Goal: Task Accomplishment & Management: Manage account settings

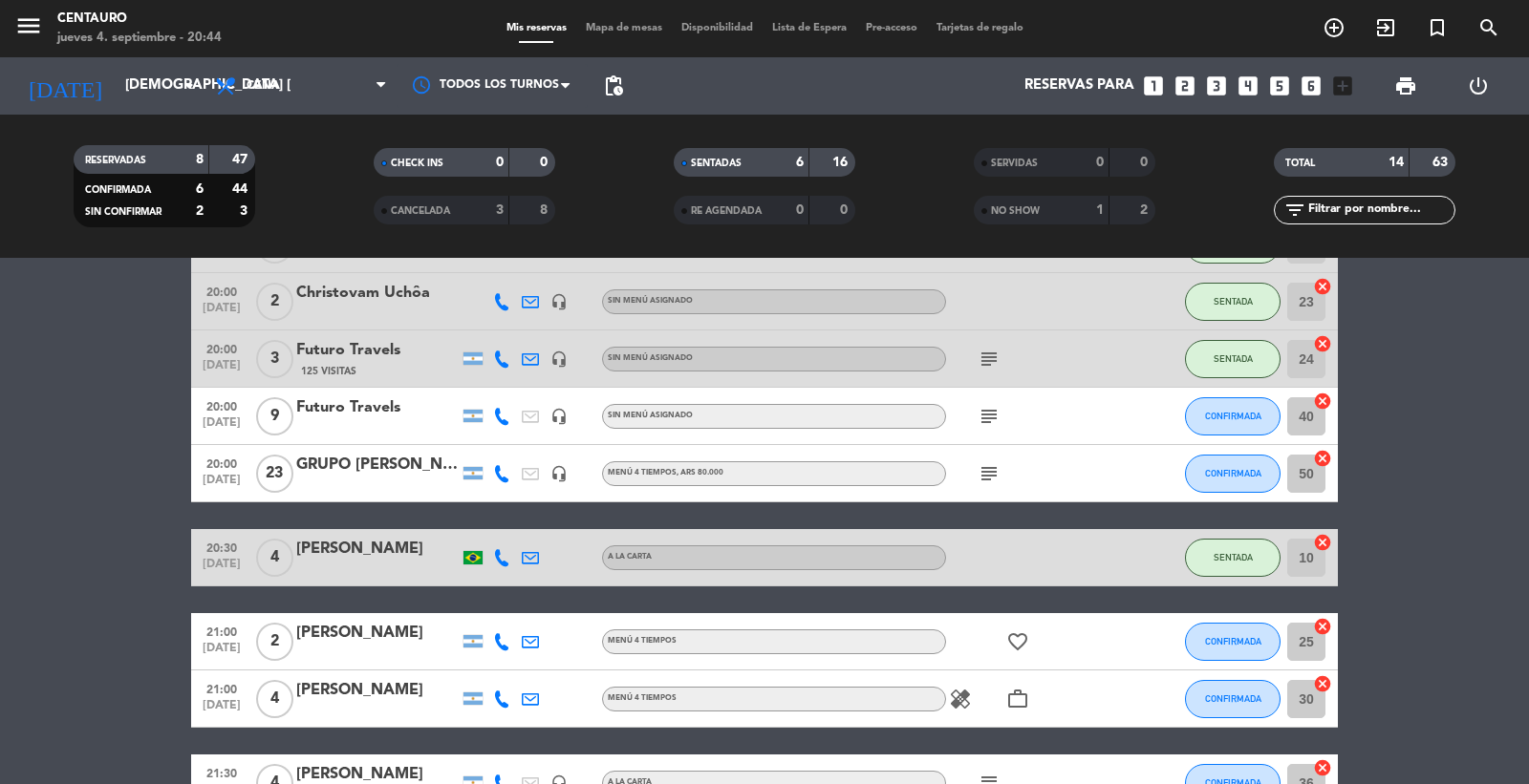
scroll to position [425, 0]
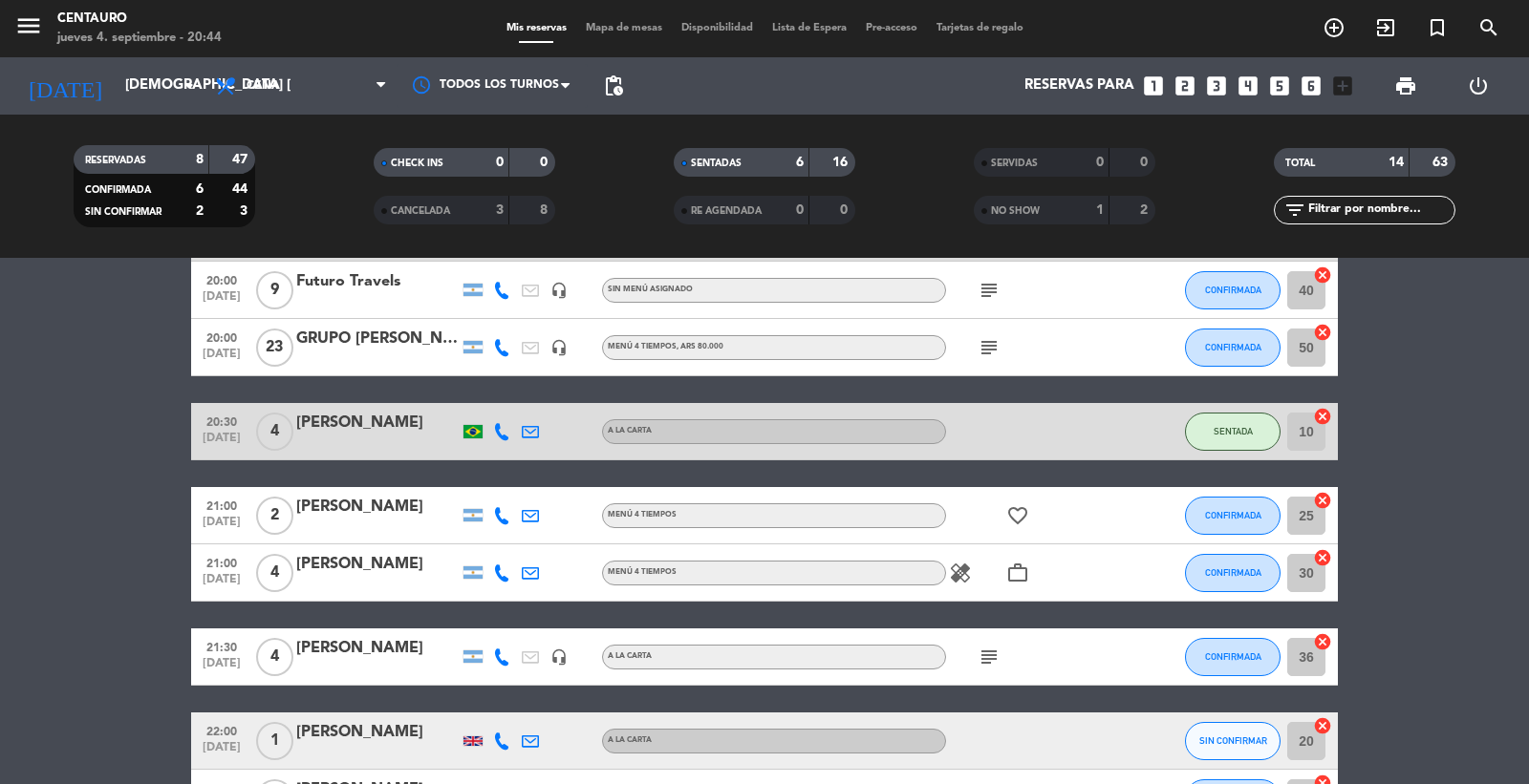
click at [382, 349] on div "GRUPO [PERSON_NAME] NITES" at bounding box center [377, 339] width 163 height 25
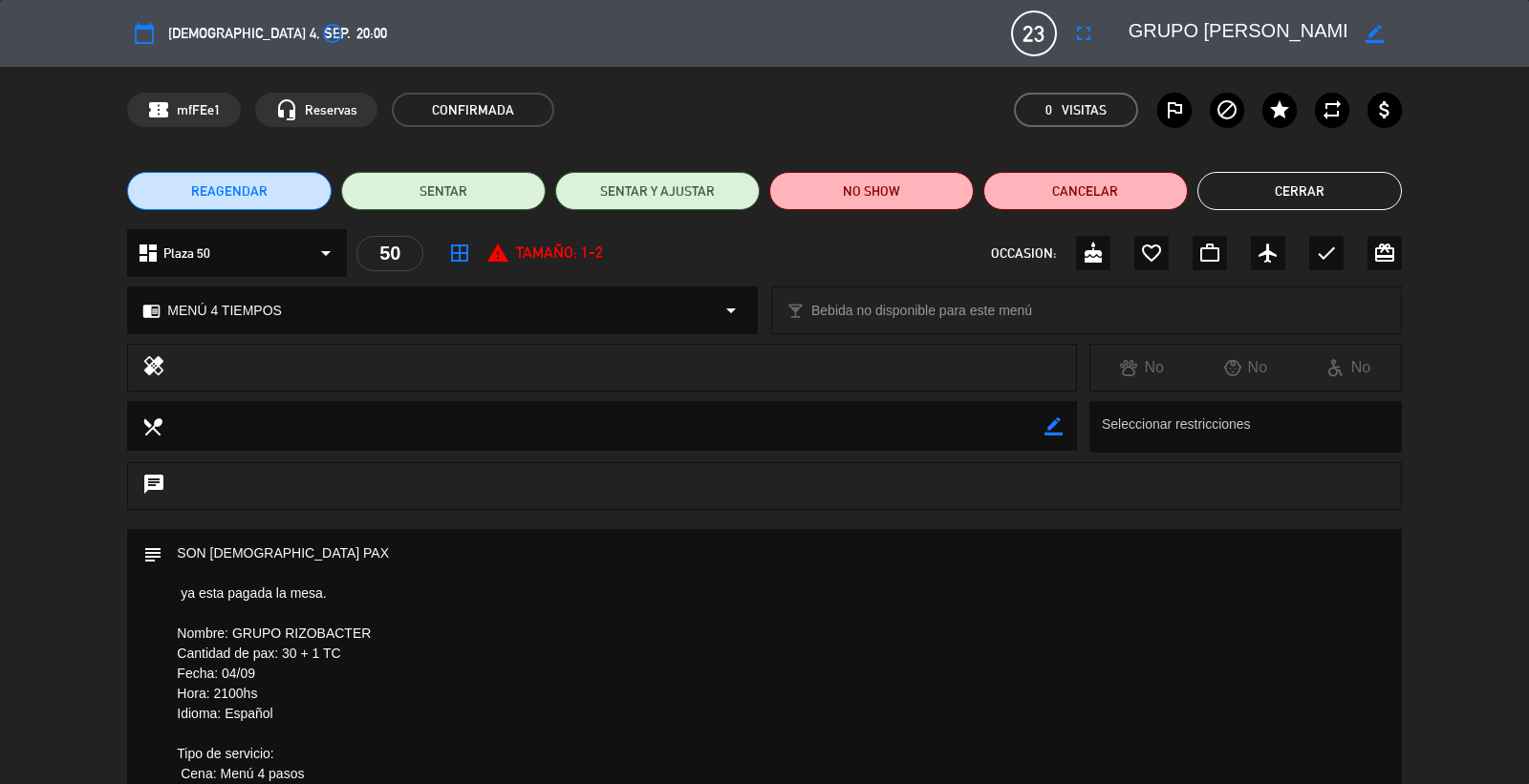
click at [315, 29] on div "access_time 20:00" at bounding box center [351, 33] width 72 height 34
click at [1221, 187] on button "Cerrar" at bounding box center [1300, 191] width 205 height 38
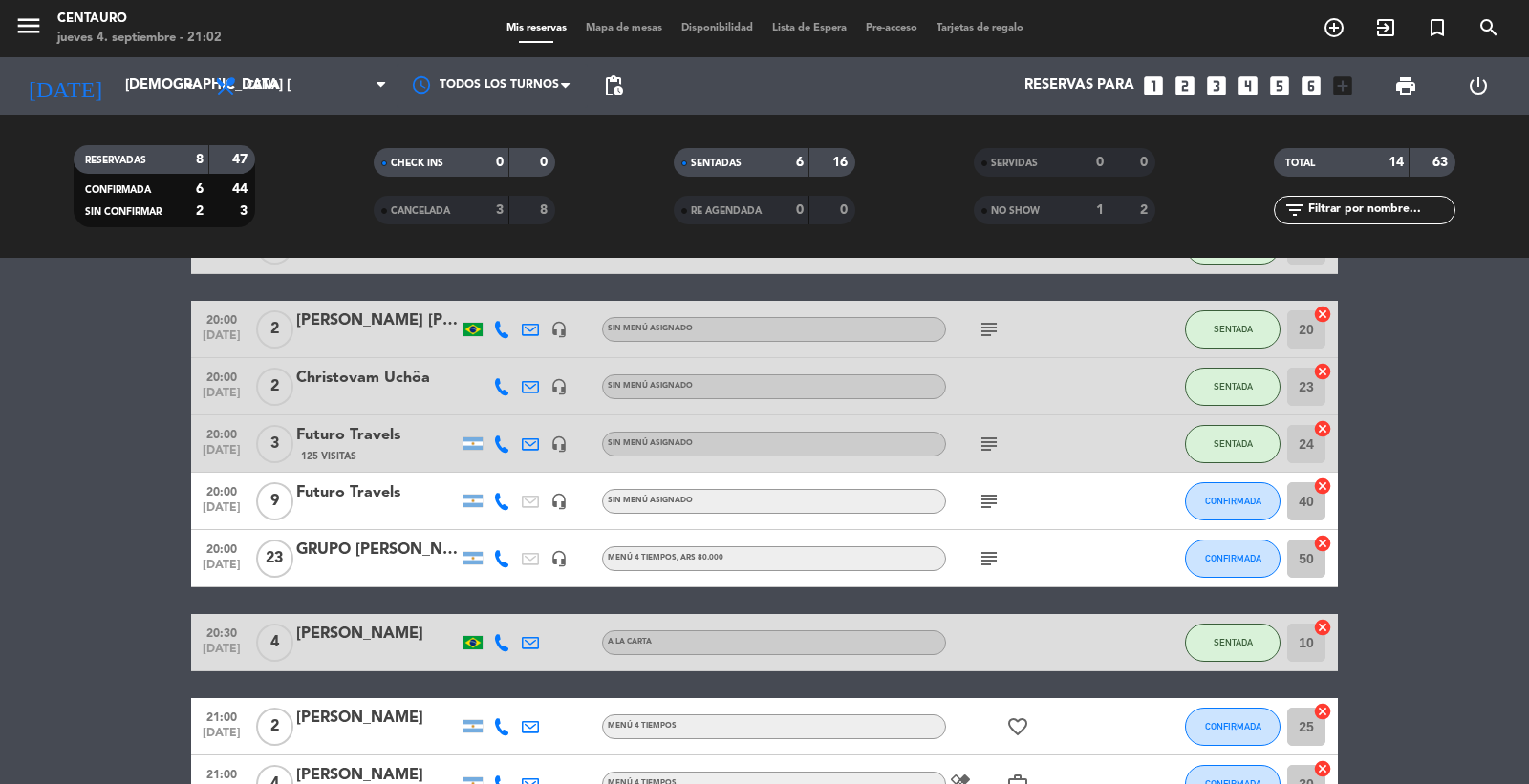
scroll to position [318, 0]
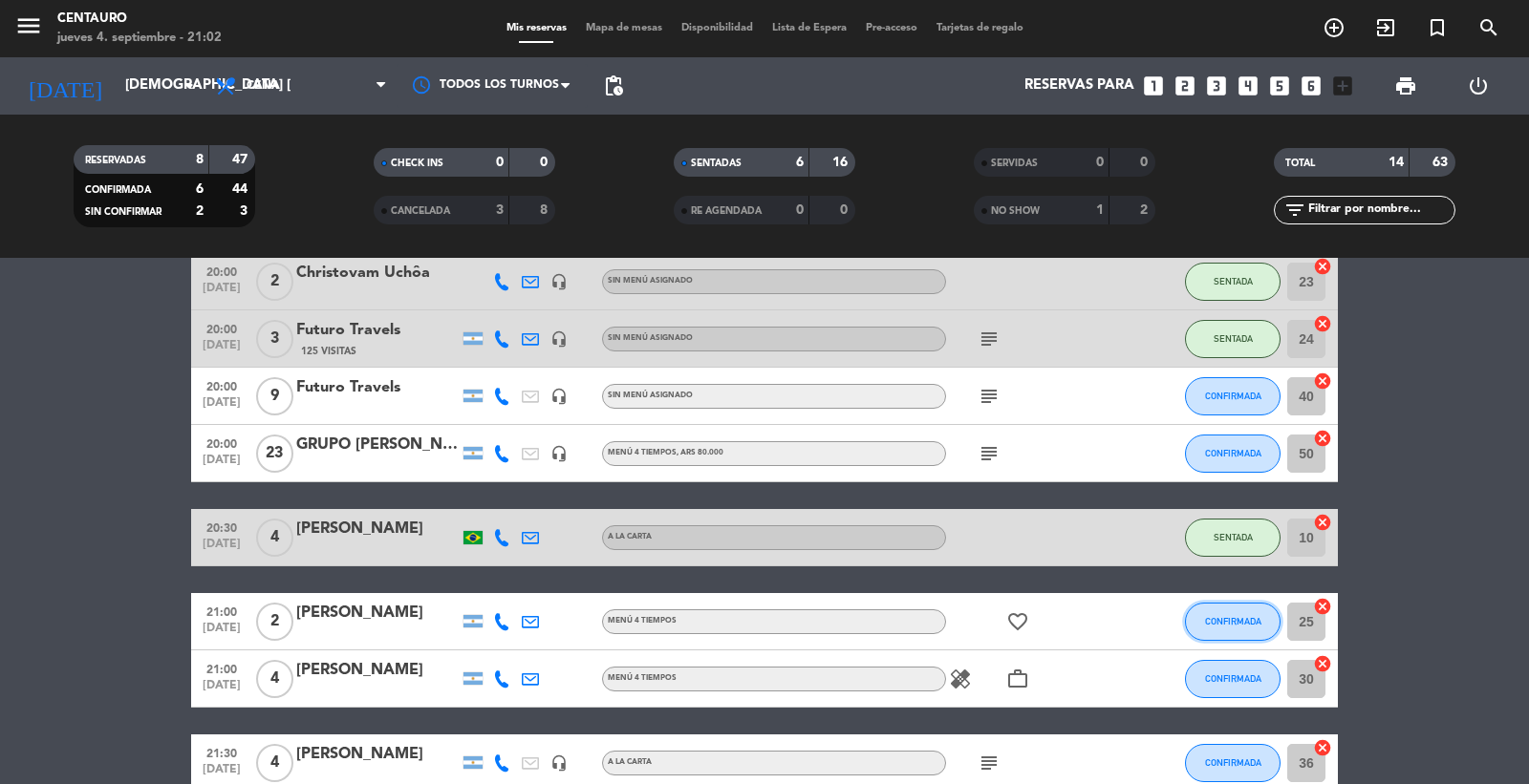
click at [1245, 619] on span "CONFIRMADA" at bounding box center [1232, 621] width 56 height 11
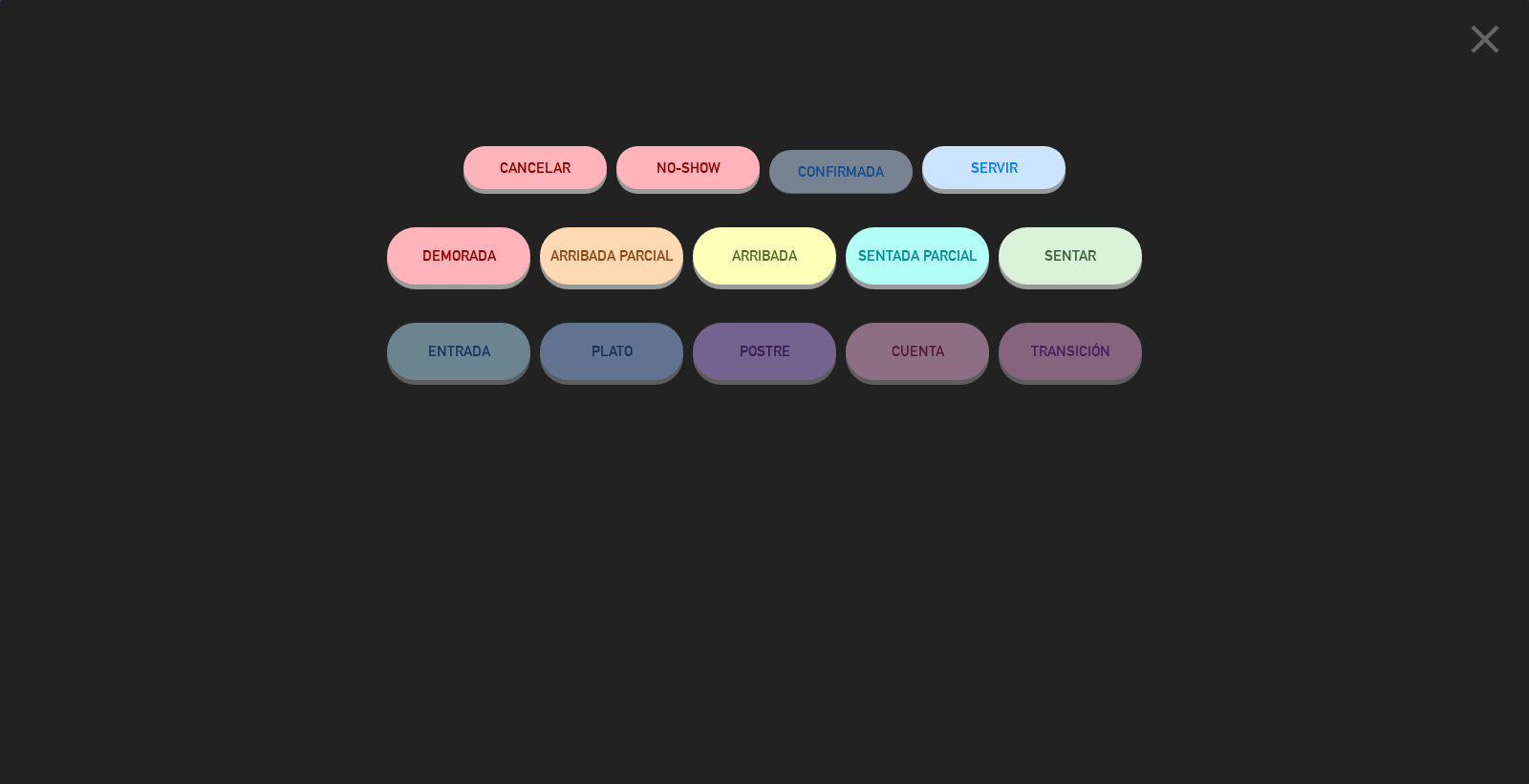
click at [1076, 262] on span "SENTAR" at bounding box center [1070, 255] width 51 height 16
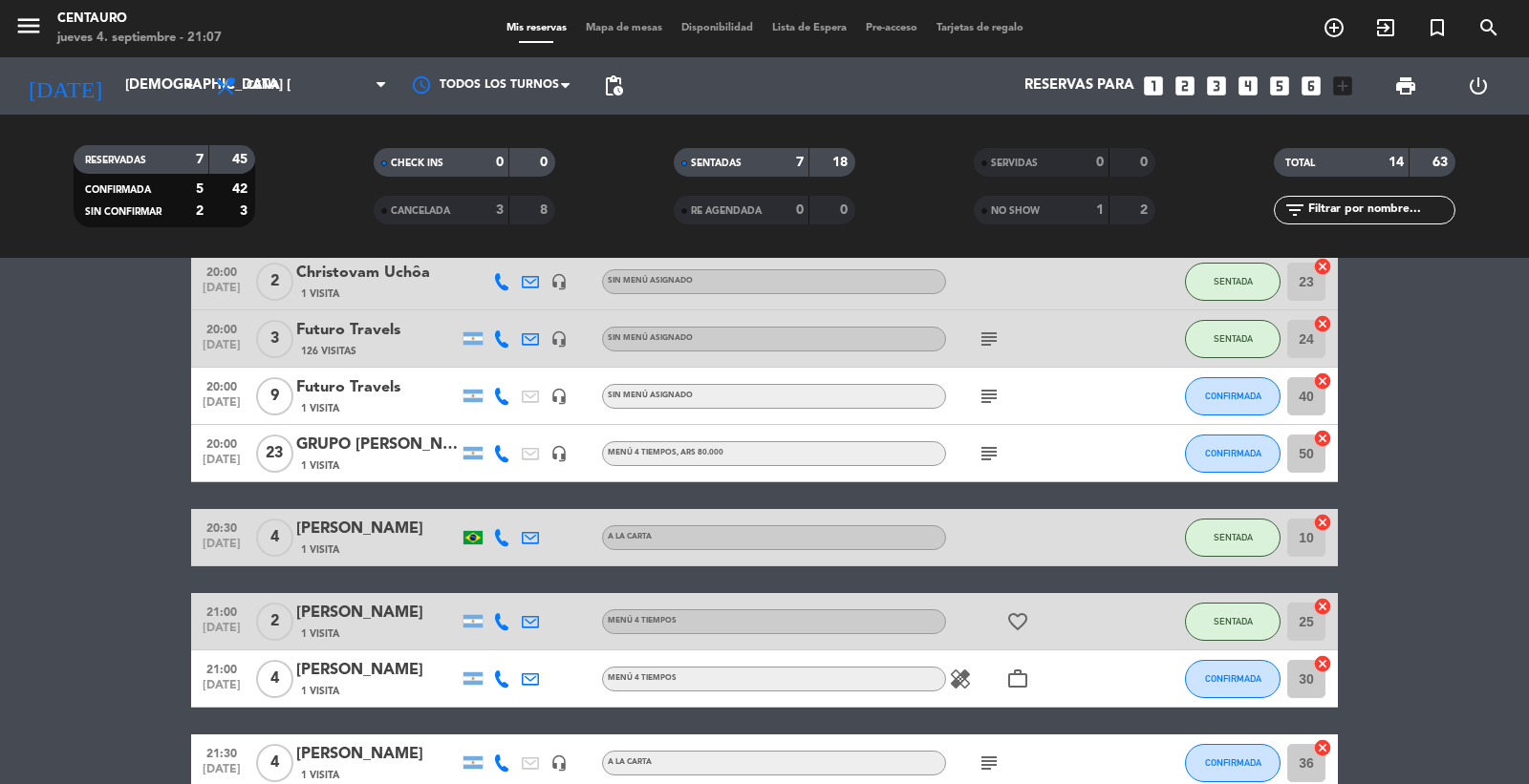
scroll to position [425, 0]
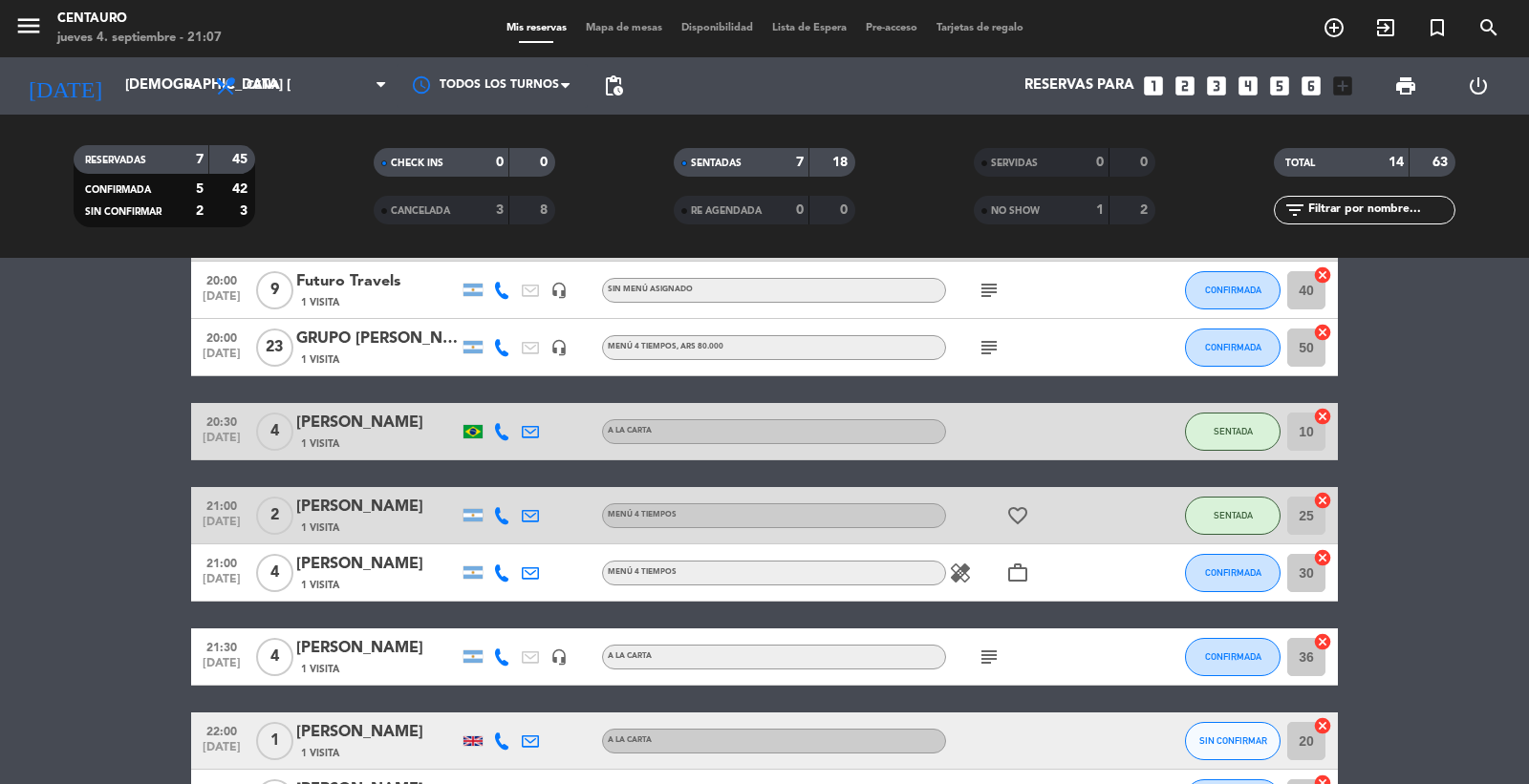
click at [406, 567] on div "[PERSON_NAME]" at bounding box center [377, 564] width 163 height 25
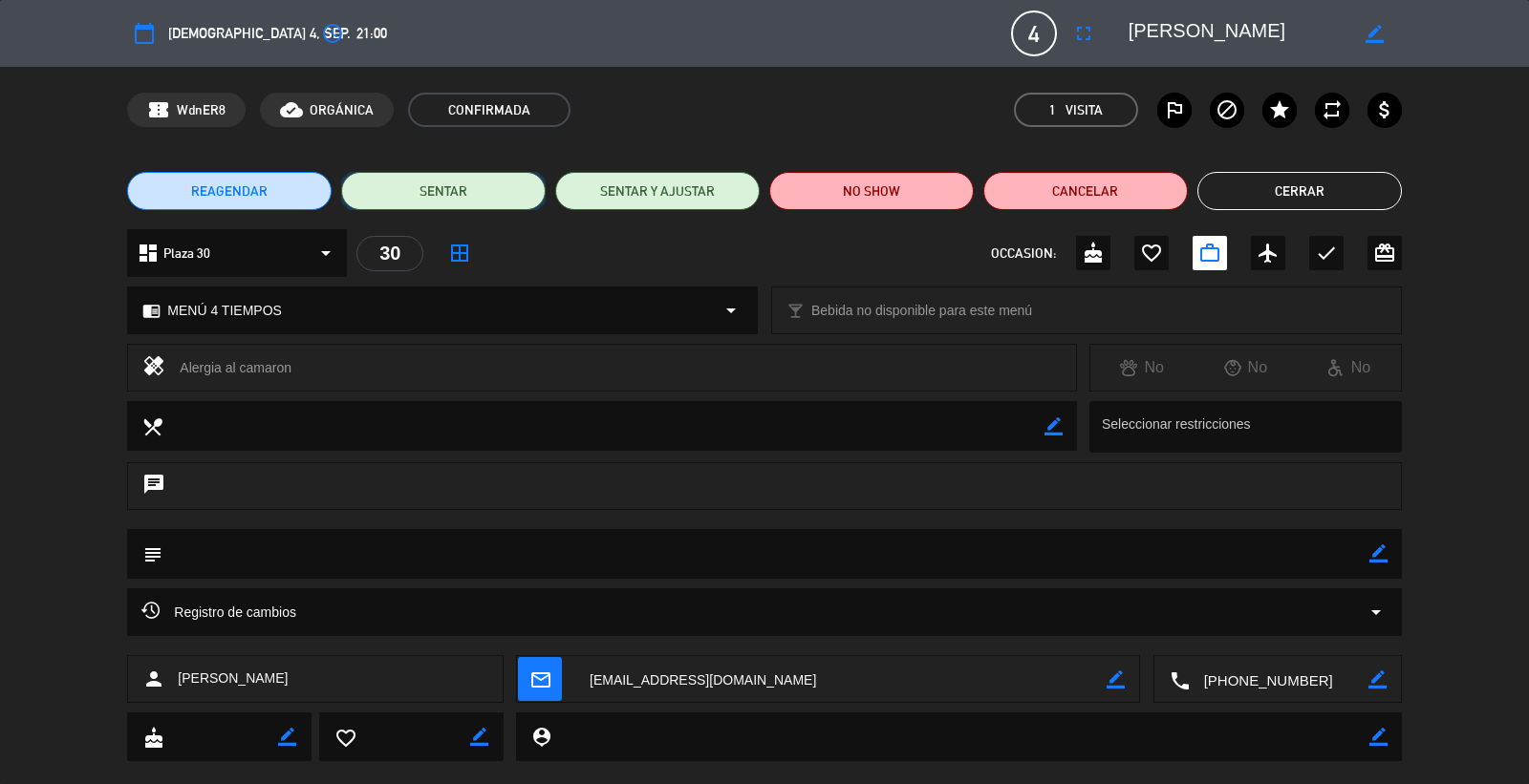
click at [493, 188] on button "SENTAR" at bounding box center [443, 191] width 205 height 38
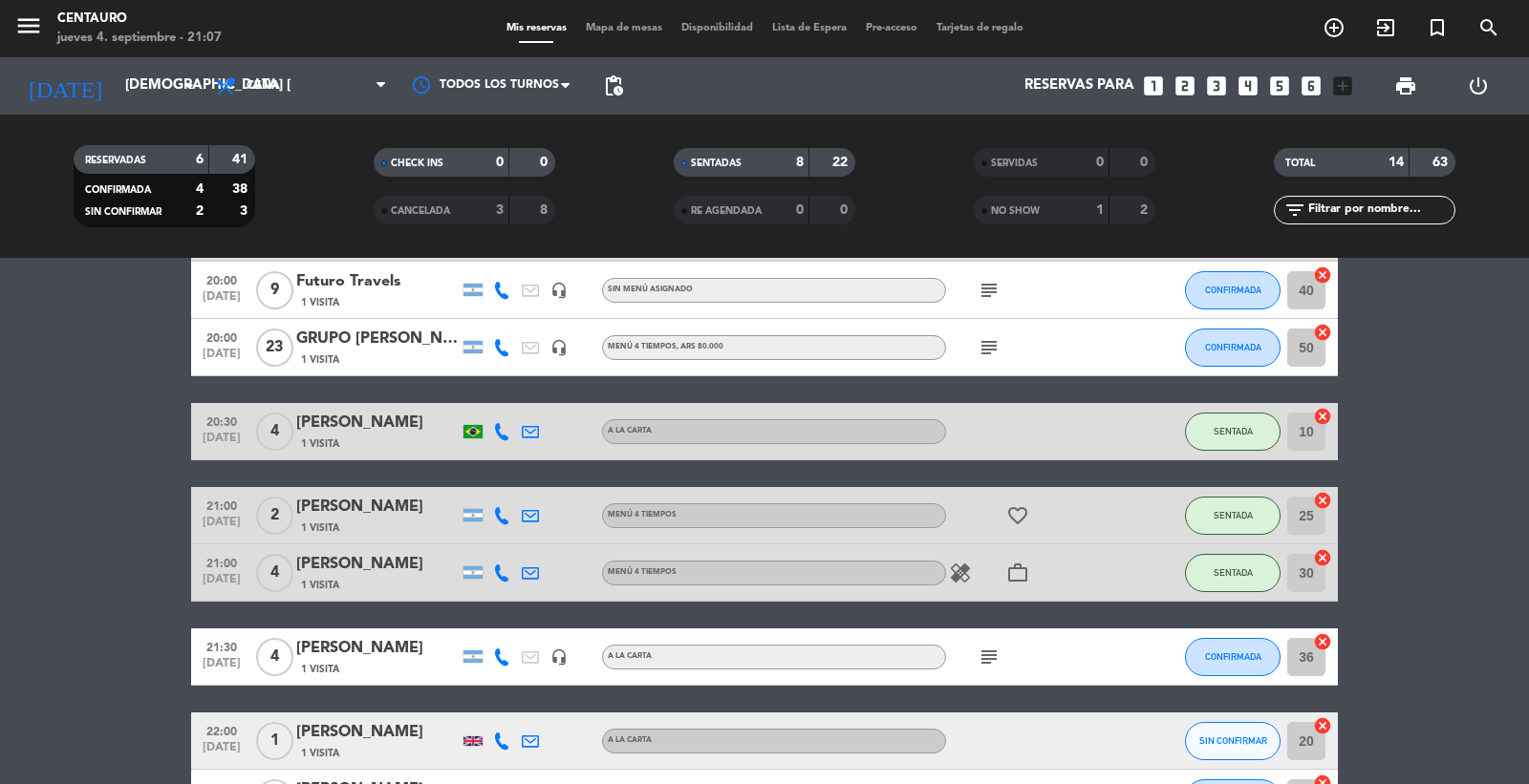
click at [609, 32] on span "Mapa de mesas" at bounding box center [624, 28] width 96 height 11
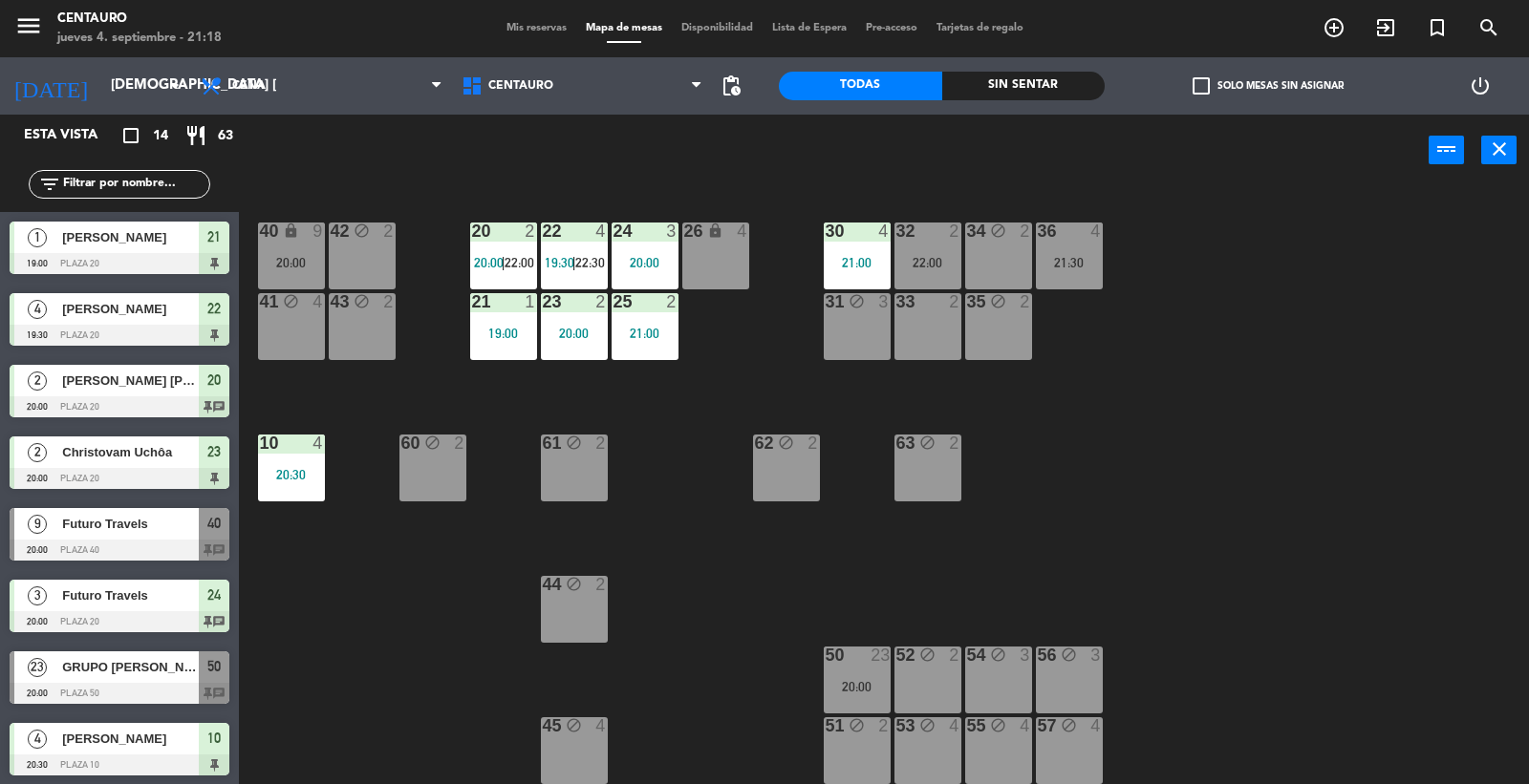
click at [1071, 443] on div "20 2 20:00 | 22:00 22 4 19:30 | 22:30 24 3 20:00 26 lock 4 40 lock 9 20:00 42 b…" at bounding box center [892, 487] width 1275 height 598
drag, startPoint x: 740, startPoint y: 346, endPoint x: 671, endPoint y: 291, distance: 88.2
click at [688, 302] on div "20 2 20:00 | 22:00 22 4 19:30 | 22:30 24 3 20:00 26 lock 4 40 lock 9 20:00 42 b…" at bounding box center [892, 487] width 1275 height 598
click at [644, 239] on div at bounding box center [644, 230] width 32 height 17
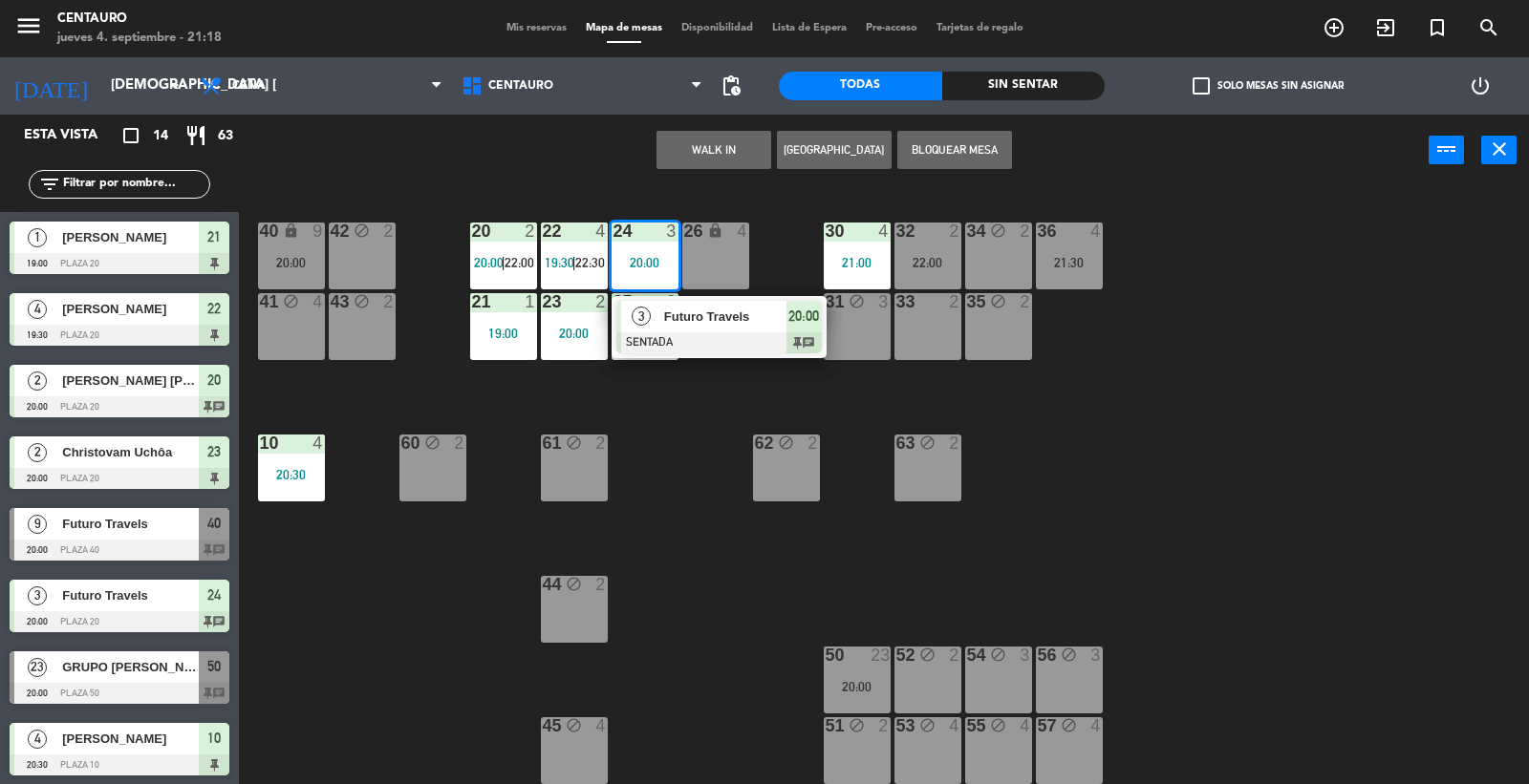
drag, startPoint x: 728, startPoint y: 315, endPoint x: 776, endPoint y: 329, distance: 50.0
click at [730, 315] on div "3 Futuro Travels SENTADA 20:00 chat" at bounding box center [718, 327] width 243 height 62
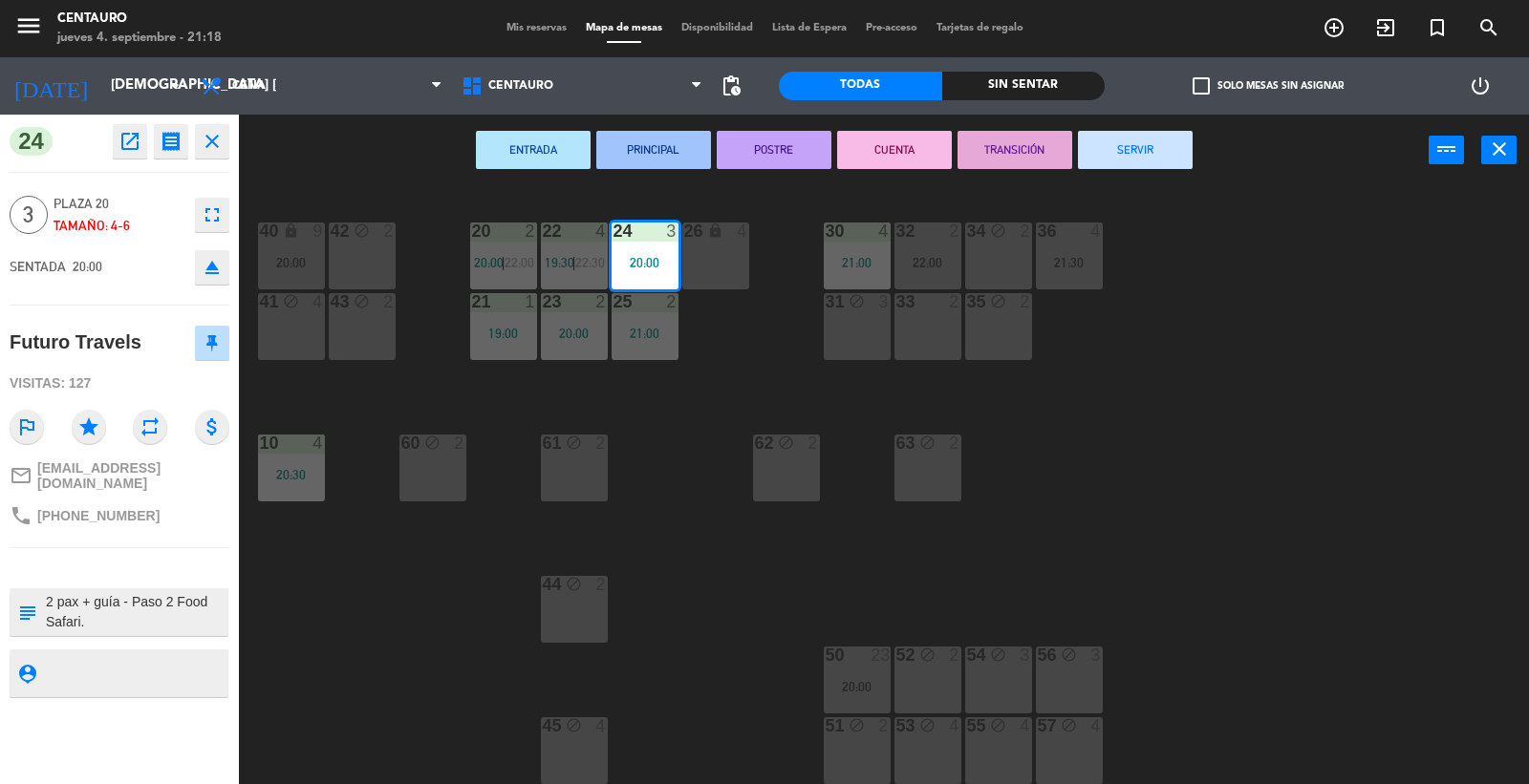
click at [1131, 150] on button "SERVIR" at bounding box center [1135, 150] width 114 height 38
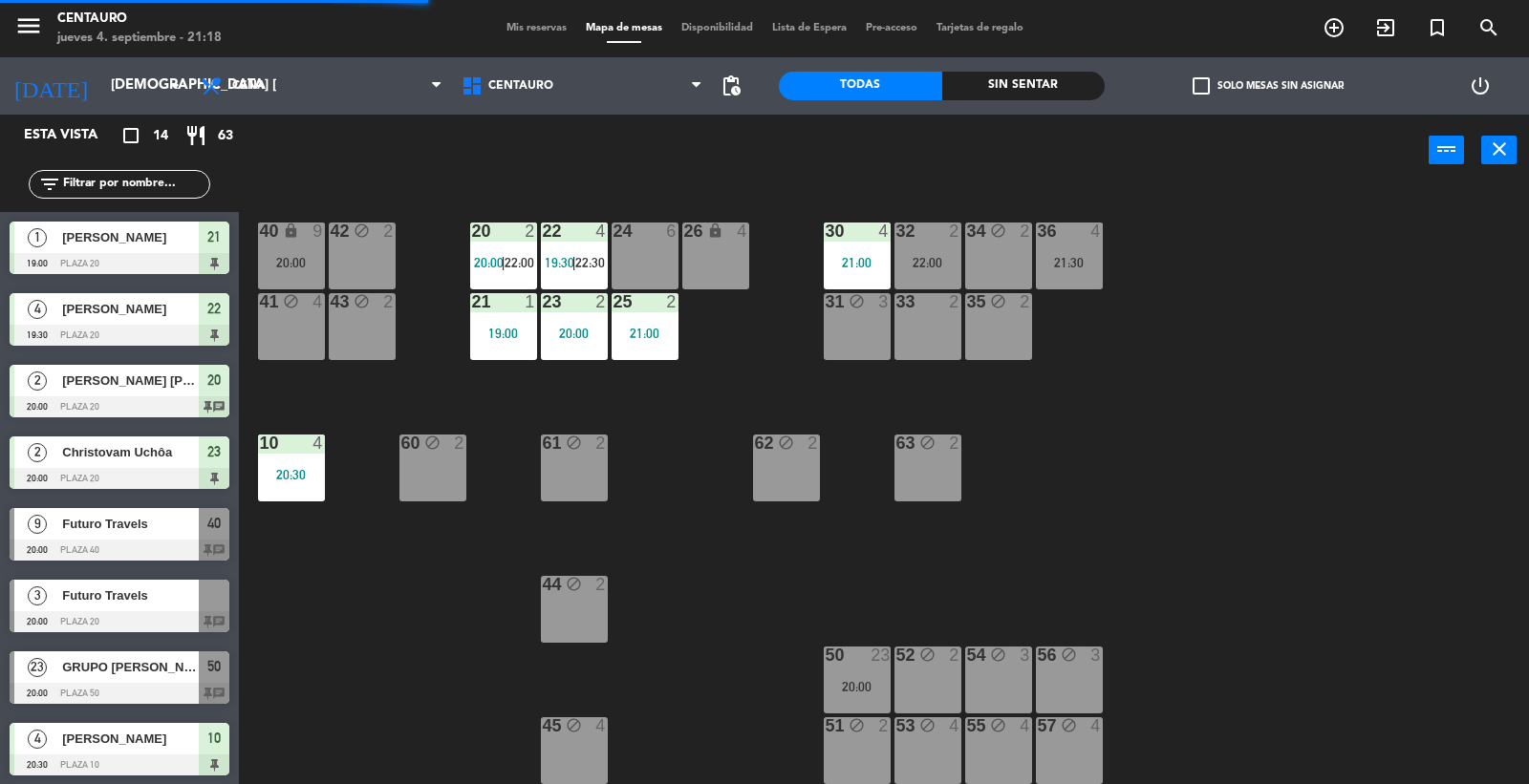
click at [1246, 358] on div "20 2 20:00 | 22:00 22 4 19:30 | 22:30 24 6 26 lock 4 40 lock 9 20:00 42 block 2…" at bounding box center [892, 487] width 1275 height 598
click at [536, 27] on span "Mis reservas" at bounding box center [536, 28] width 80 height 11
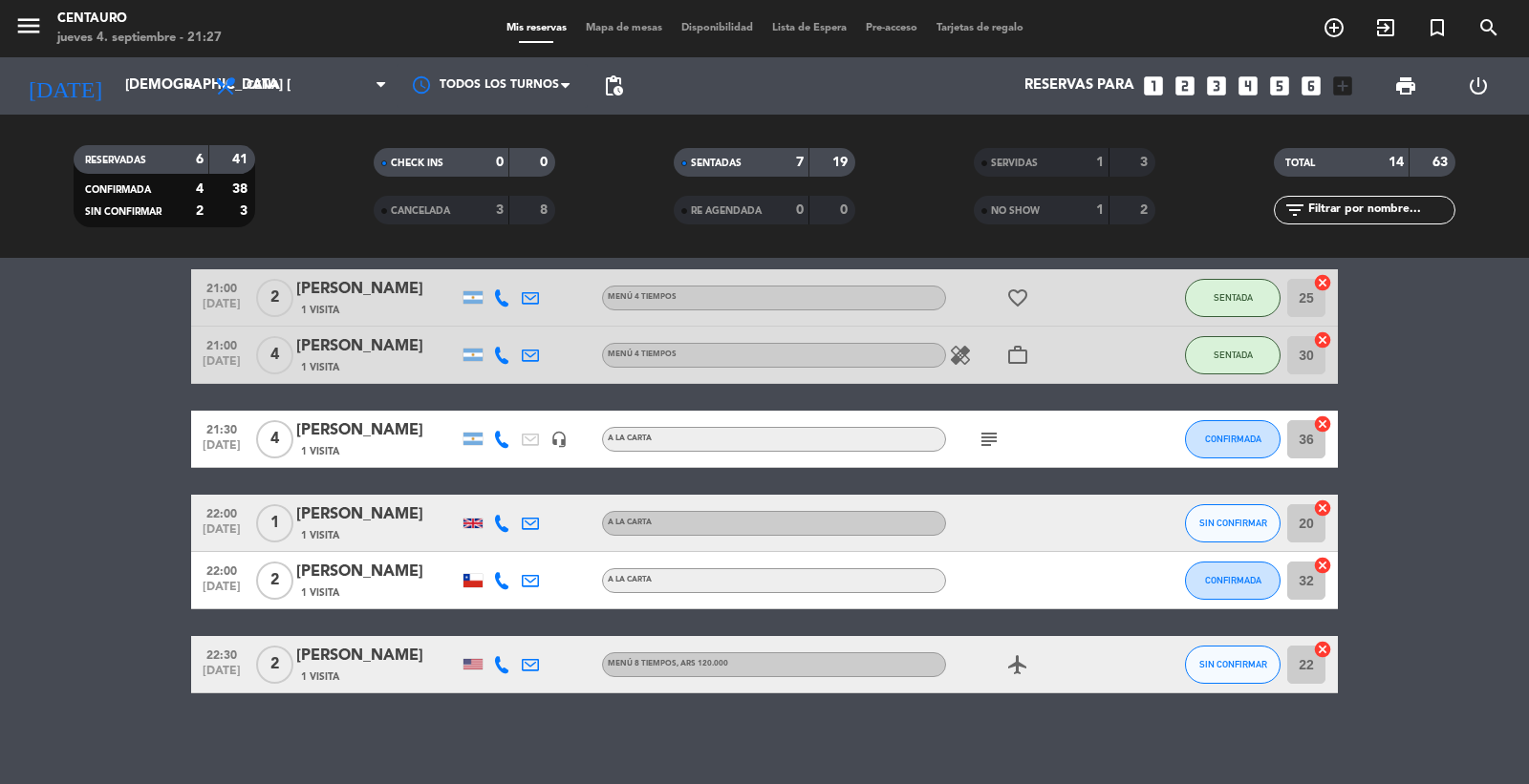
scroll to position [589, 0]
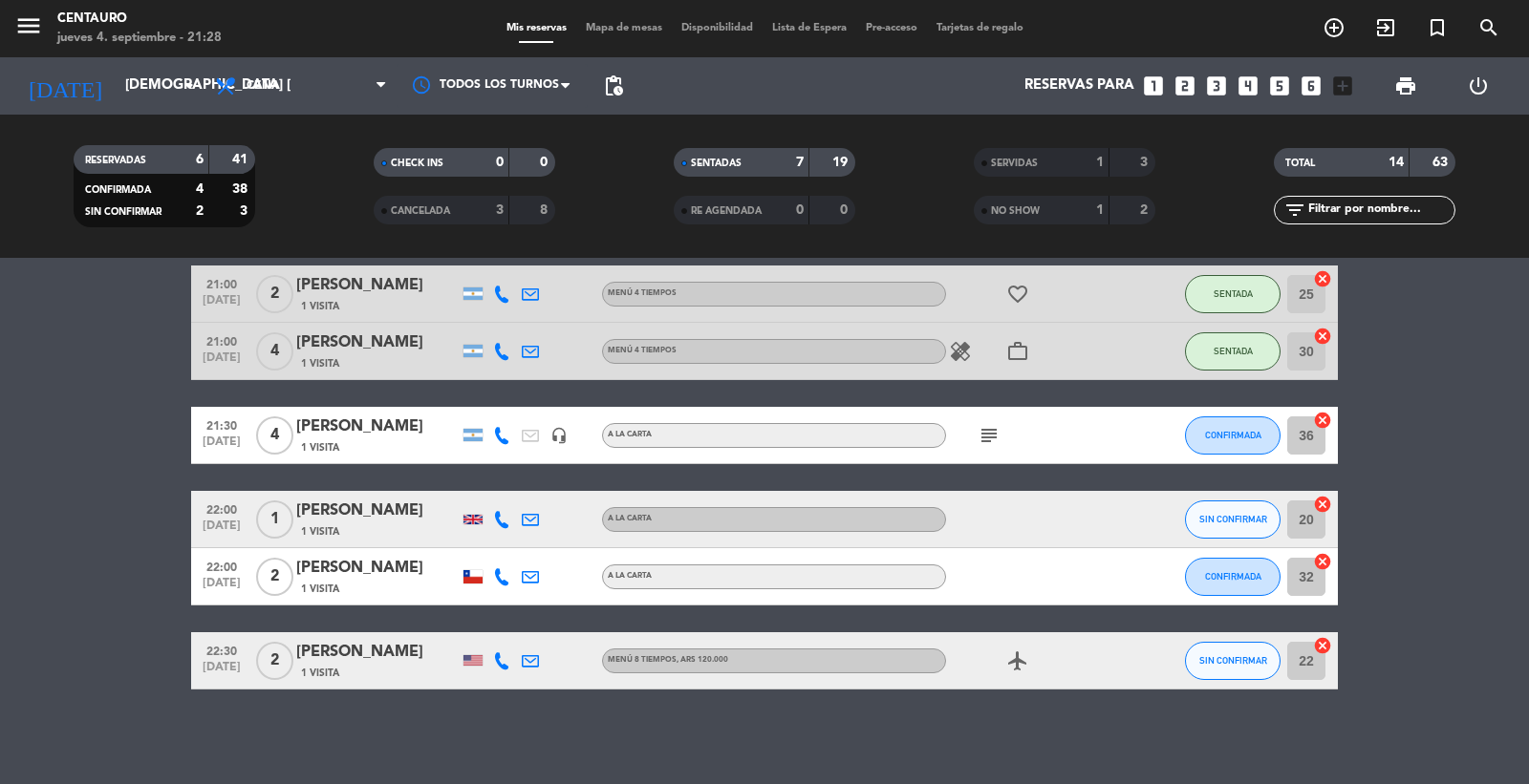
click at [632, 25] on span "Mapa de mesas" at bounding box center [624, 28] width 96 height 11
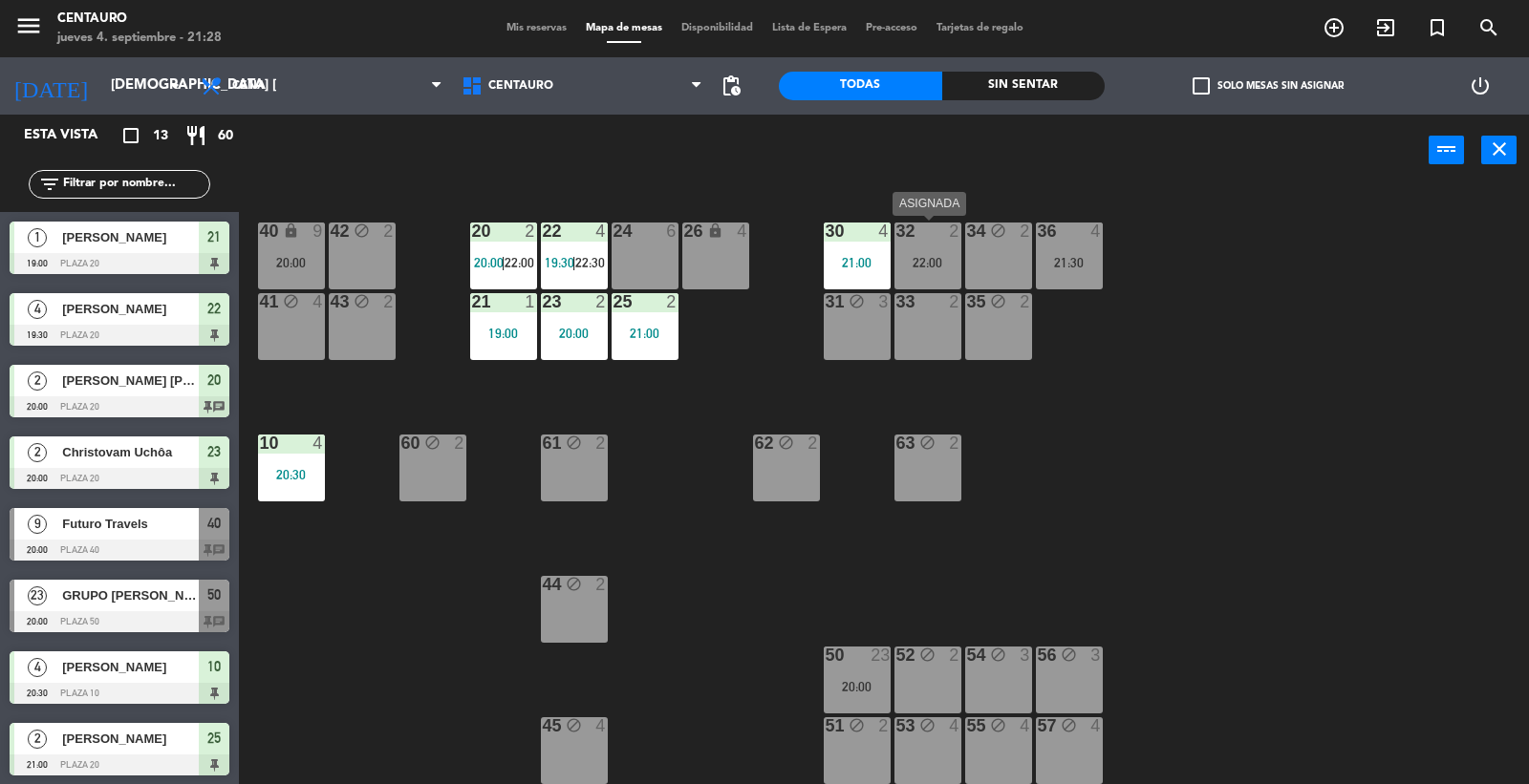
click at [933, 244] on div "32 2 22:00" at bounding box center [928, 256] width 67 height 67
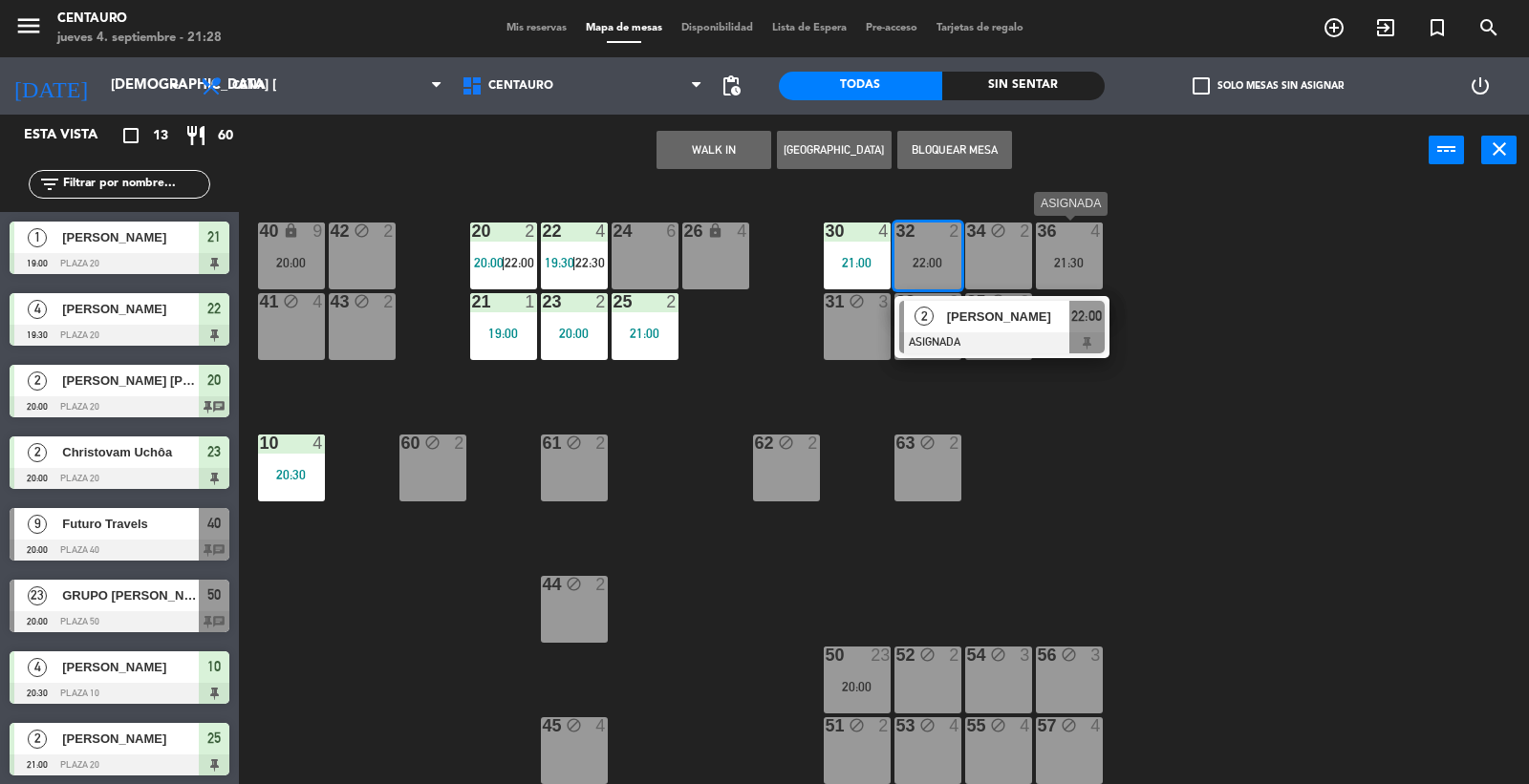
click at [1062, 256] on div "21:30" at bounding box center [1070, 263] width 67 height 14
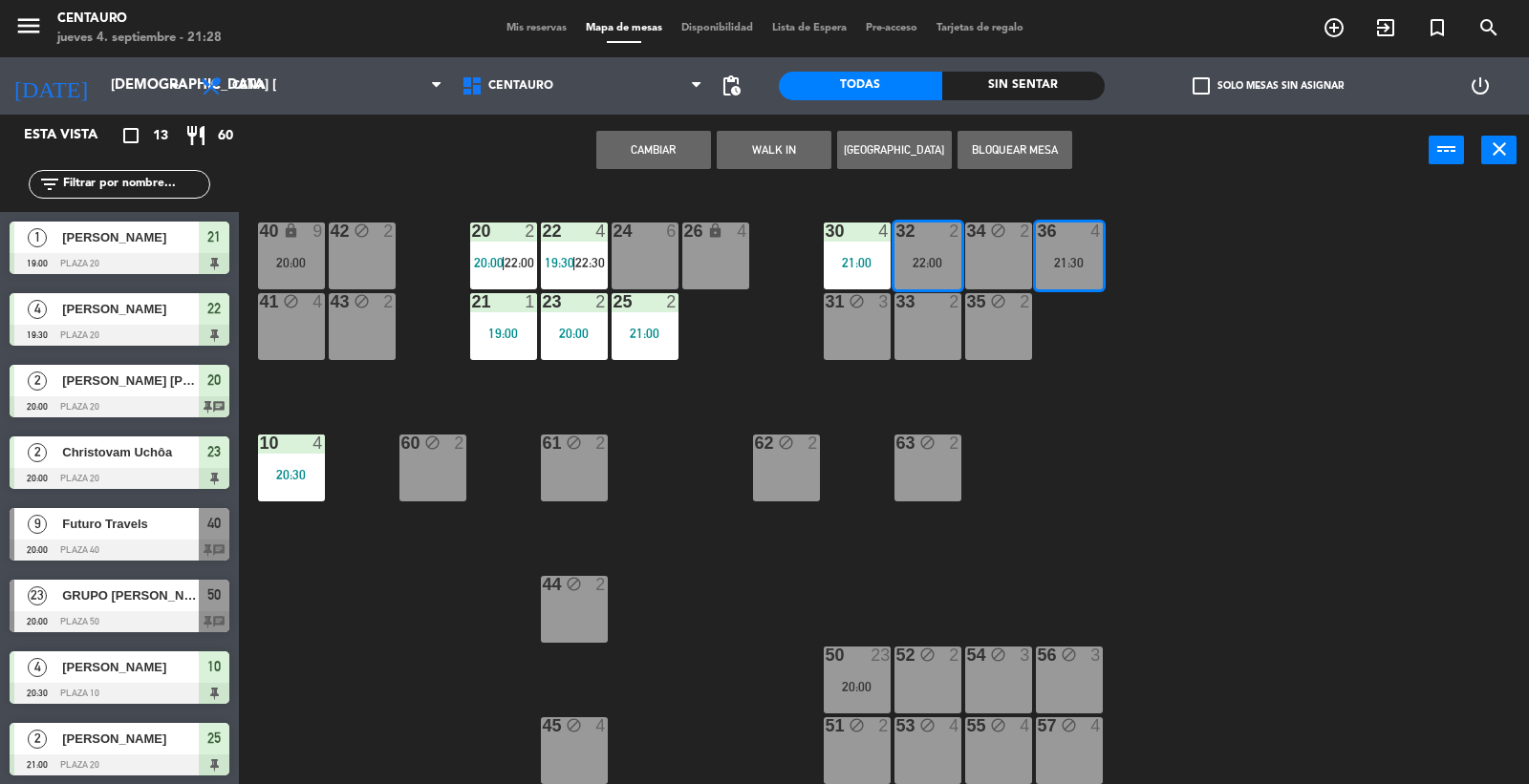
drag, startPoint x: 1218, startPoint y: 326, endPoint x: 1093, endPoint y: 283, distance: 132.2
click at [1207, 326] on div "20 2 20:00 | 22:00 22 4 19:30 | 22:30 24 6 26 lock 4 40 lock 9 20:00 42 block 2…" at bounding box center [892, 487] width 1275 height 598
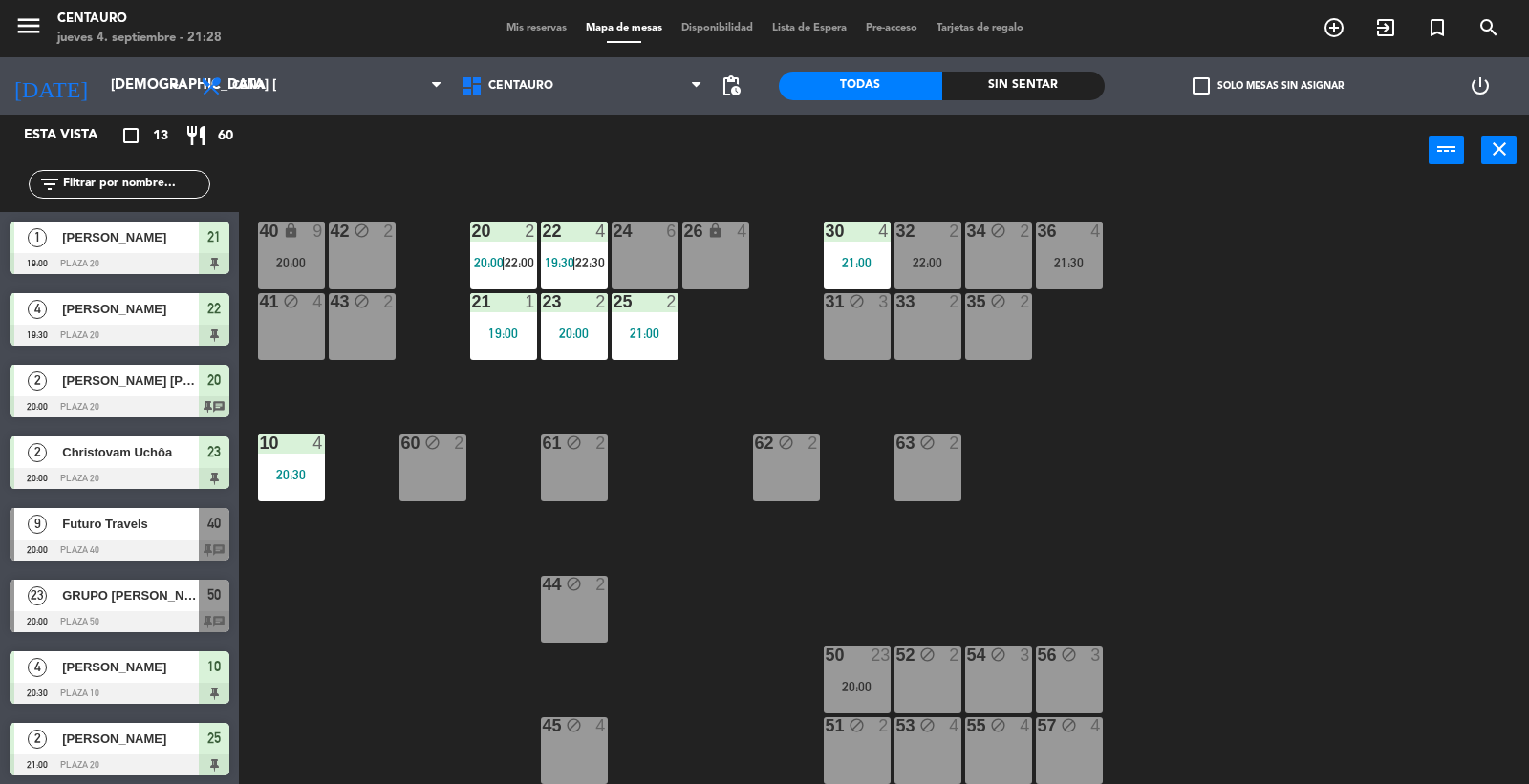
click at [1091, 272] on div "36 4 21:30" at bounding box center [1070, 256] width 67 height 67
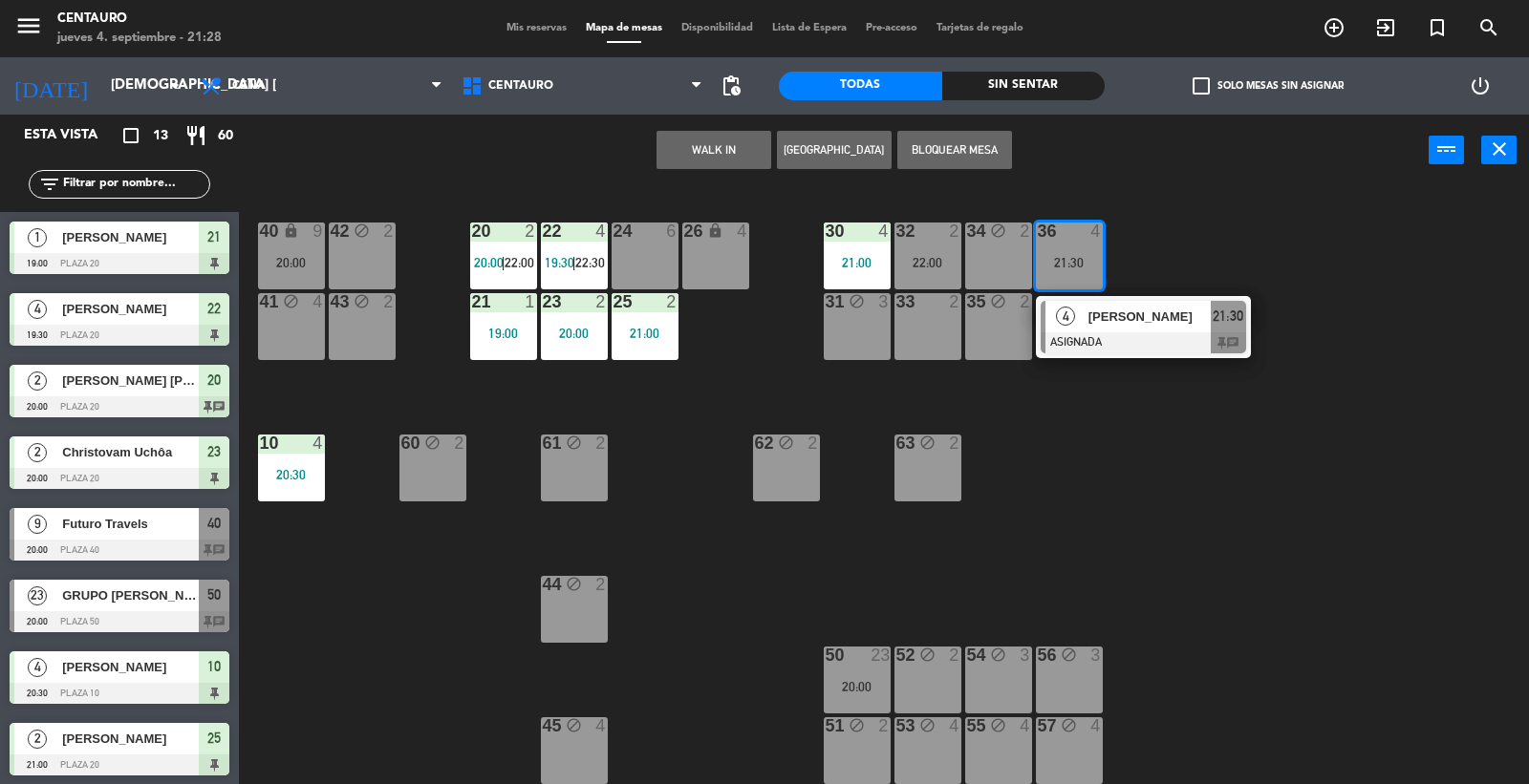
click at [719, 368] on div "20 2 20:00 | 22:00 22 4 19:30 | 22:30 24 6 26 lock 4 40 lock 9 20:00 42 block 2…" at bounding box center [892, 487] width 1275 height 598
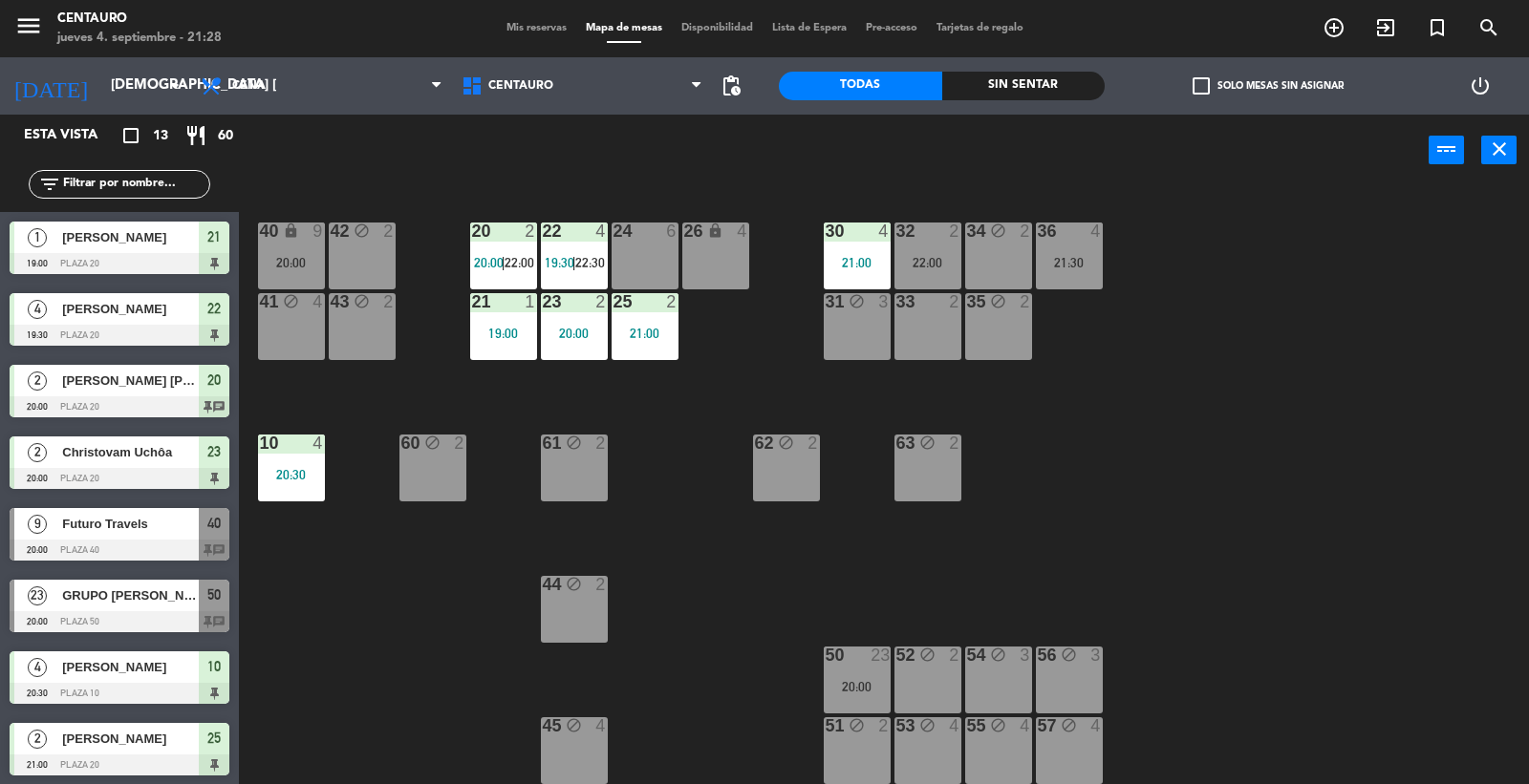
click at [573, 234] on div at bounding box center [574, 230] width 32 height 17
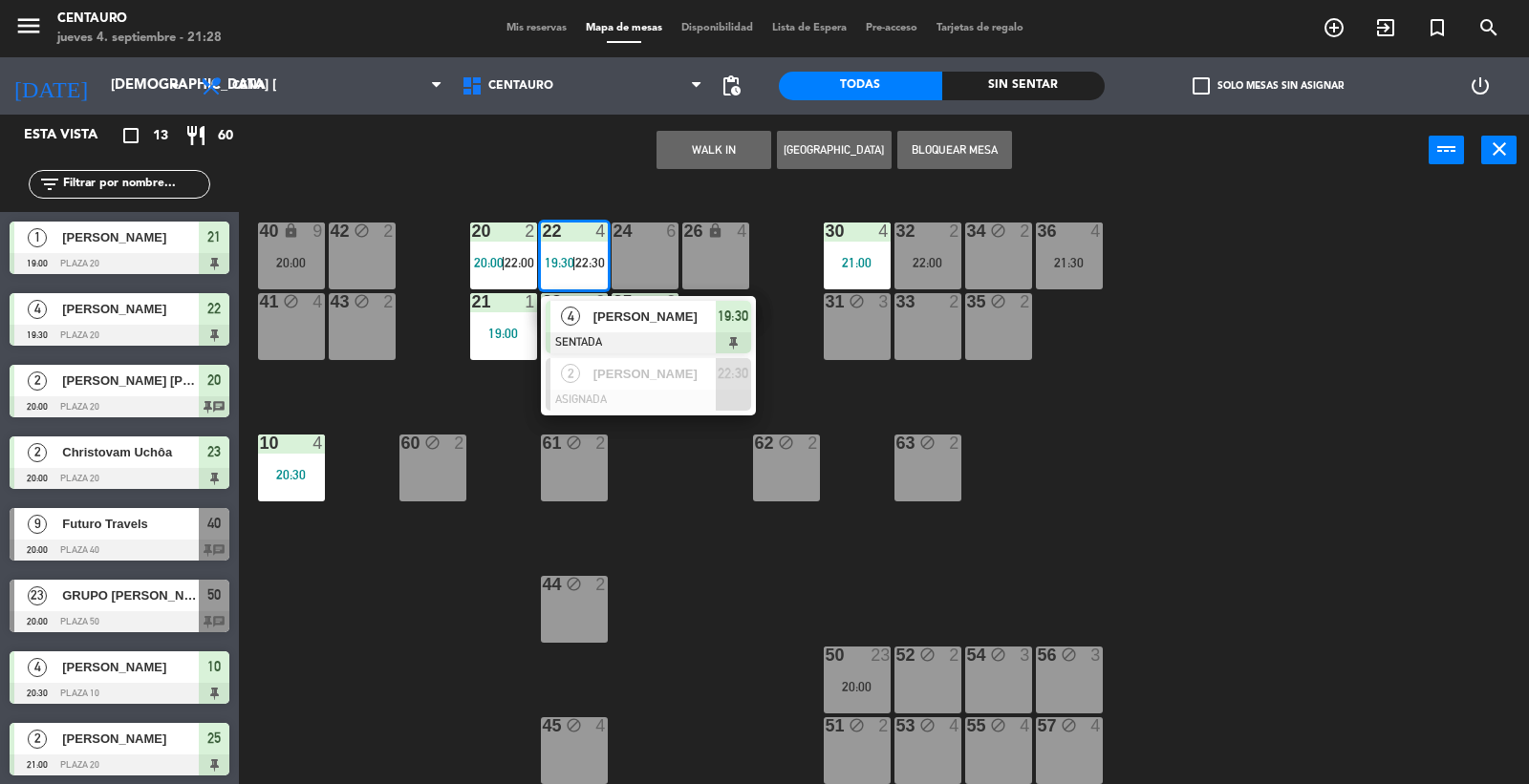
click at [652, 373] on div "2 [PERSON_NAME] ASIGNADA 22:30" at bounding box center [648, 384] width 243 height 62
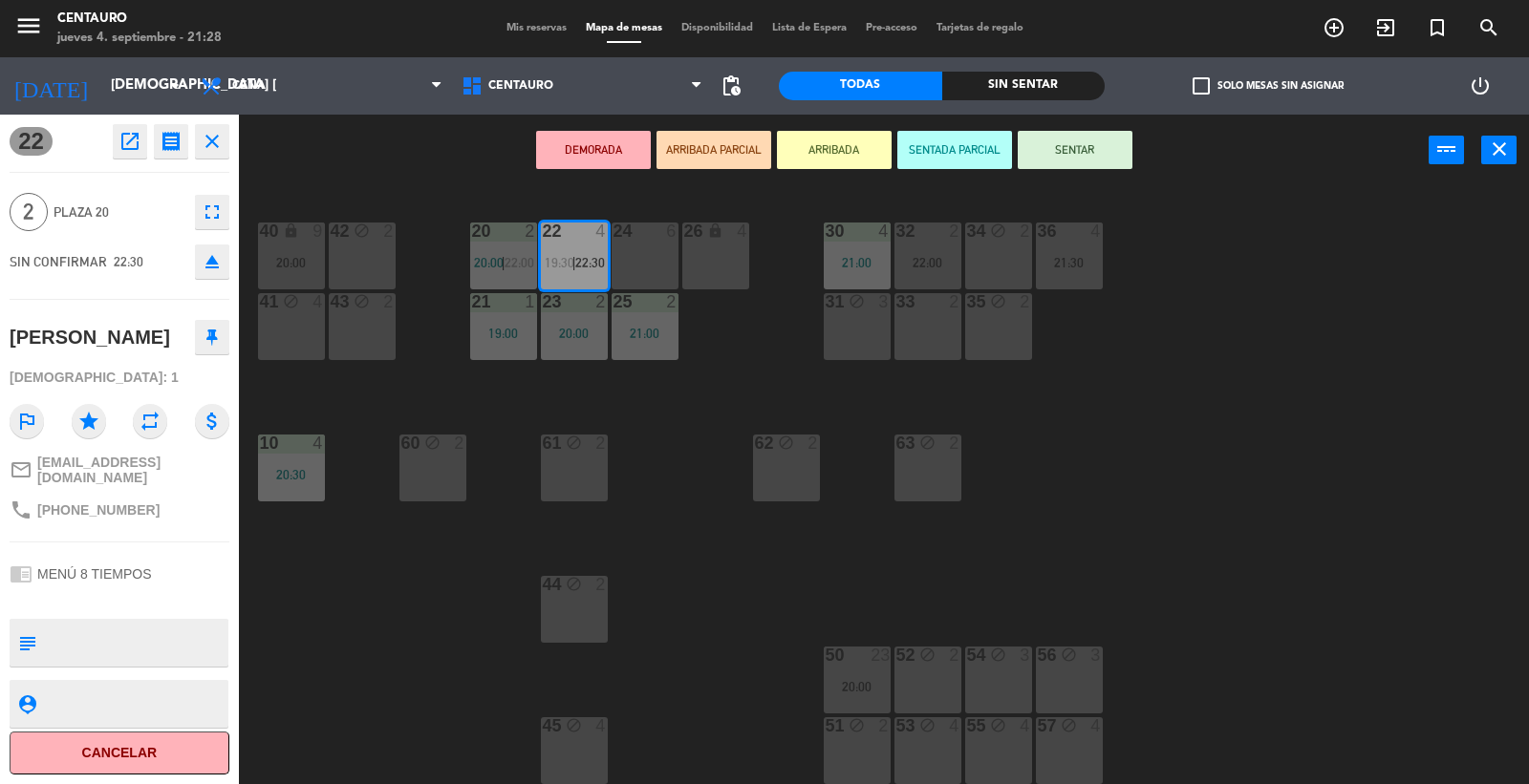
click at [632, 258] on div "24 6" at bounding box center [645, 256] width 67 height 67
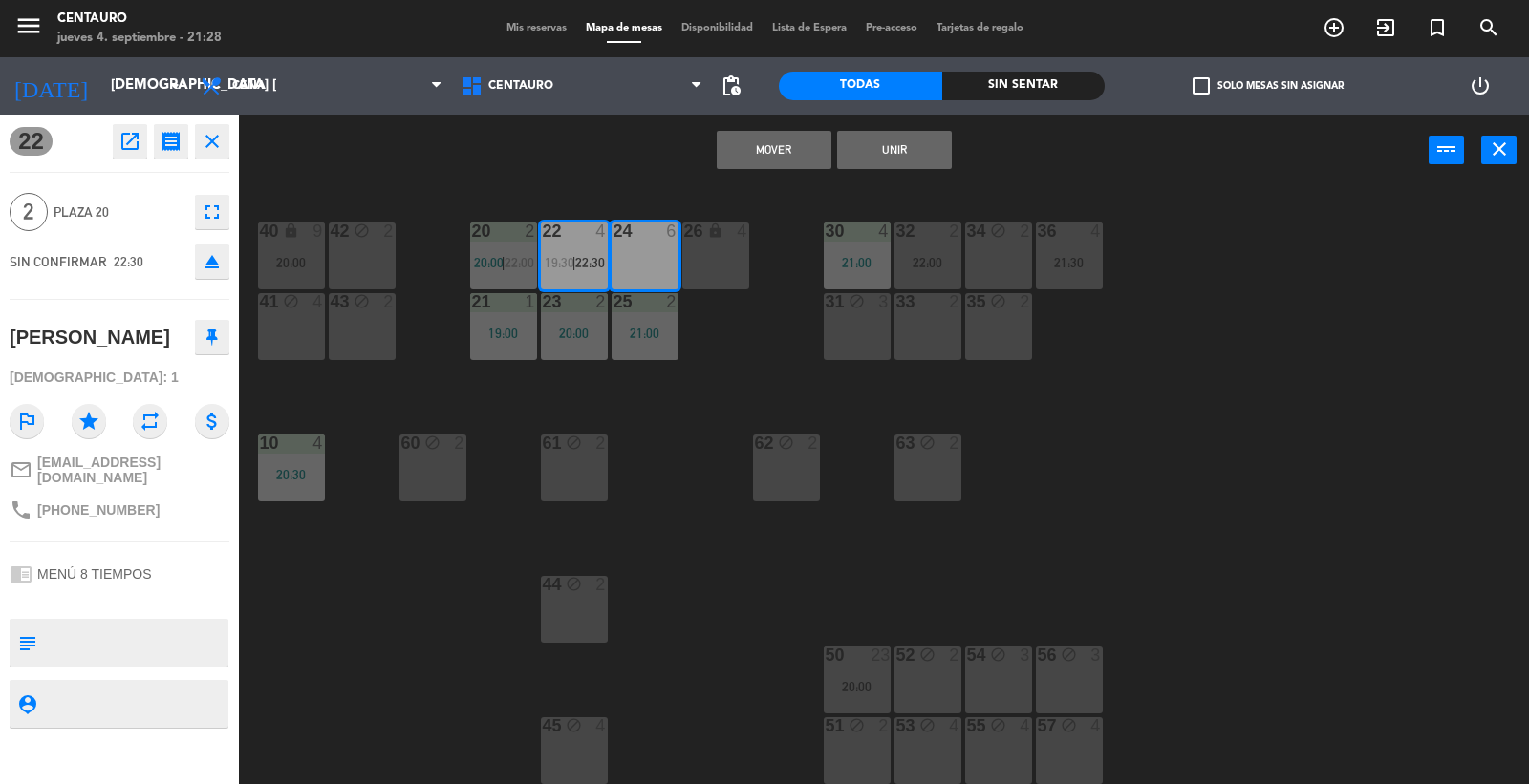
drag, startPoint x: 779, startPoint y: 150, endPoint x: 686, endPoint y: 223, distance: 118.2
click at [763, 158] on button "Mover" at bounding box center [774, 150] width 114 height 38
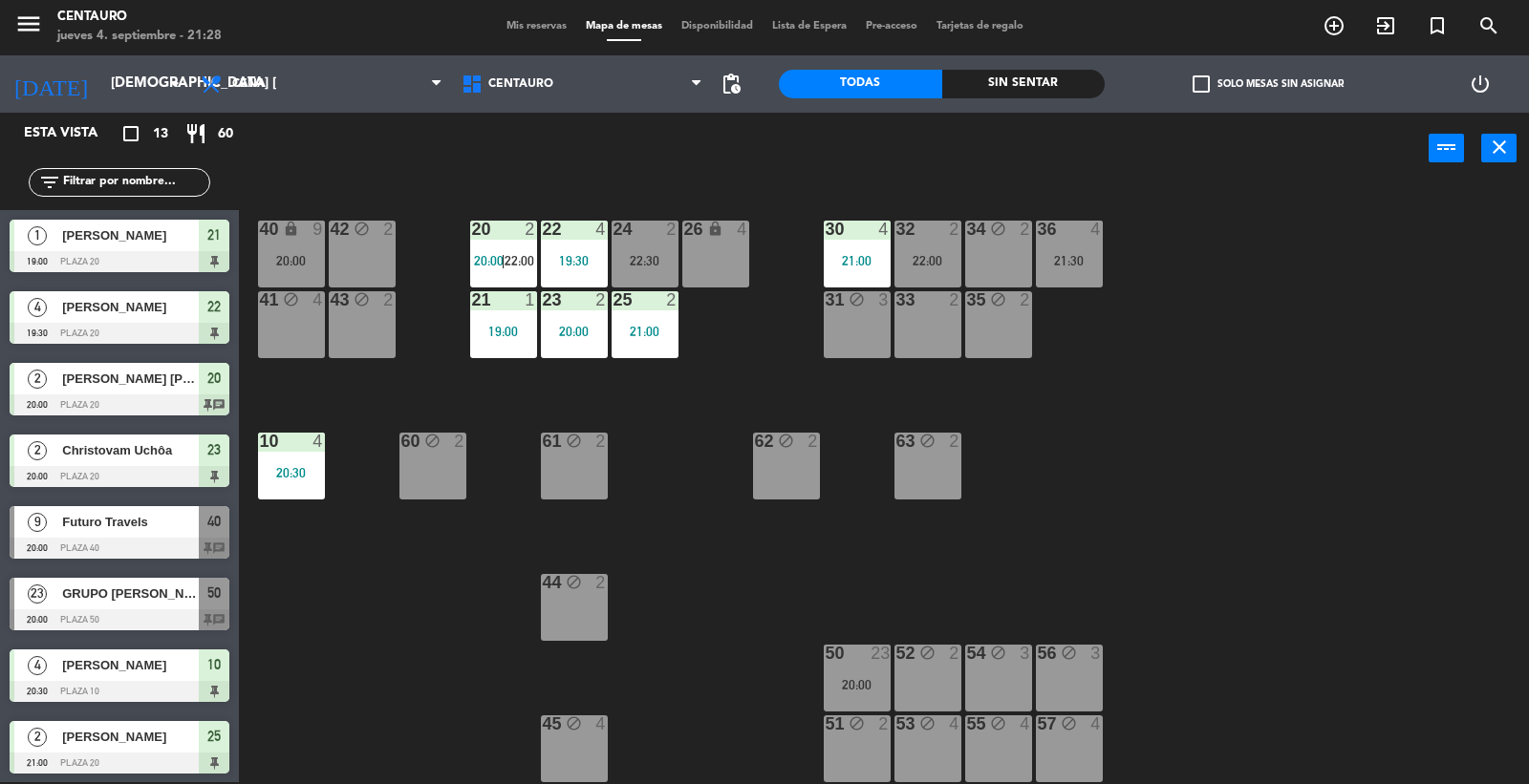
scroll to position [262, 0]
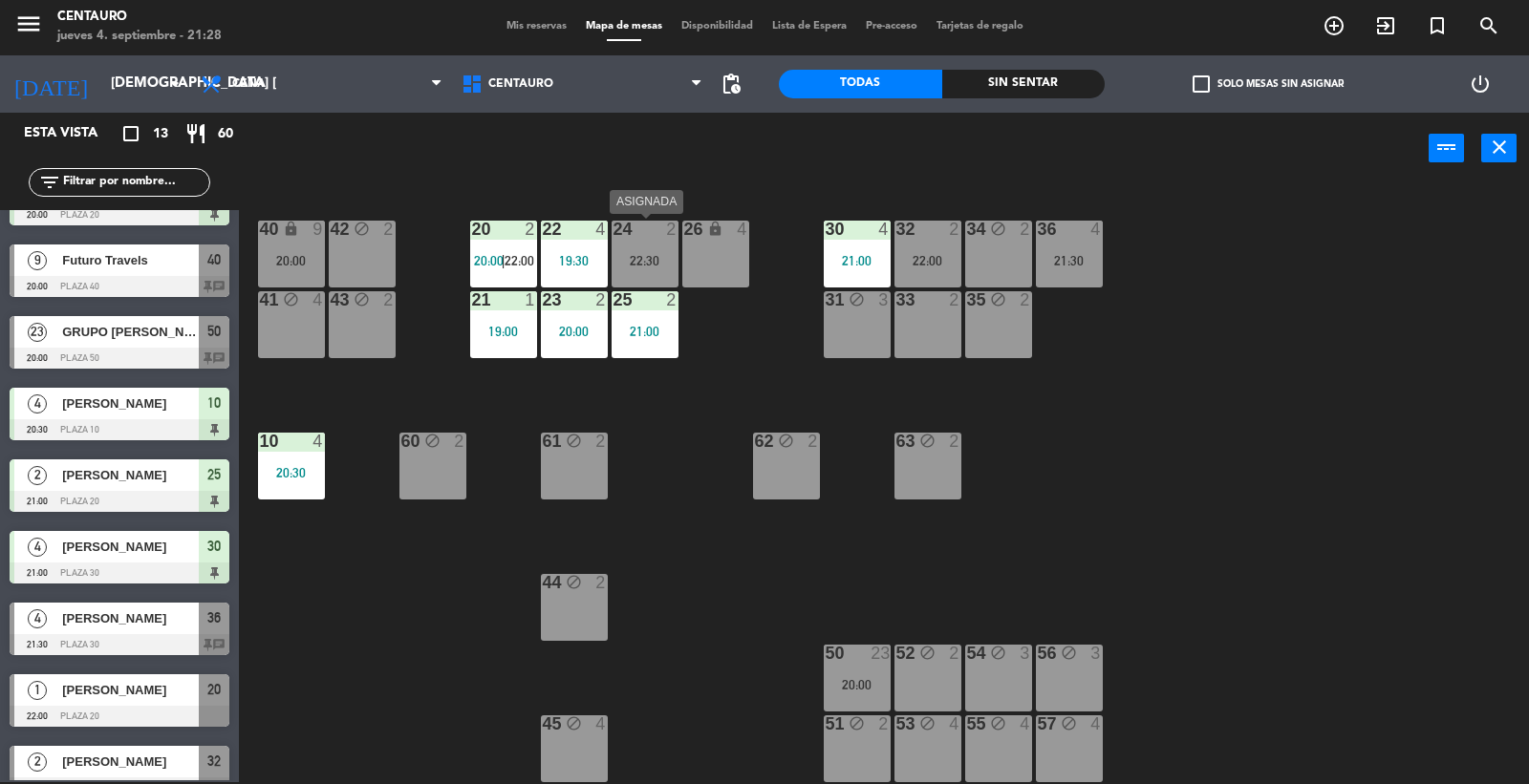
click at [661, 241] on div "24 2 22:30" at bounding box center [645, 254] width 67 height 67
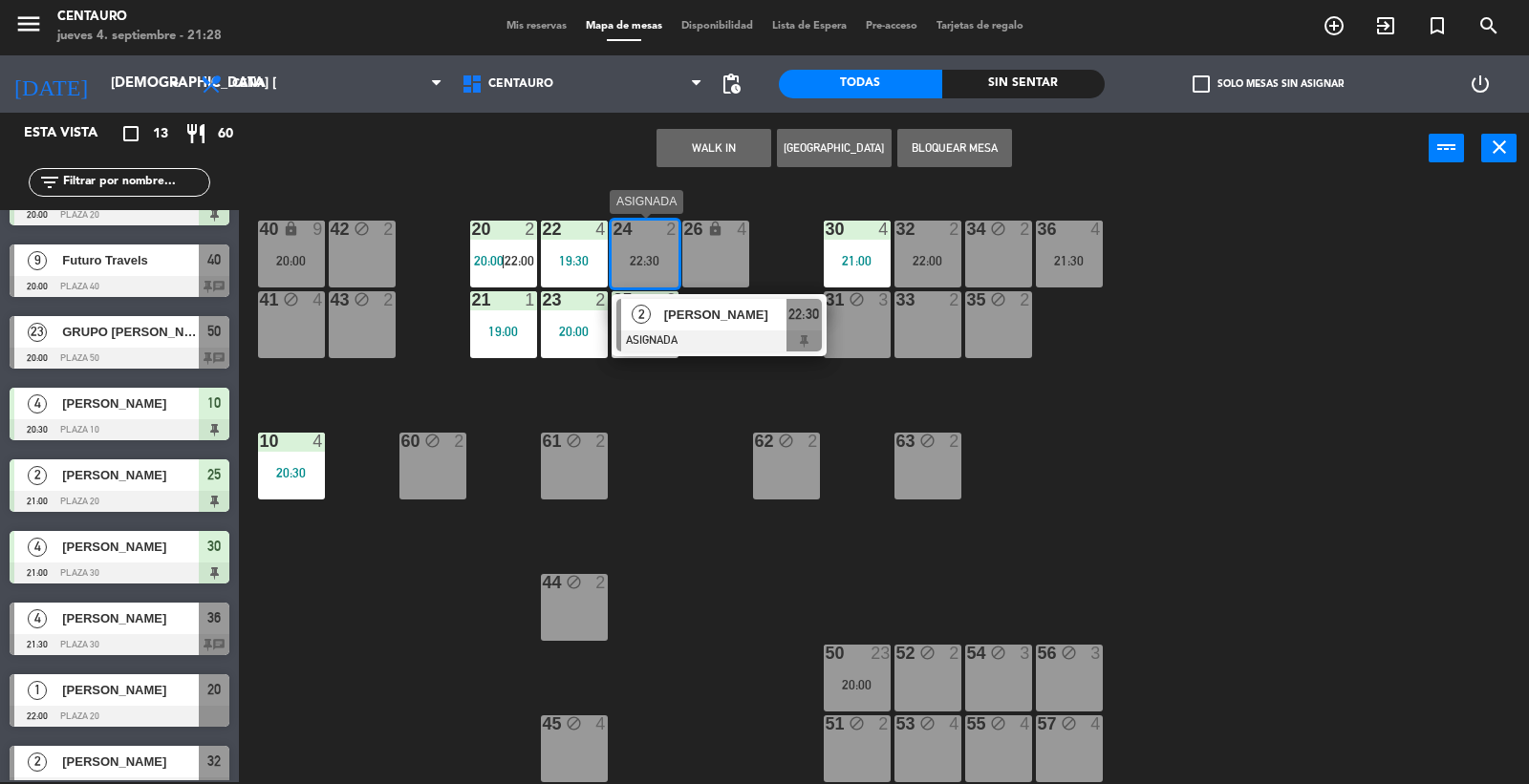
click at [731, 301] on div "[PERSON_NAME]" at bounding box center [724, 315] width 124 height 32
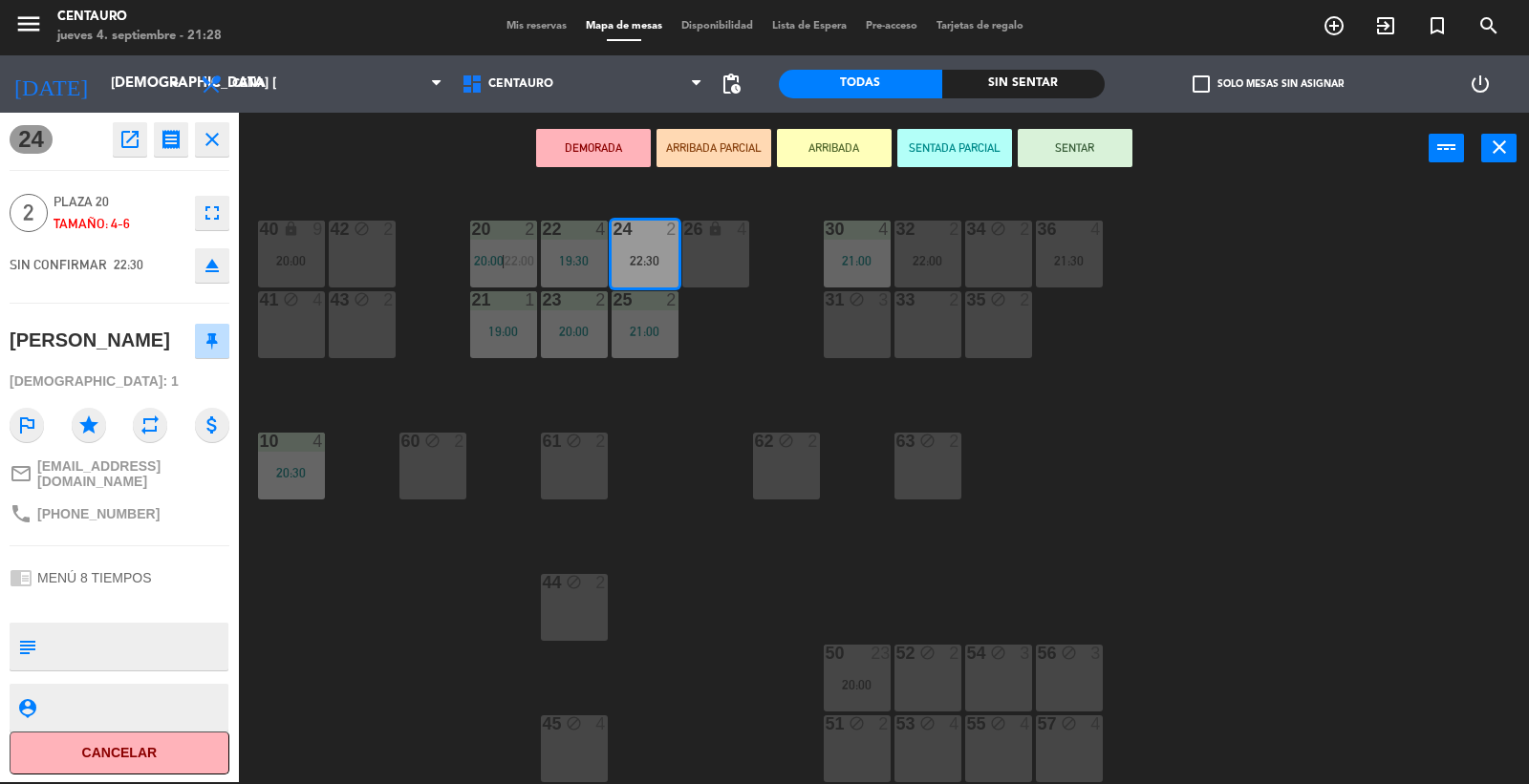
click at [1101, 145] on button "SENTAR" at bounding box center [1075, 148] width 114 height 38
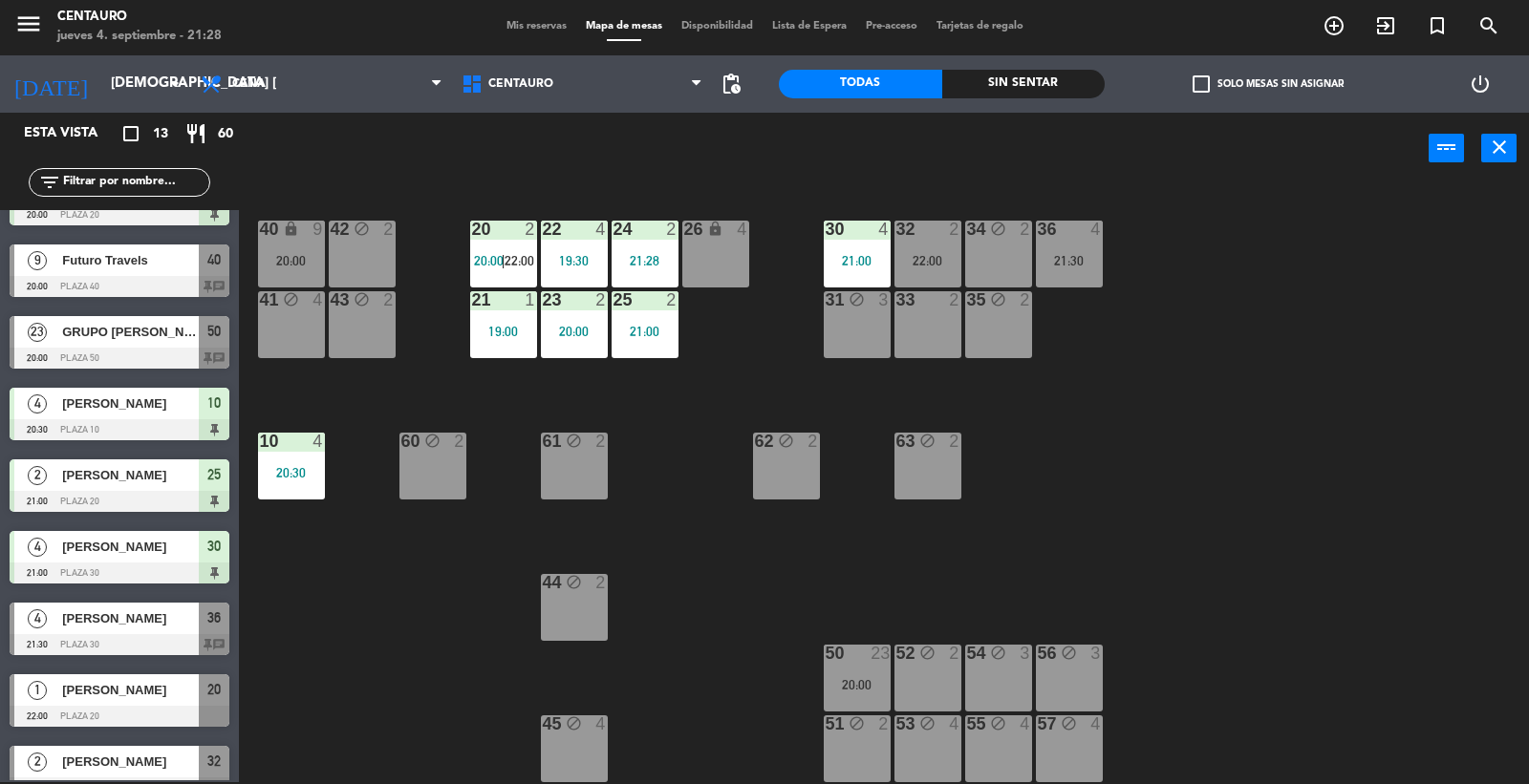
click at [1264, 327] on div "20 2 20:00 | 22:00 22 4 19:30 24 2 21:28 26 lock 4 40 lock 9 20:00 42 block 2 3…" at bounding box center [892, 485] width 1275 height 598
click at [998, 70] on div "Sin sentar" at bounding box center [1025, 84] width 164 height 29
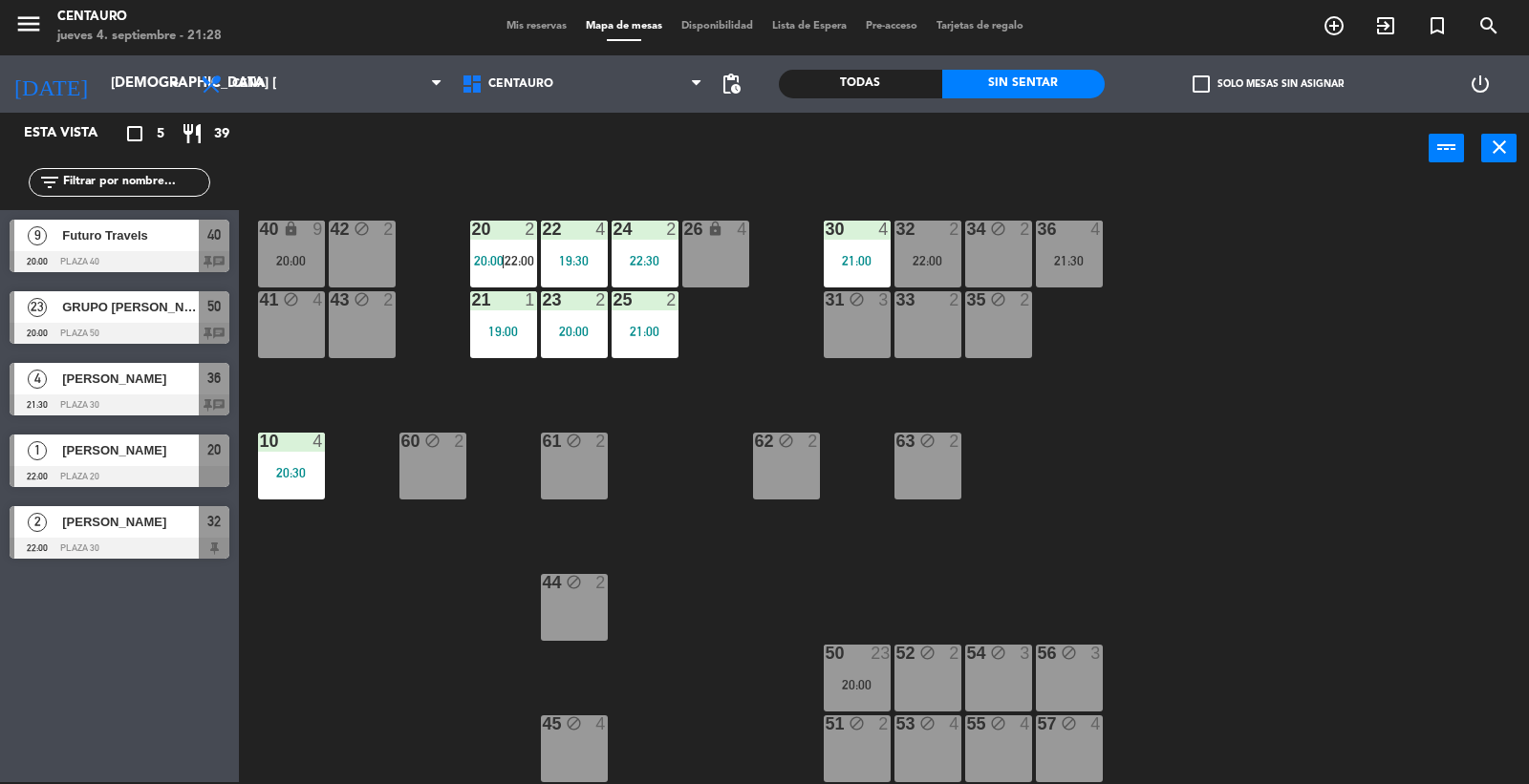
scroll to position [0, 0]
click at [90, 380] on span "[PERSON_NAME]" at bounding box center [130, 378] width 137 height 20
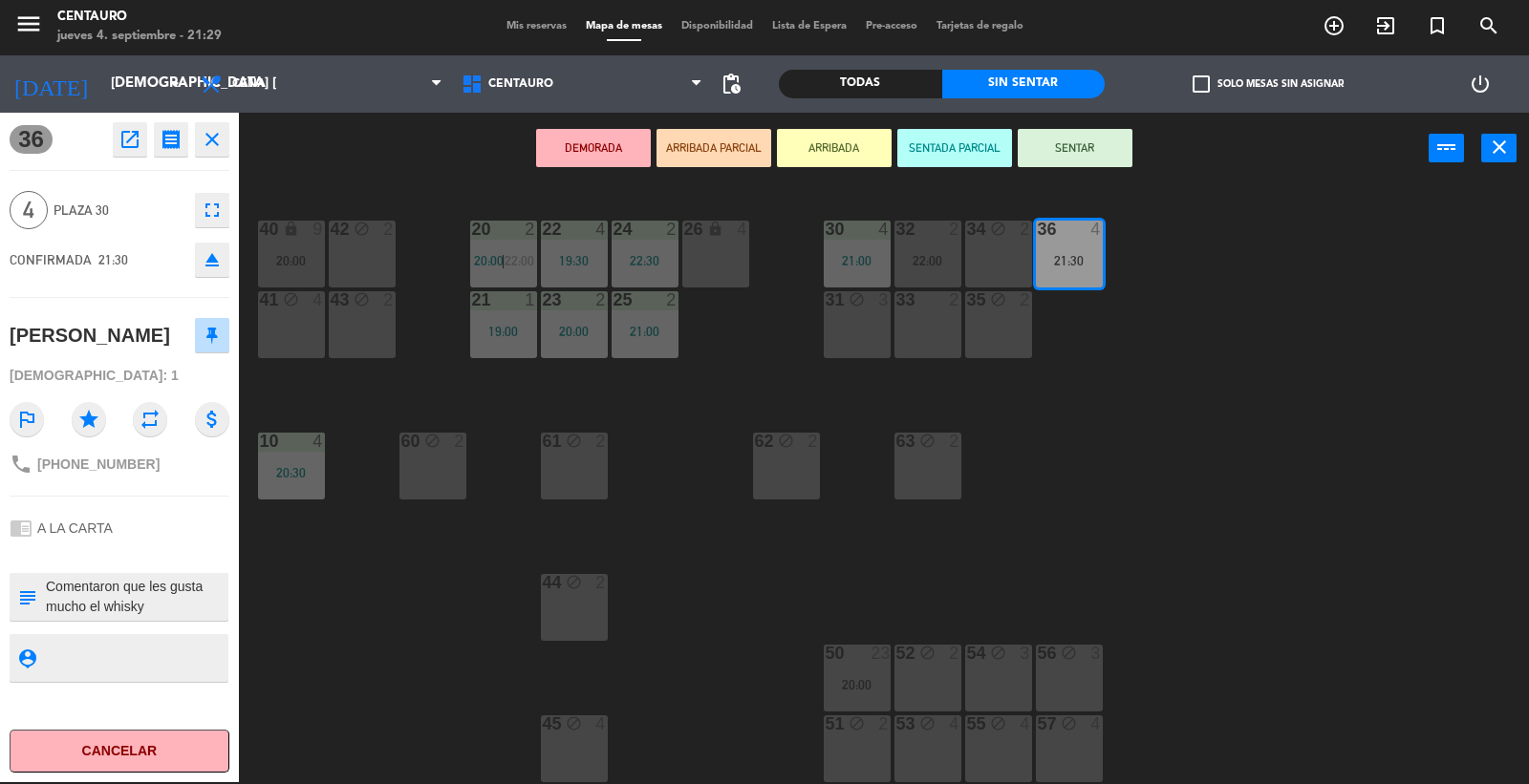
click at [1154, 423] on div "20 2 20:00 | 22:00 22 4 19:30 24 2 22:30 26 lock 4 40 lock 9 20:00 42 block 2 3…" at bounding box center [892, 485] width 1275 height 598
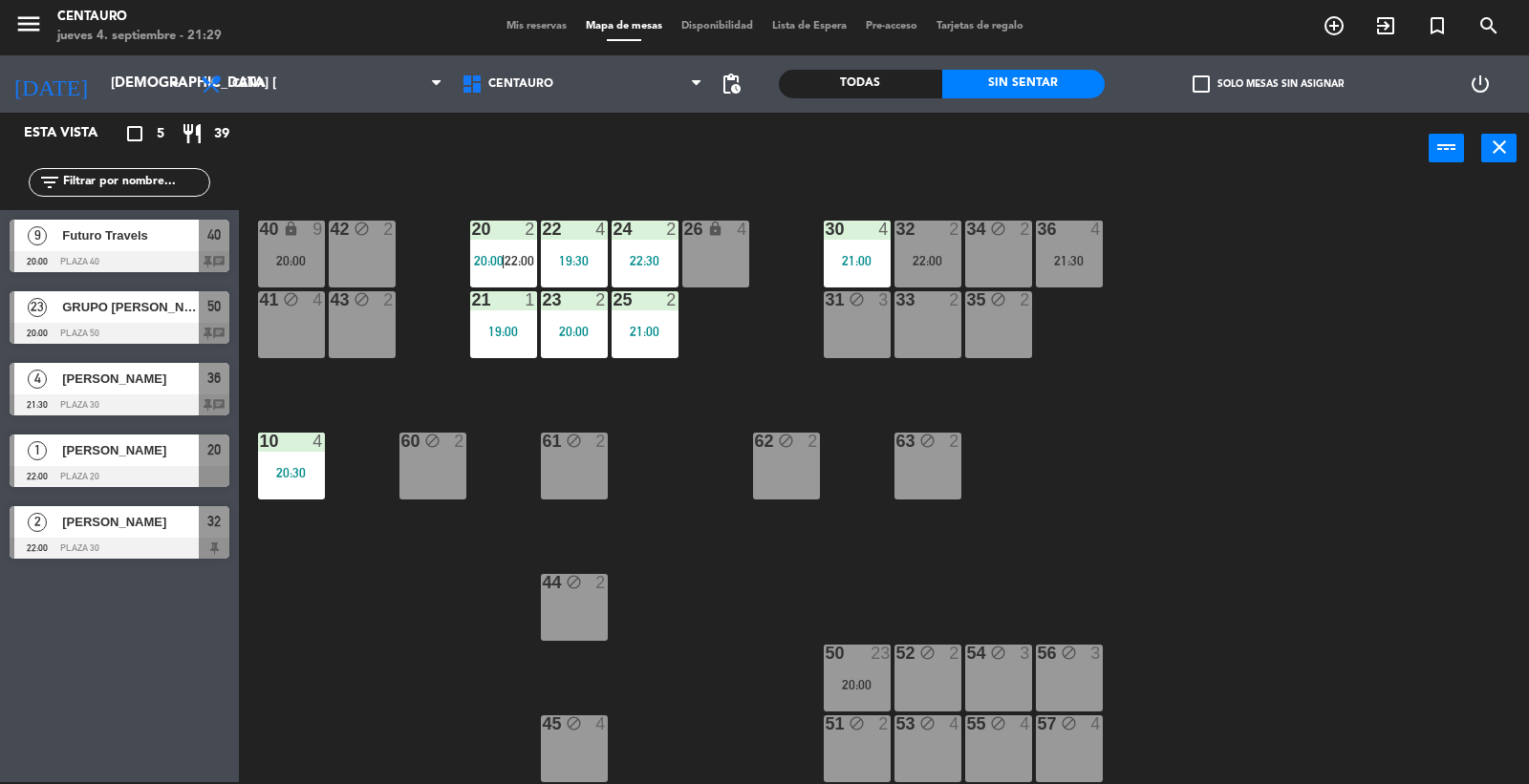
click at [1135, 326] on div "20 2 20:00 | 22:00 22 4 19:30 24 2 22:30 26 lock 4 40 lock 9 20:00 42 block 2 3…" at bounding box center [892, 485] width 1275 height 598
click at [1086, 250] on div "36 4 21:30" at bounding box center [1070, 254] width 67 height 67
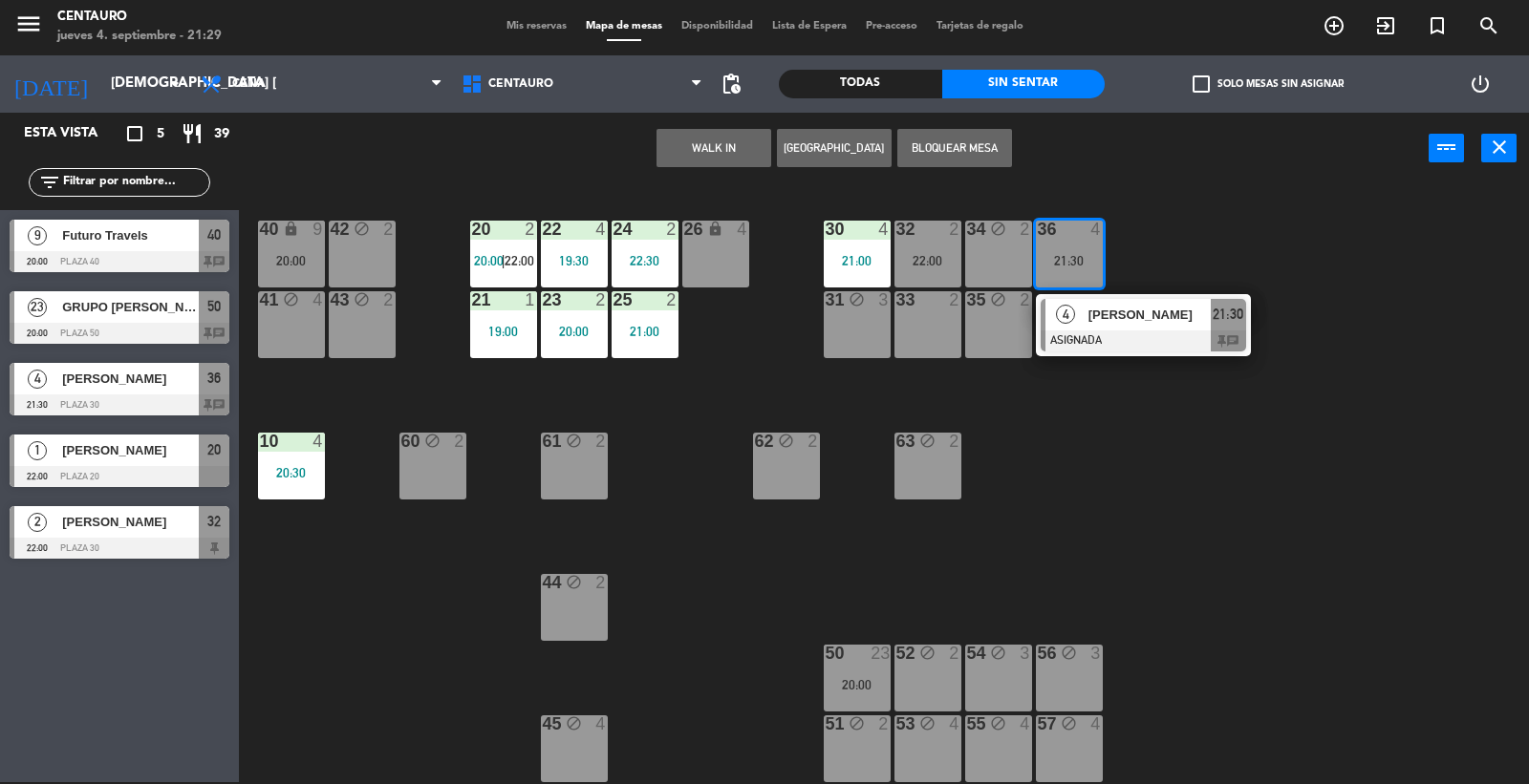
click at [1099, 476] on div "20 2 20:00 | 22:00 22 4 19:30 24 2 22:30 26 lock 4 40 lock 9 20:00 42 block 2 3…" at bounding box center [892, 485] width 1275 height 598
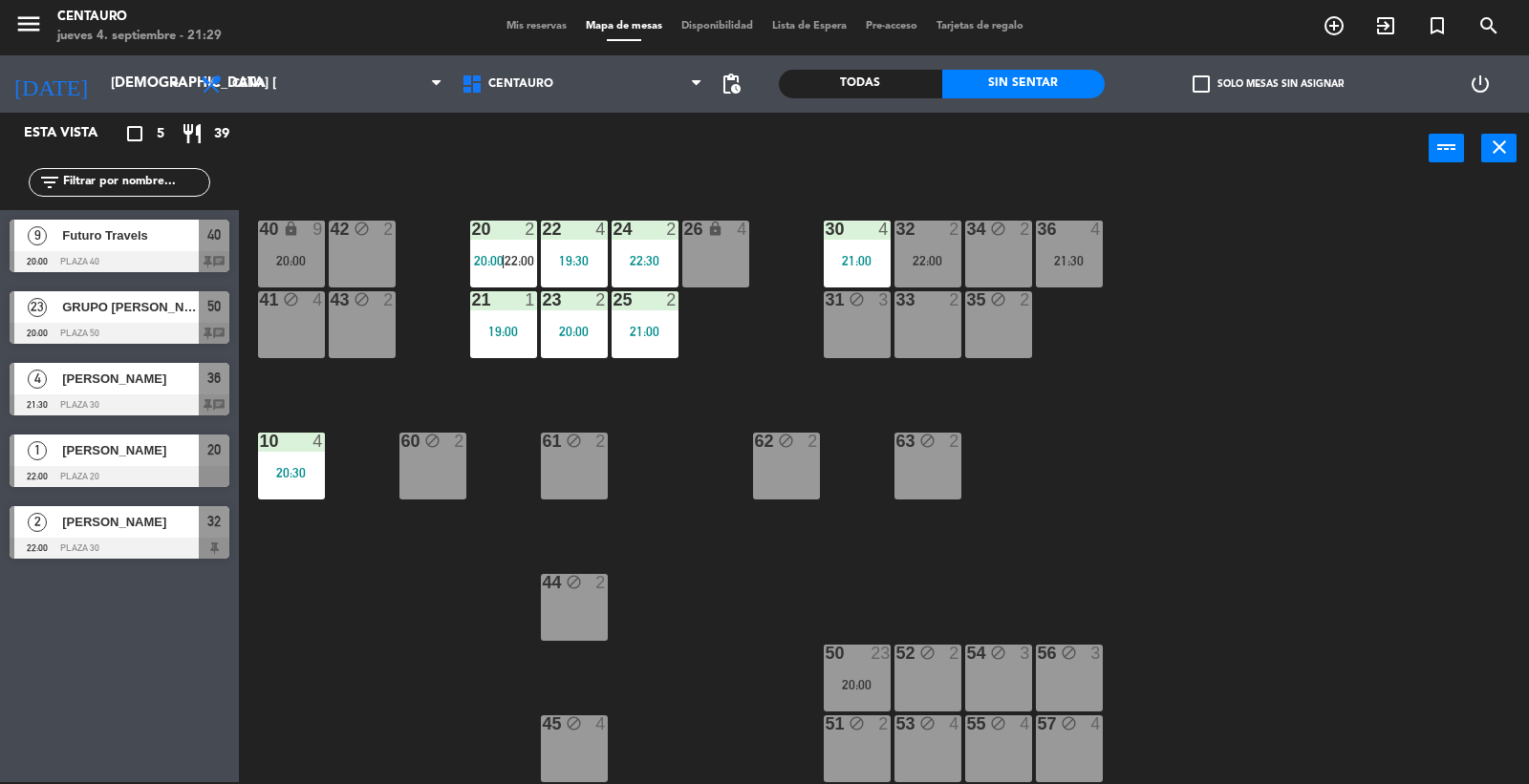
click at [1094, 284] on div "36 4 21:30" at bounding box center [1070, 254] width 67 height 67
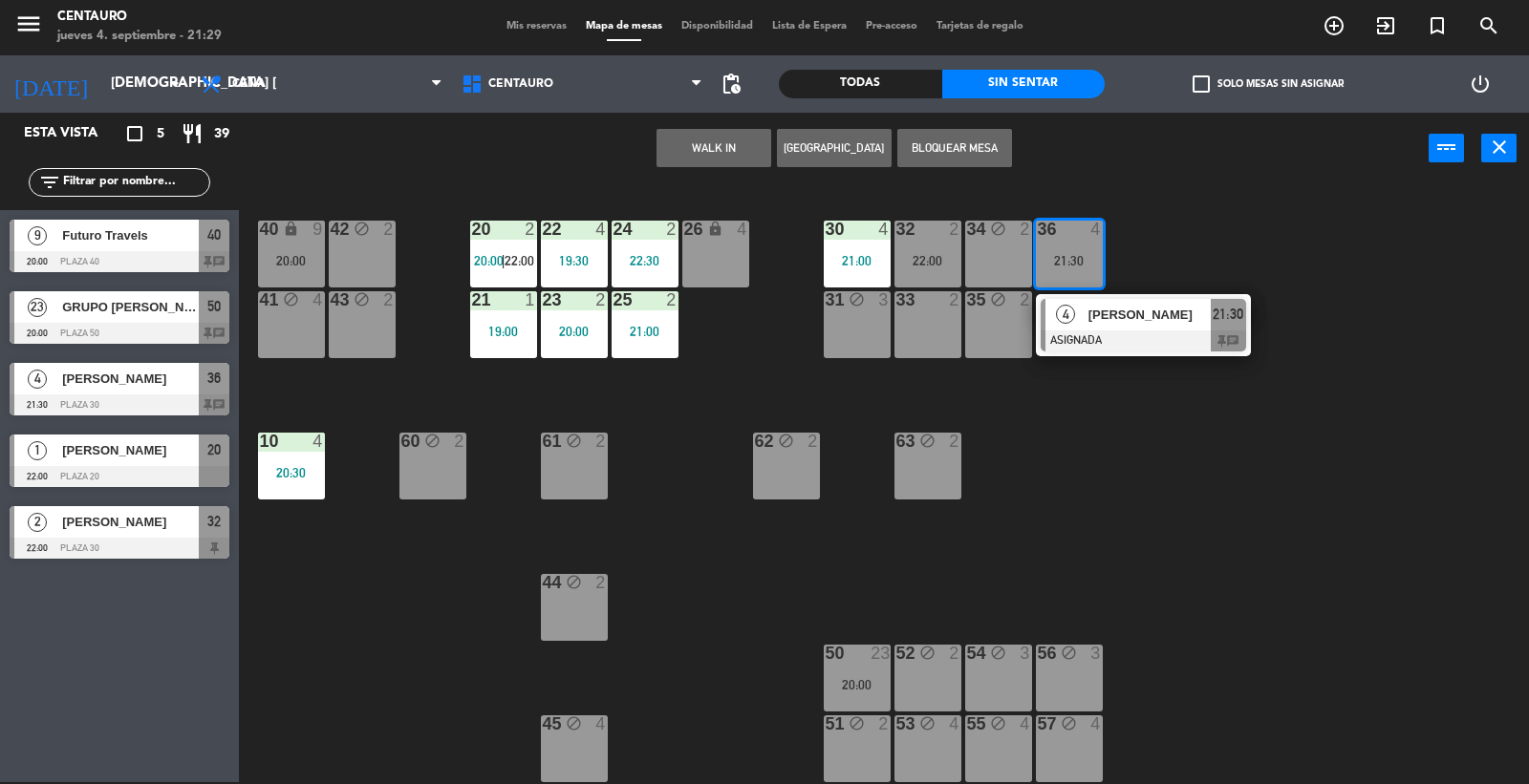
click at [1152, 325] on div "[PERSON_NAME]" at bounding box center [1149, 315] width 124 height 32
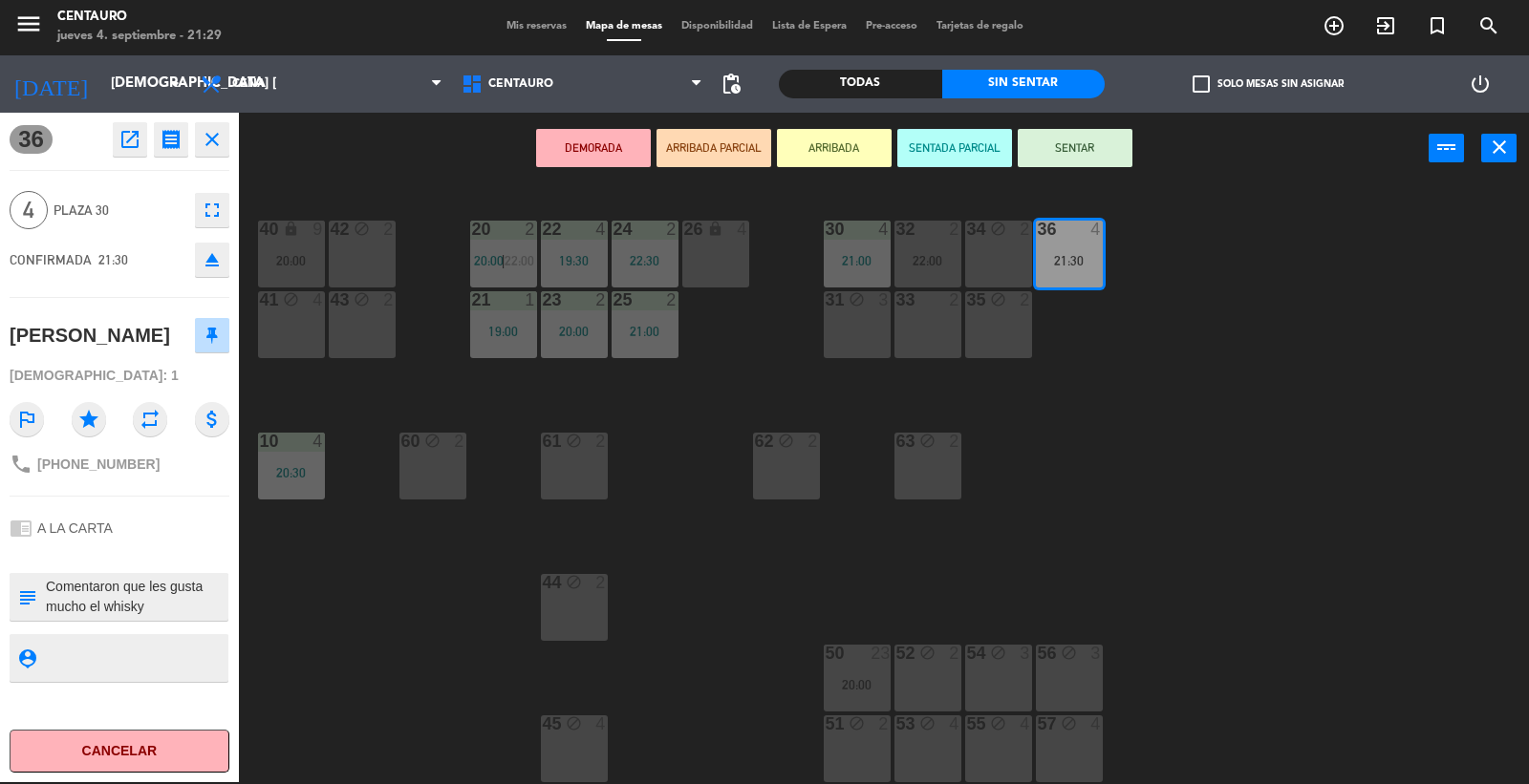
click at [1181, 481] on div "20 2 20:00 | 22:00 22 4 19:30 24 2 22:30 26 lock 4 40 lock 9 20:00 42 block 2 3…" at bounding box center [892, 485] width 1275 height 598
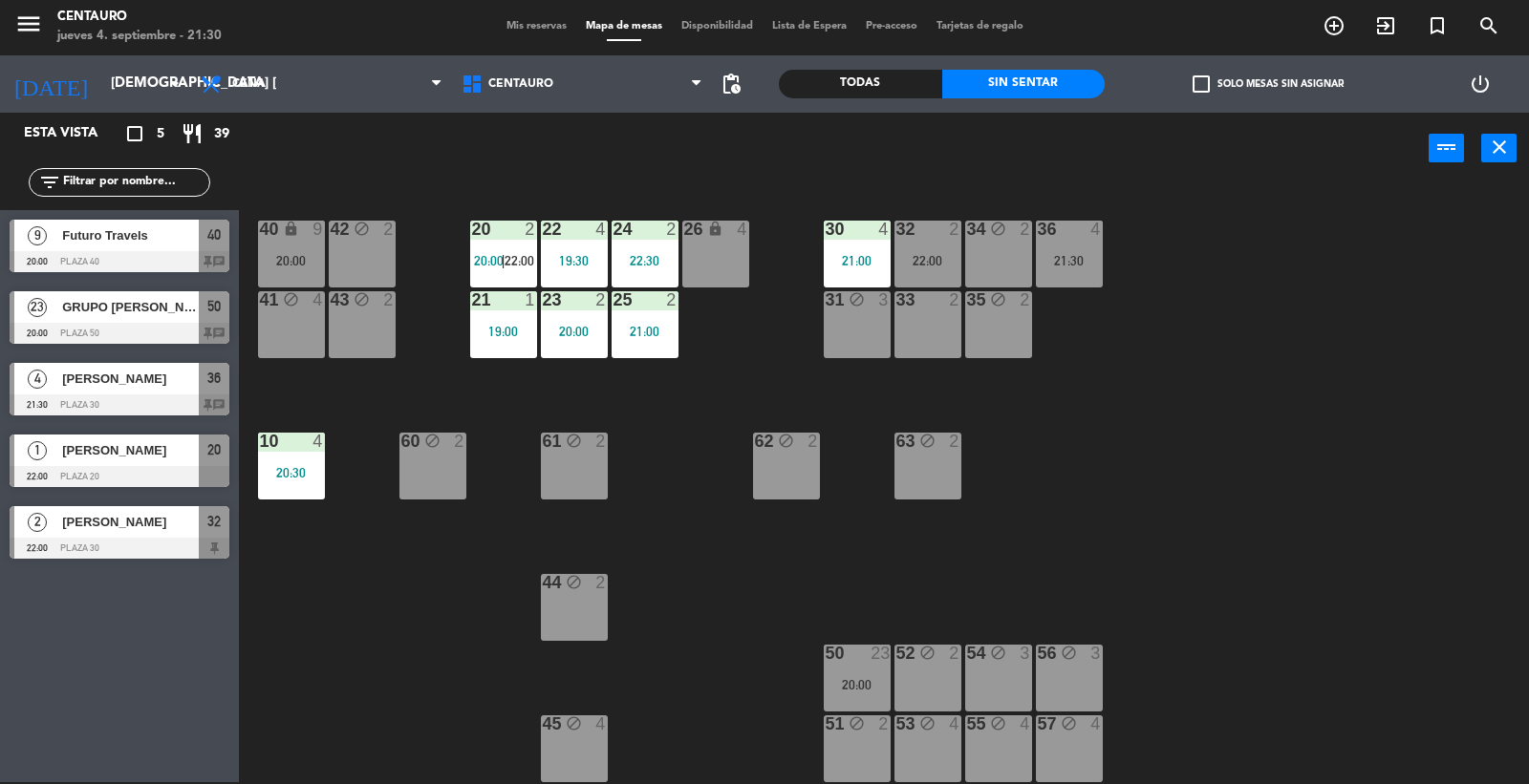
click at [810, 260] on div "20 2 20:00 | 22:00 22 4 19:30 24 2 22:30 26 lock 4 40 lock 9 20:00 42 block 2 3…" at bounding box center [892, 485] width 1275 height 598
click at [834, 263] on div "21:00" at bounding box center [857, 261] width 67 height 14
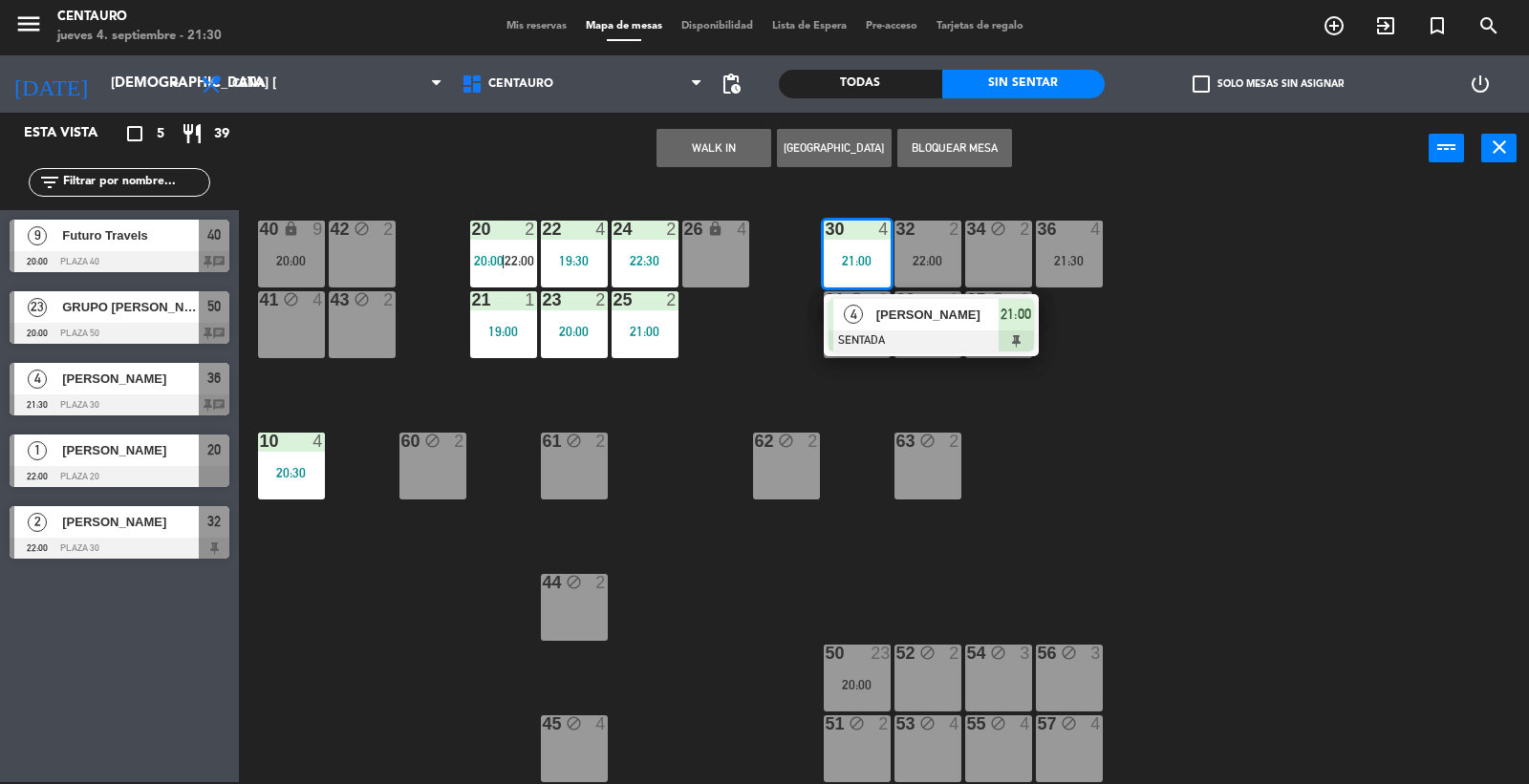
click at [1056, 240] on div "36 4 21:30" at bounding box center [1070, 254] width 67 height 67
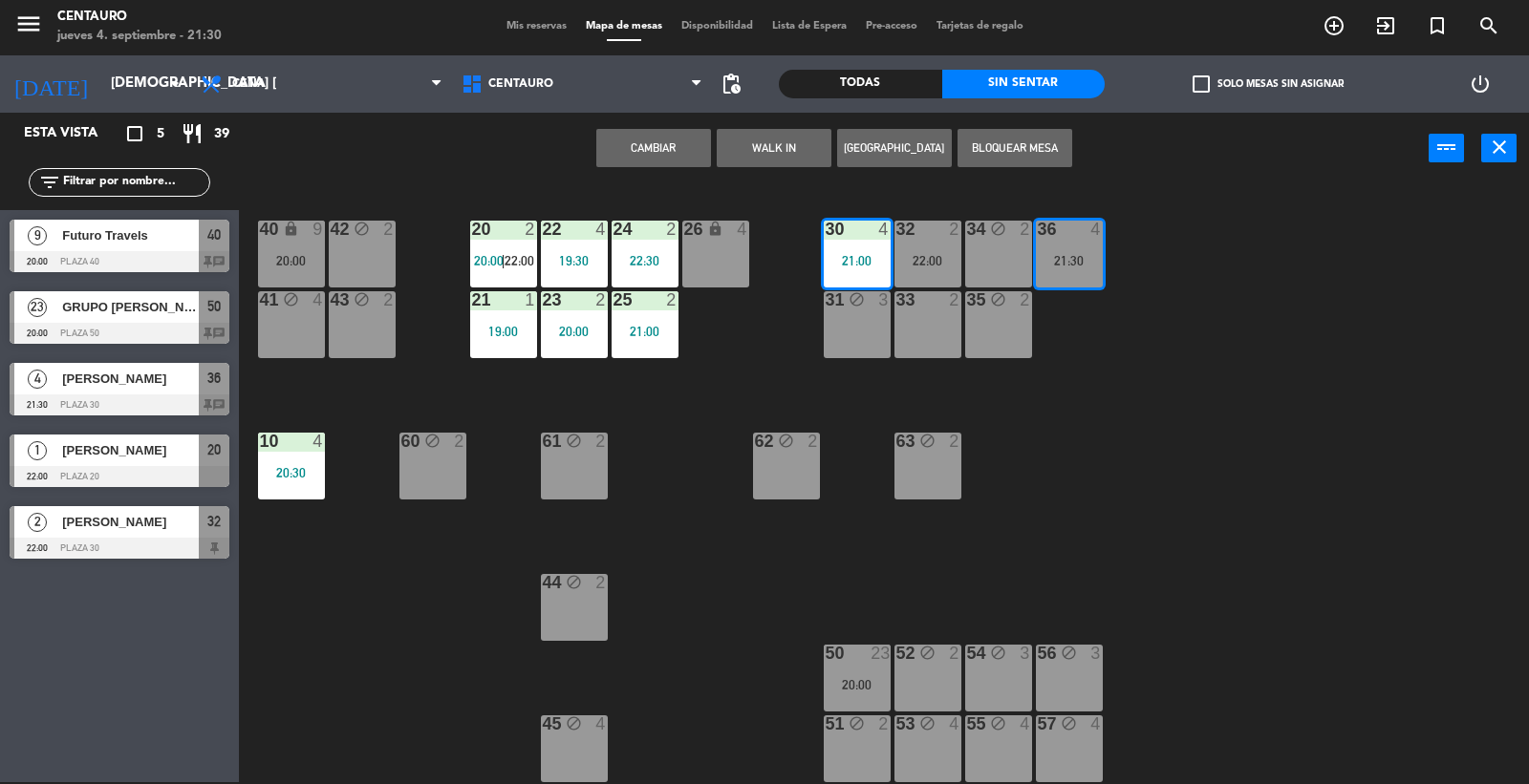
click at [673, 145] on button "Cambiar" at bounding box center [653, 148] width 114 height 38
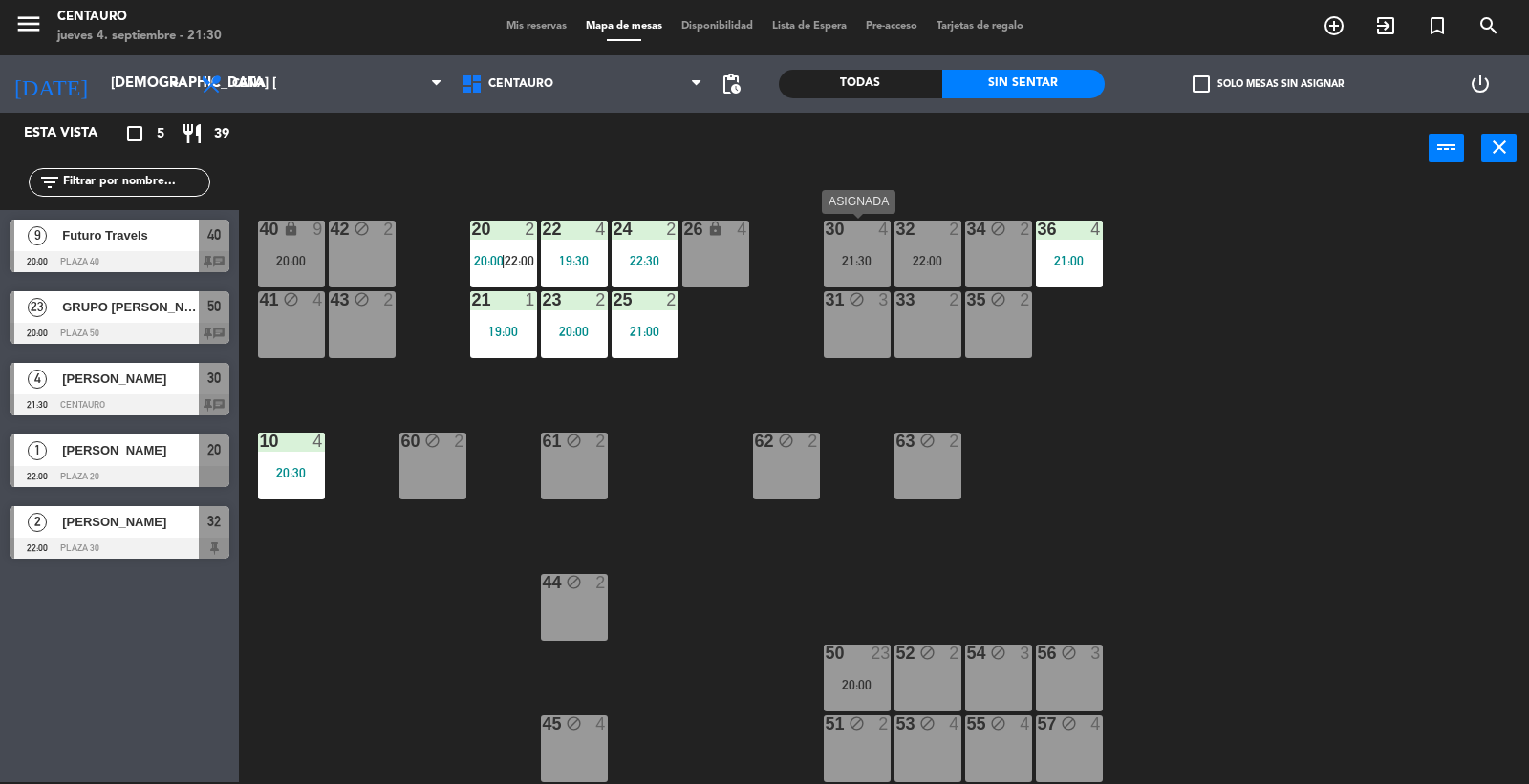
click at [861, 237] on div "30 4" at bounding box center [857, 229] width 67 height 19
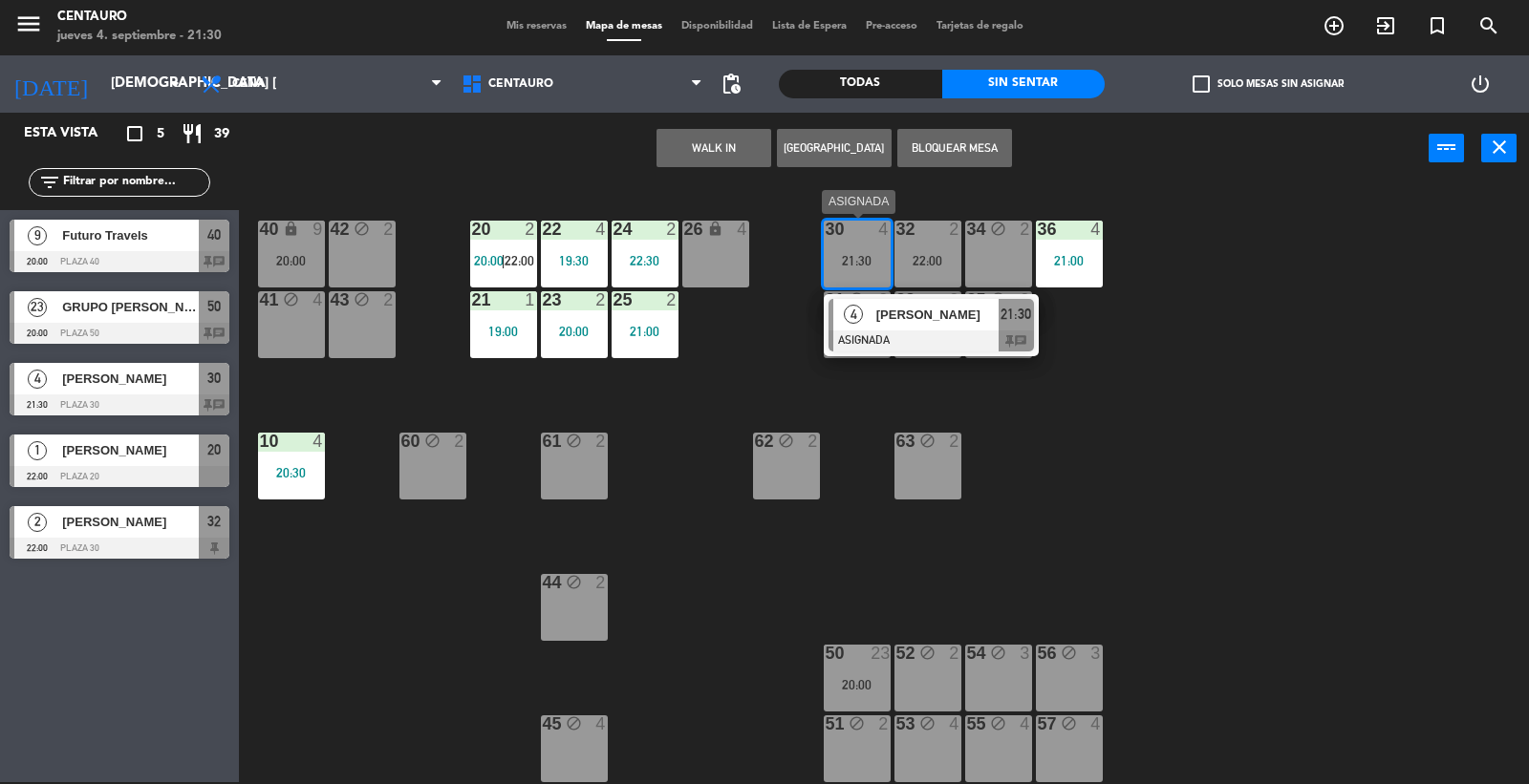
click at [917, 309] on span "[PERSON_NAME]" at bounding box center [938, 314] width 122 height 20
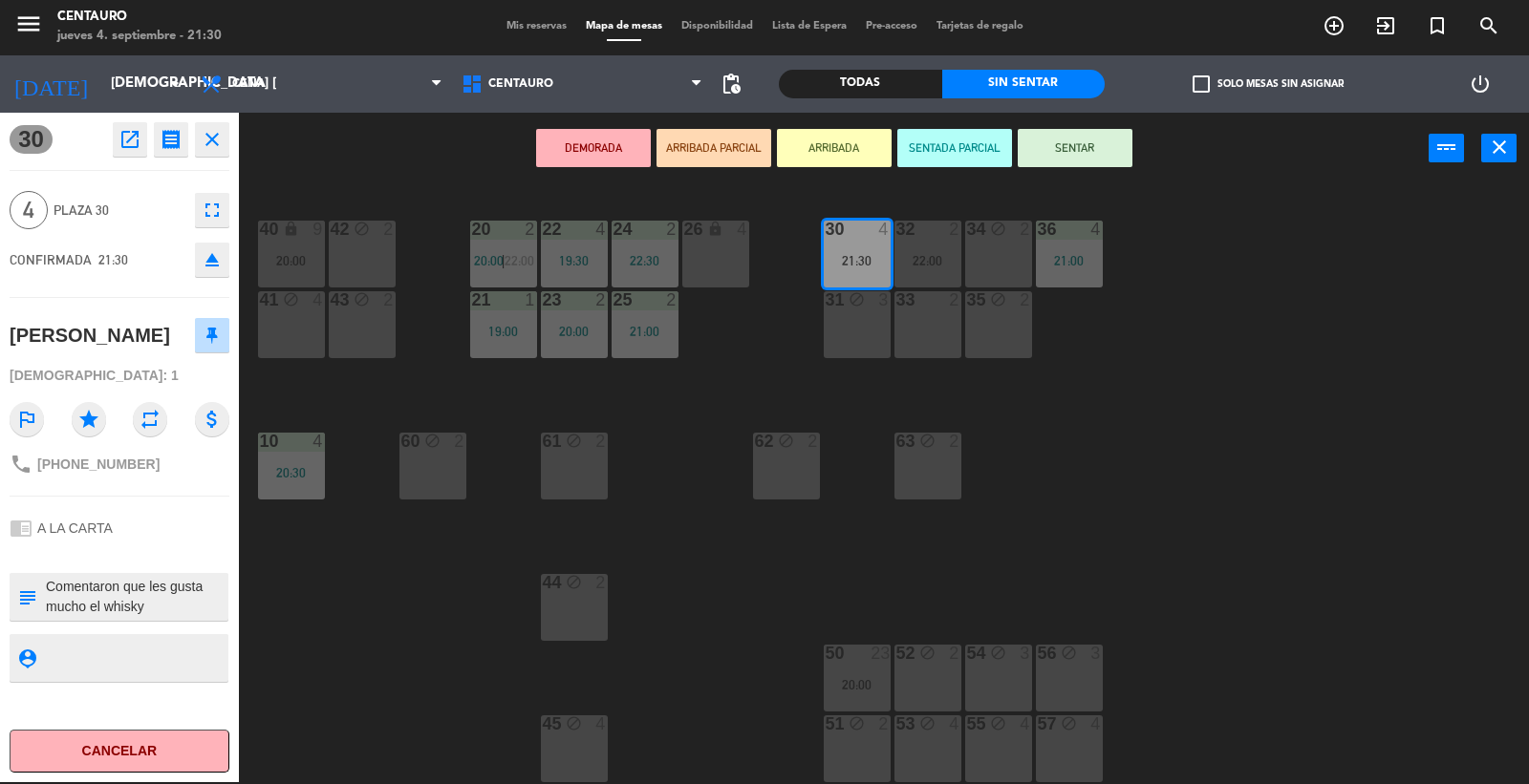
click at [1092, 150] on button "SENTAR" at bounding box center [1075, 148] width 114 height 38
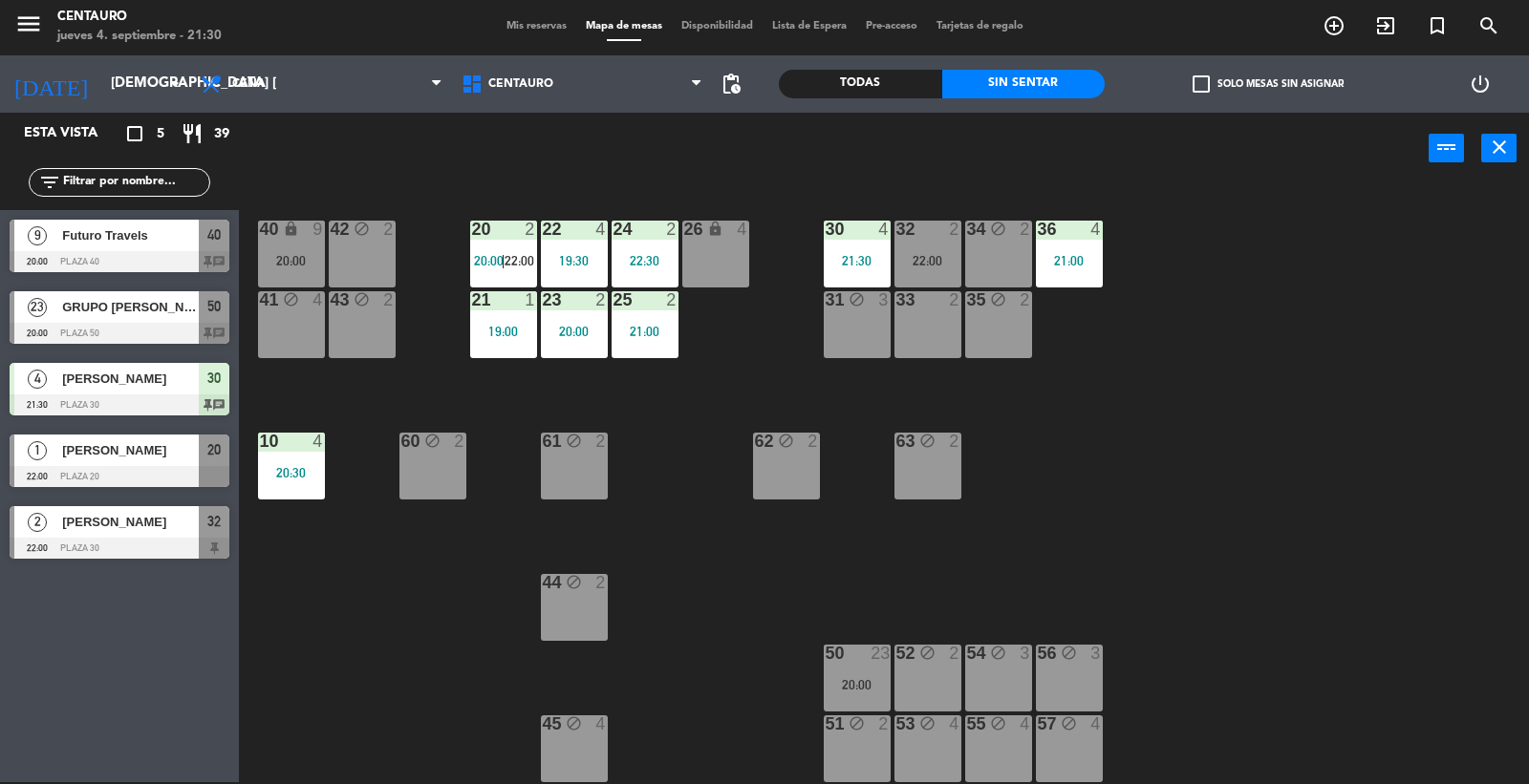
click at [1255, 361] on div "20 2 20:00 | 22:00 22 4 19:30 24 2 22:30 26 lock 4 40 lock 9 20:00 42 block 2 3…" at bounding box center [892, 485] width 1275 height 598
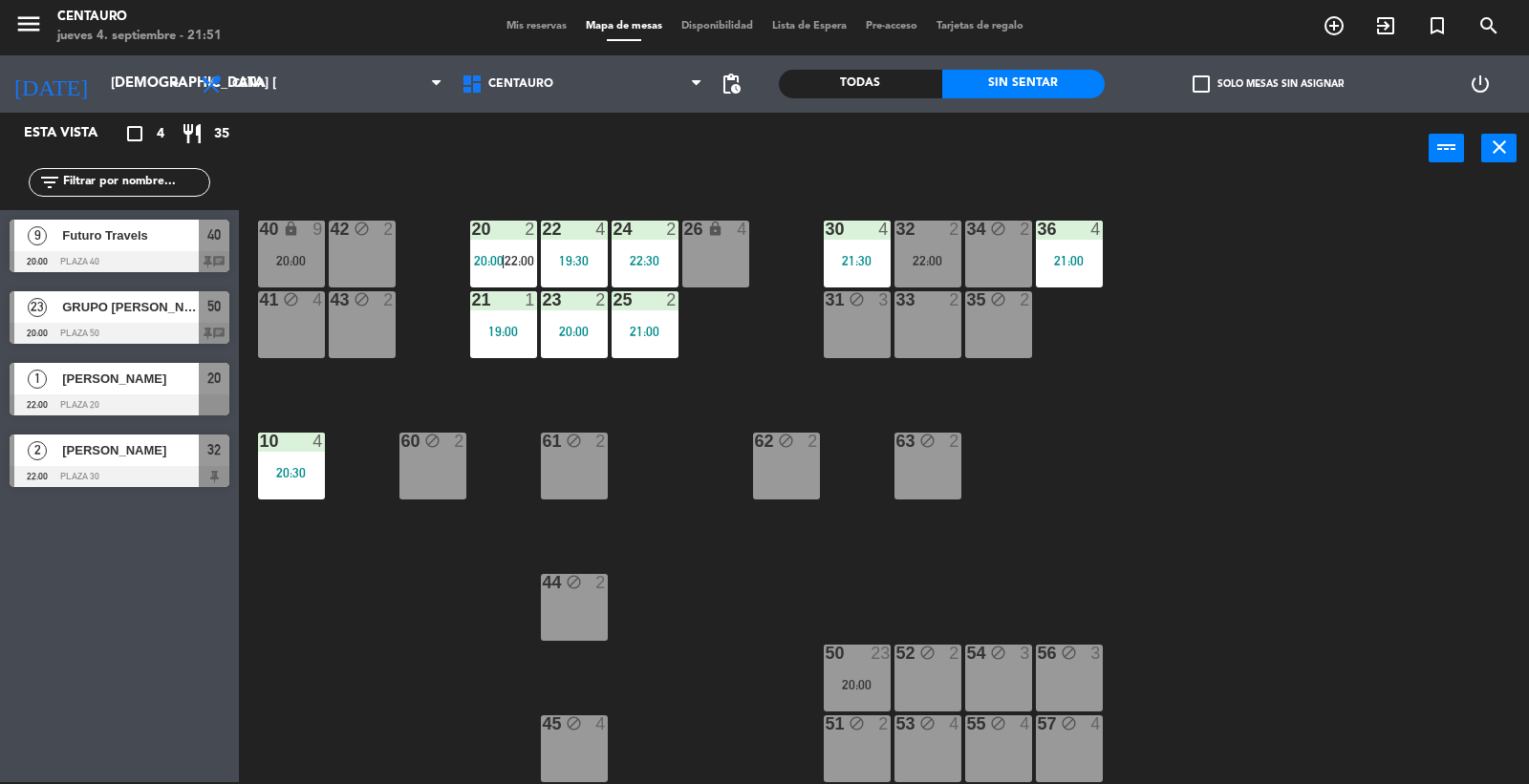
click at [125, 459] on span "[PERSON_NAME]" at bounding box center [130, 450] width 137 height 20
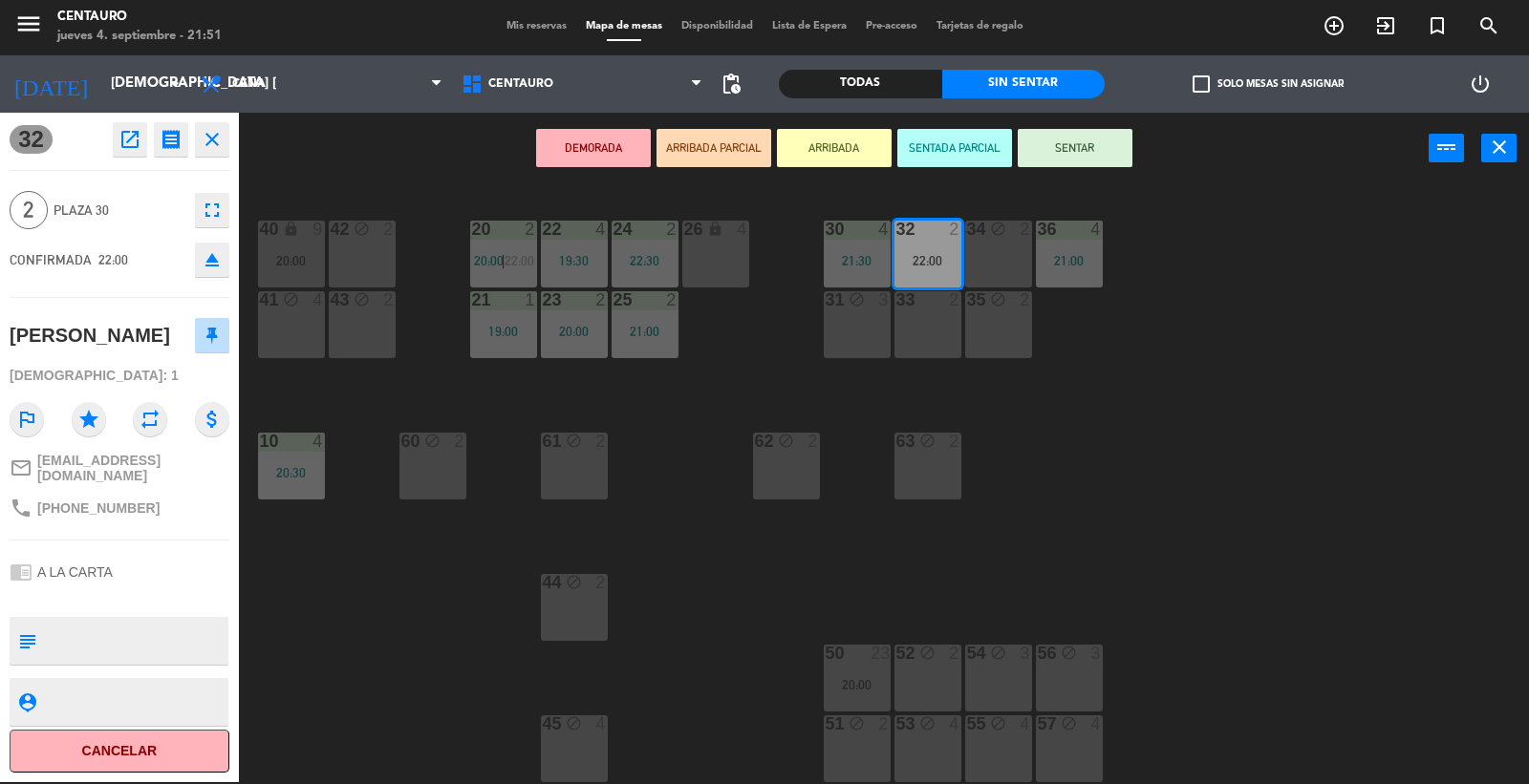
click at [1068, 154] on button "SENTAR" at bounding box center [1075, 148] width 114 height 38
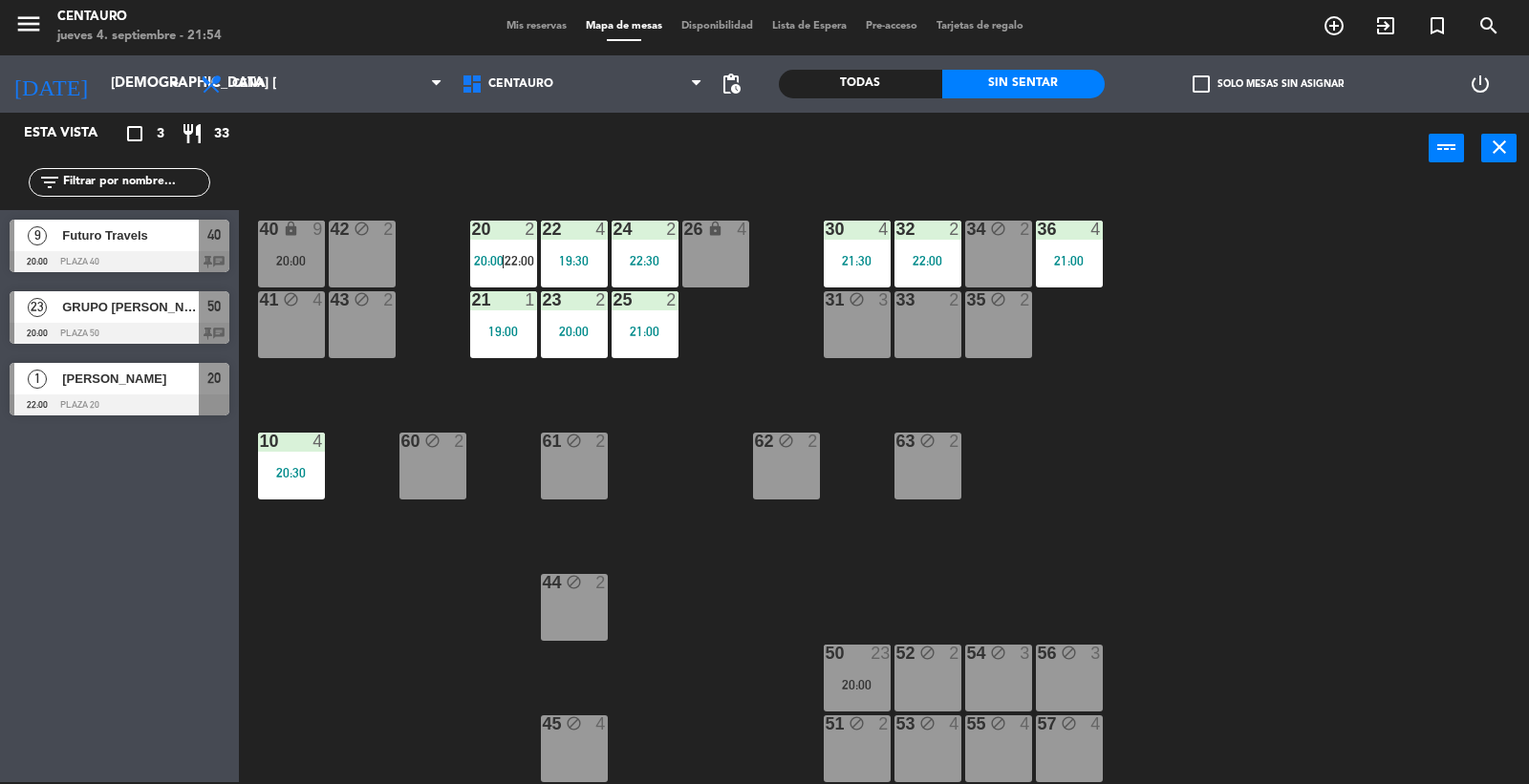
drag, startPoint x: 655, startPoint y: 511, endPoint x: 533, endPoint y: 19, distance: 506.9
click at [623, 383] on div "20 2 20:00 | 22:00 22 4 19:30 24 2 22:30 26 lock 4 40 lock 9 20:00 42 block 2 3…" at bounding box center [892, 485] width 1275 height 598
click at [110, 383] on span "[PERSON_NAME]" at bounding box center [130, 378] width 137 height 20
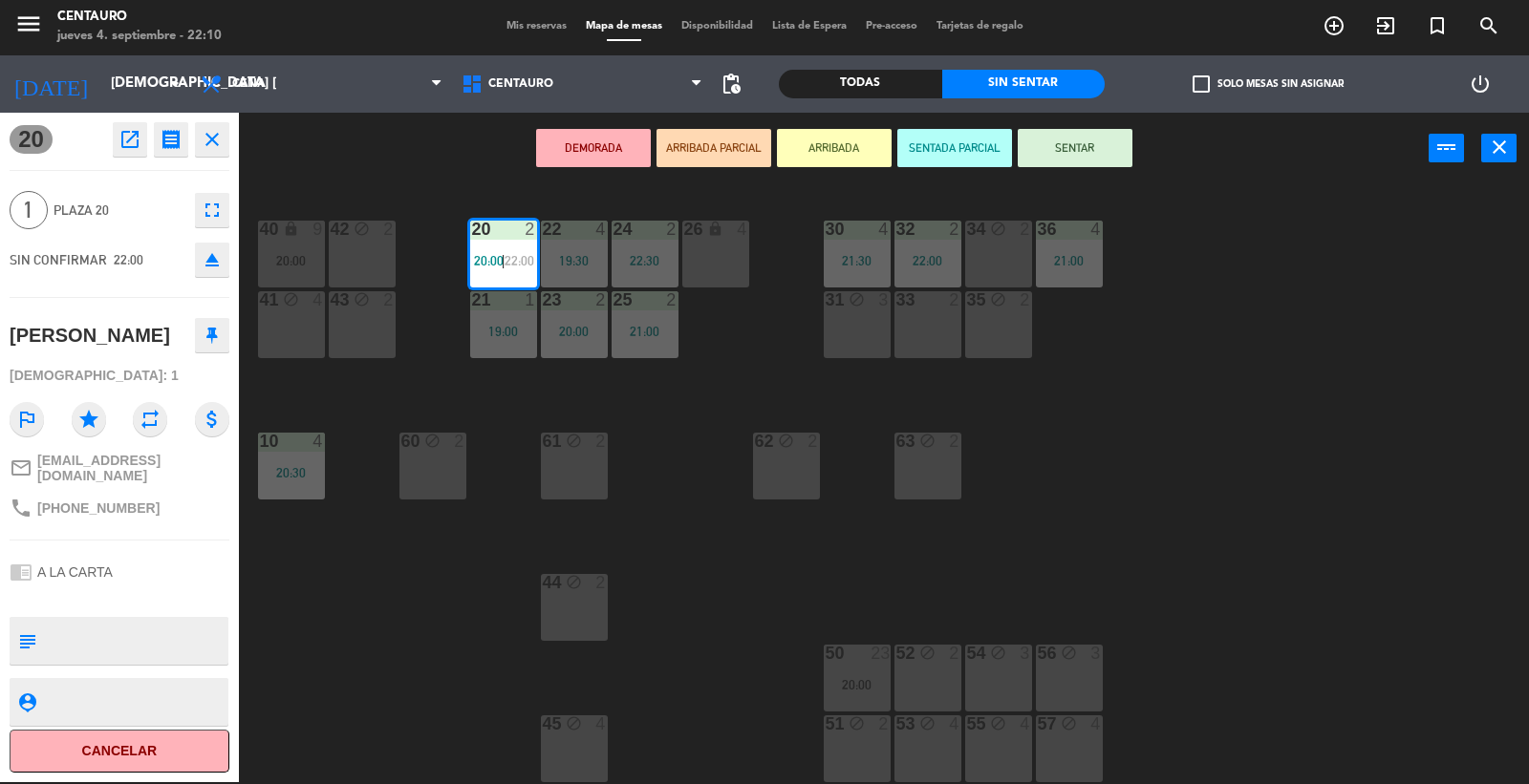
drag, startPoint x: 702, startPoint y: 460, endPoint x: 684, endPoint y: 452, distance: 19.7
click at [698, 459] on div "20 2 20:00 | 22:00 22 4 19:30 24 2 22:30 26 lock 4 40 lock 9 20:00 42 block 2 3…" at bounding box center [892, 485] width 1275 height 598
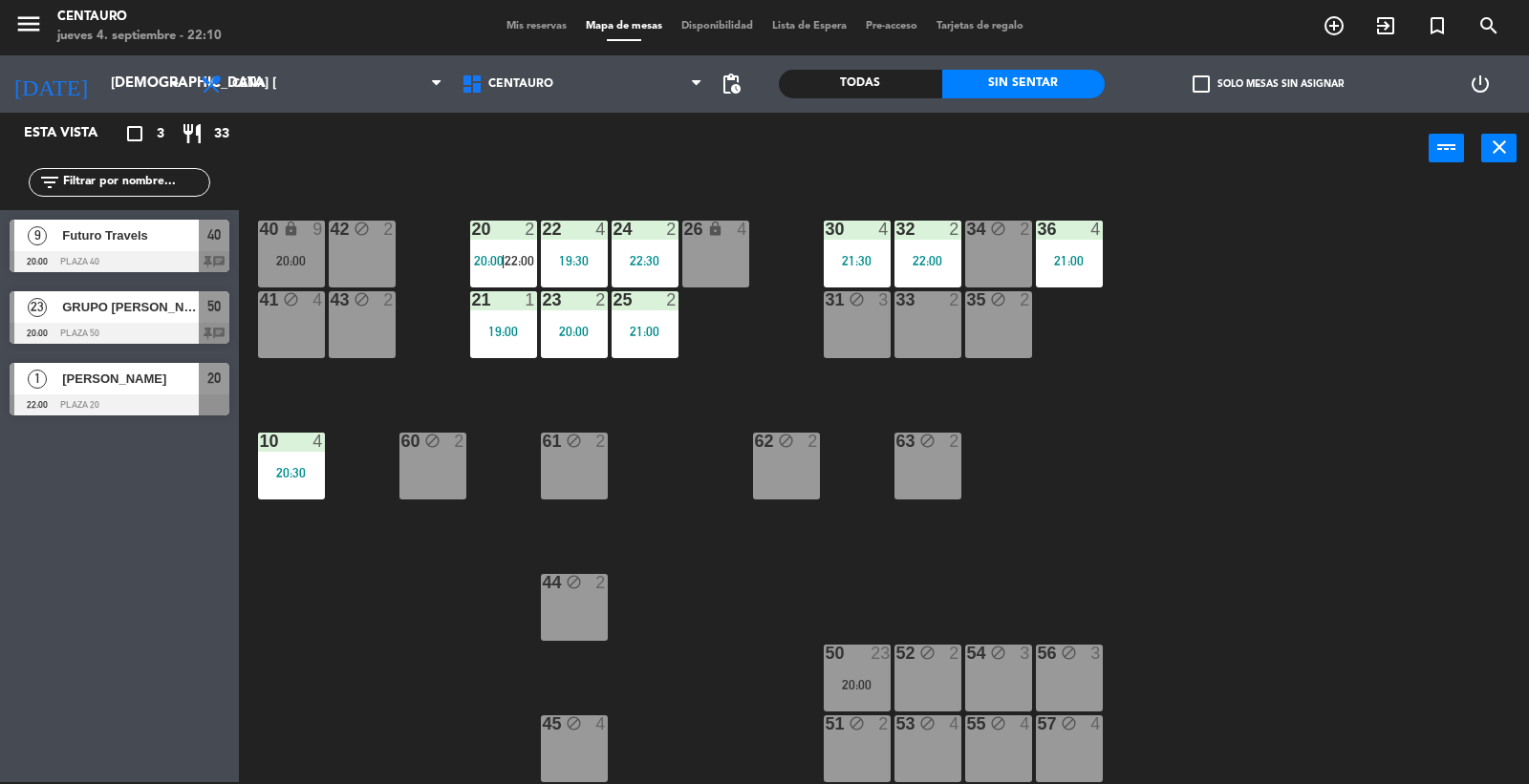
click at [578, 325] on div "20:00" at bounding box center [574, 332] width 67 height 14
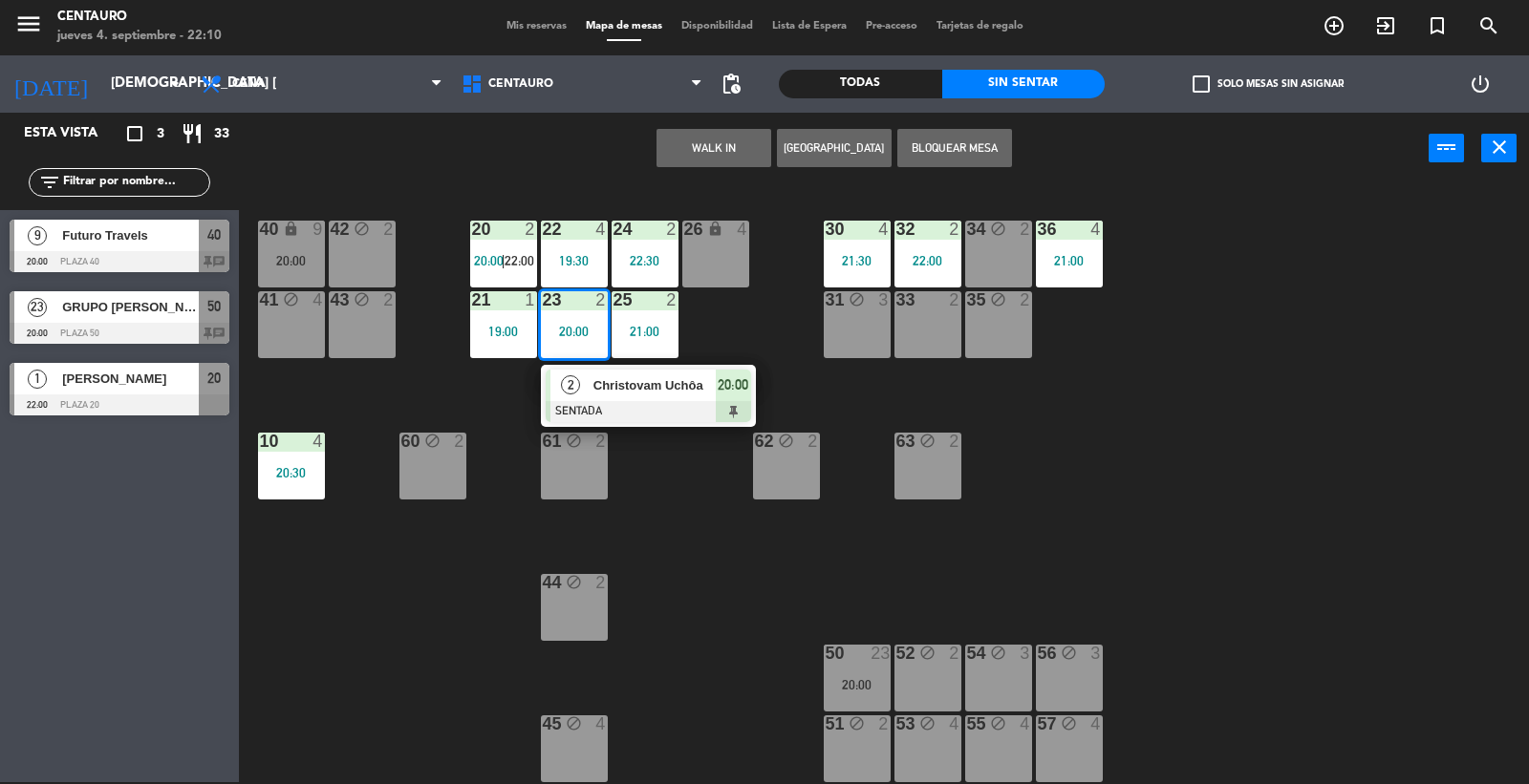
drag, startPoint x: 612, startPoint y: 388, endPoint x: 629, endPoint y: 392, distance: 17.5
click at [613, 388] on div "2 [DEMOGRAPHIC_DATA] Uchôa SENTADA 20:00" at bounding box center [648, 396] width 243 height 62
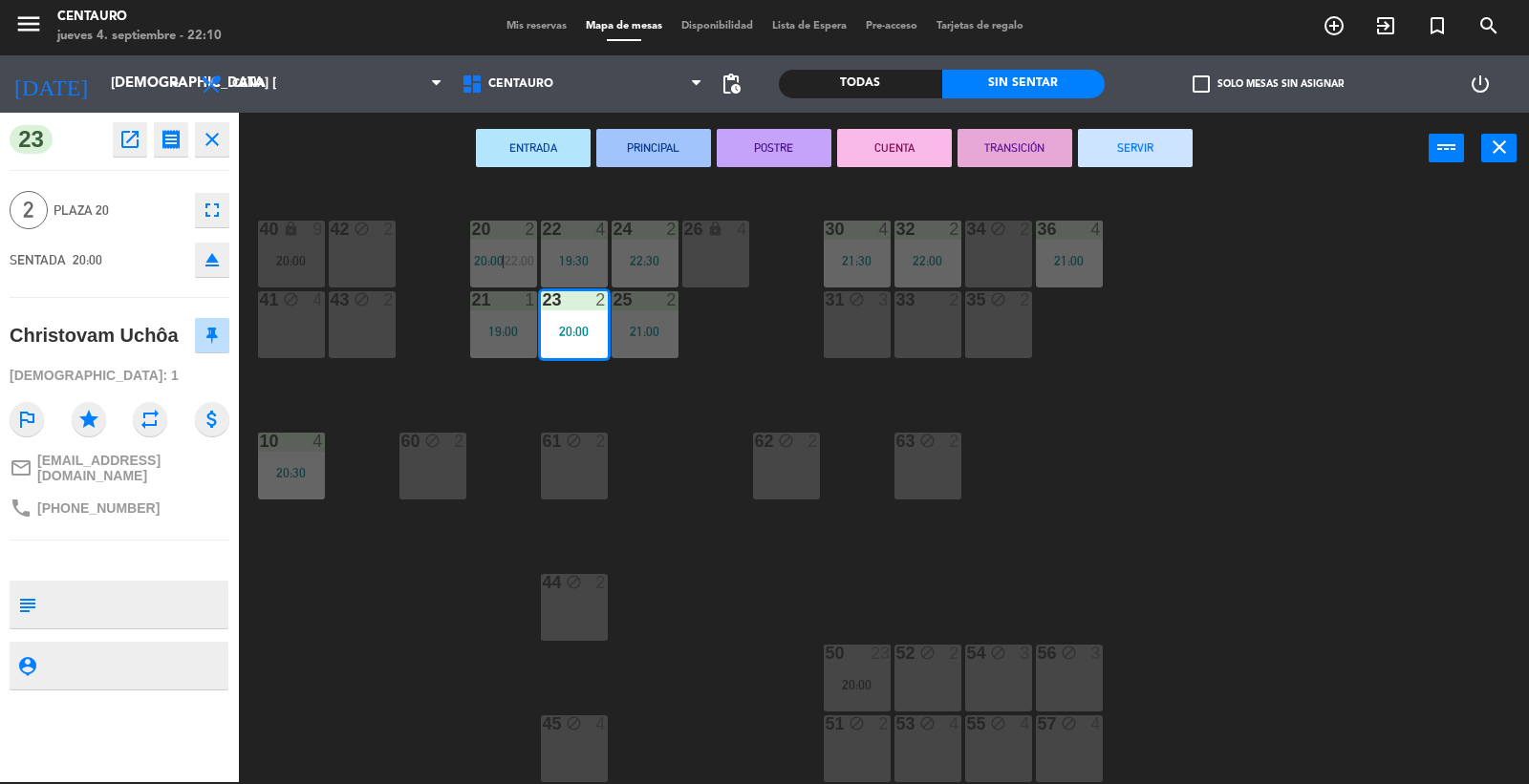
click at [1104, 144] on button "SERVIR" at bounding box center [1135, 148] width 114 height 38
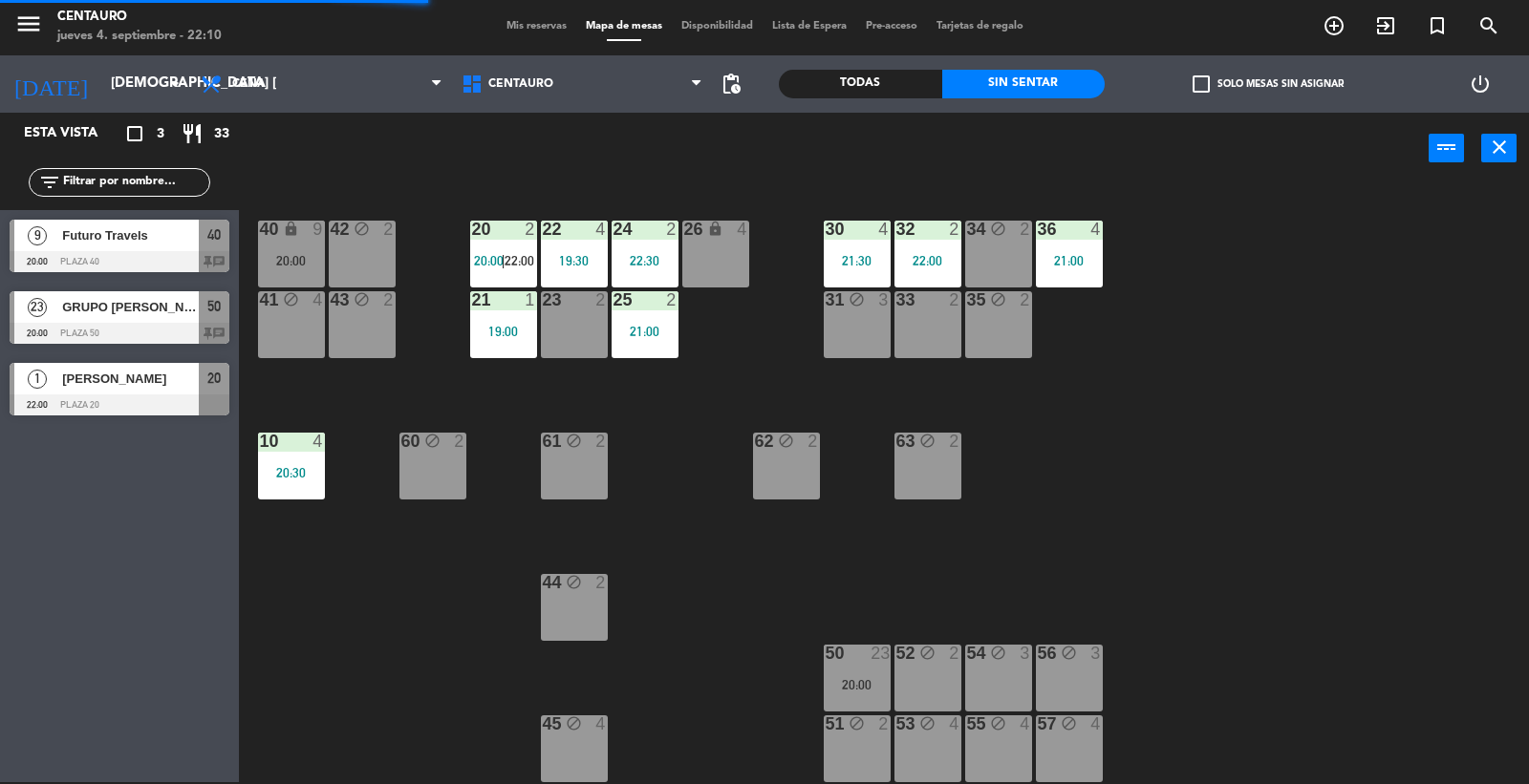
click at [615, 234] on div "24" at bounding box center [614, 229] width 1 height 17
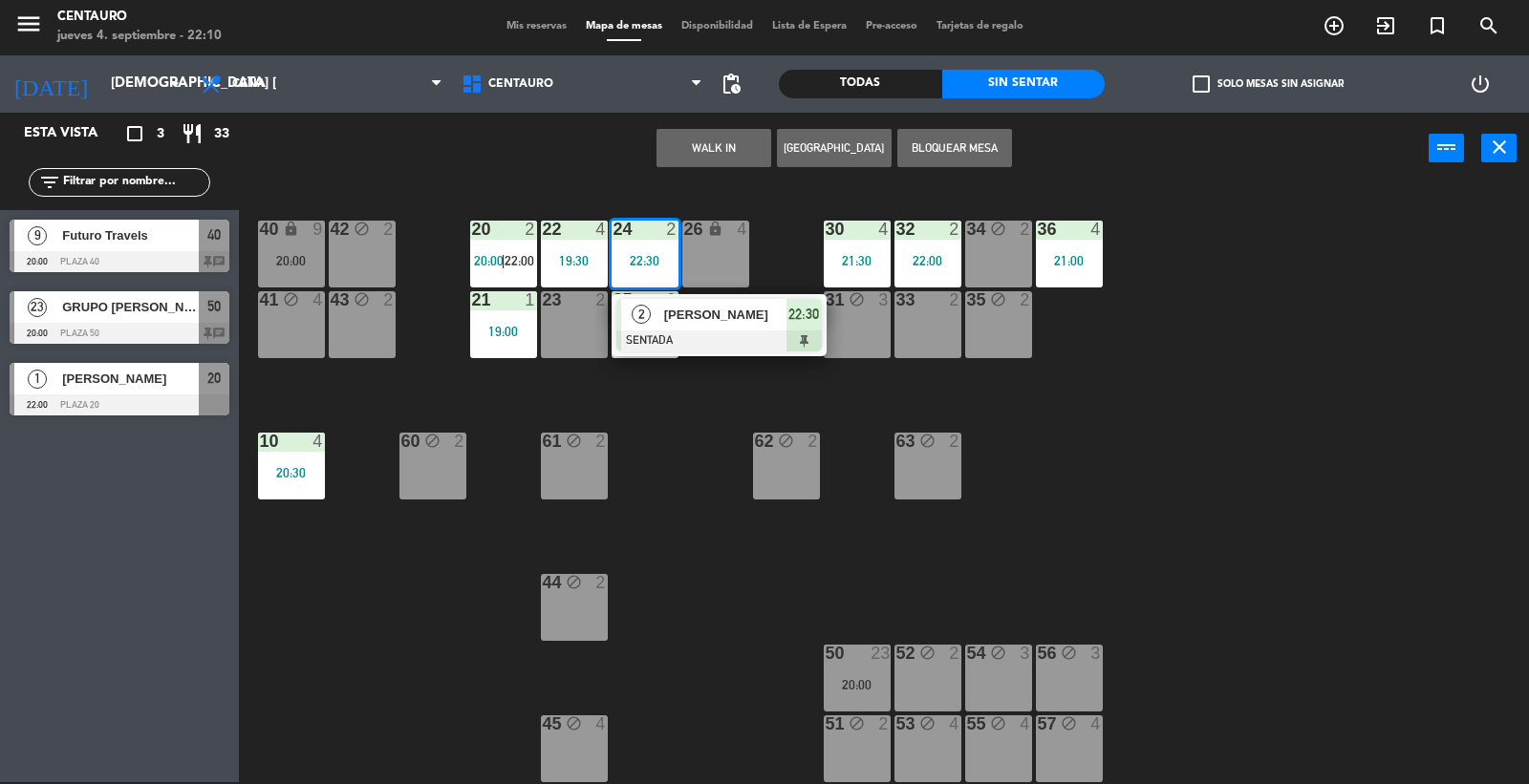
drag, startPoint x: 677, startPoint y: 478, endPoint x: 485, endPoint y: 237, distance: 308.1
click at [635, 406] on div "20 2 20:00 | 22:00 22 4 19:30 24 2 22:30 2 [PERSON_NAME] SENTADA 22:30 26 lock …" at bounding box center [892, 485] width 1275 height 598
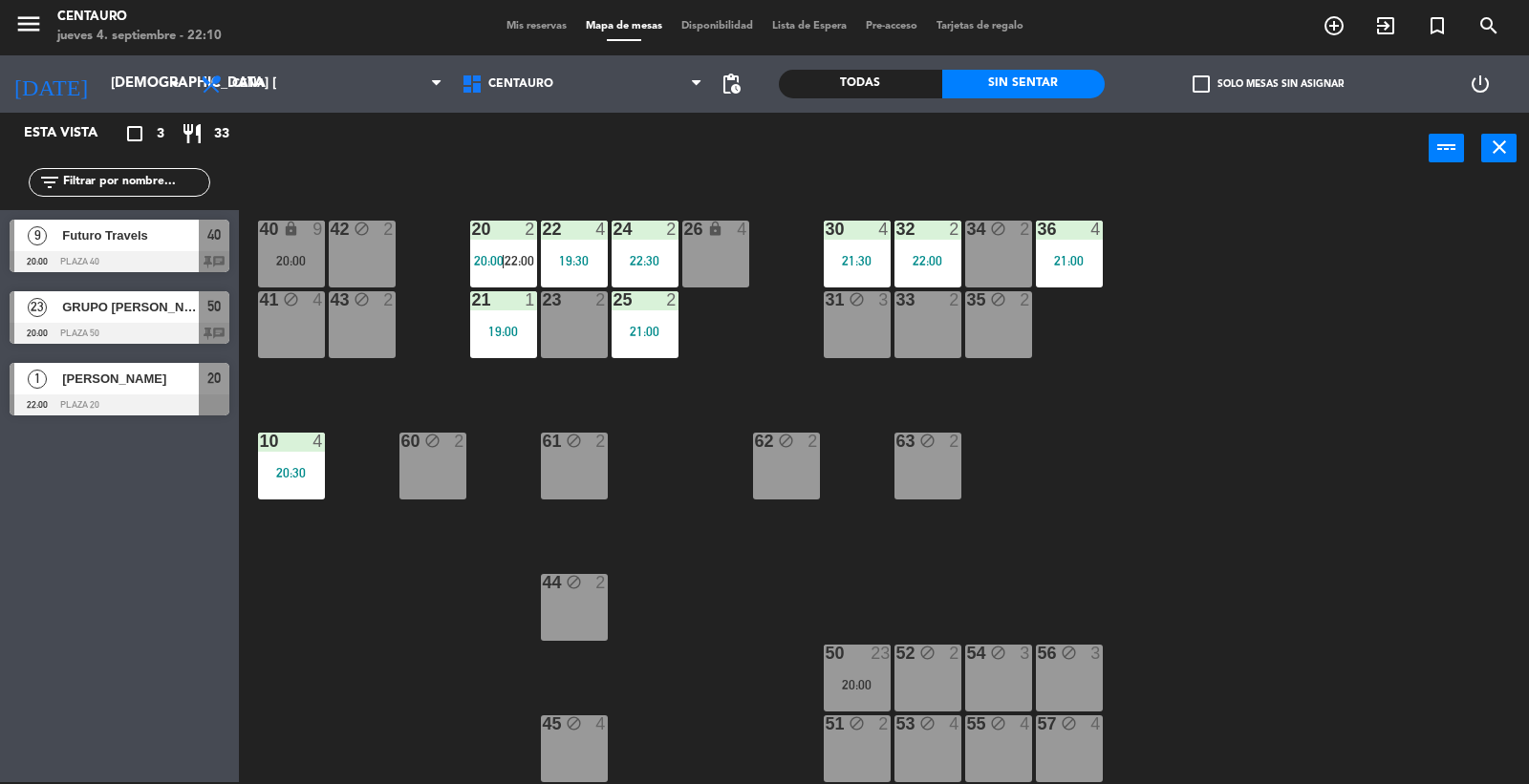
drag, startPoint x: 464, startPoint y: 215, endPoint x: 518, endPoint y: 259, distance: 69.7
click at [486, 231] on div "20 2 20:00 | 22:00 22 4 19:30 24 2 22:30 26 lock 4 40 lock 9 20:00 42 block 2 3…" at bounding box center [892, 485] width 1275 height 598
click at [519, 259] on span "22:00" at bounding box center [519, 261] width 30 height 16
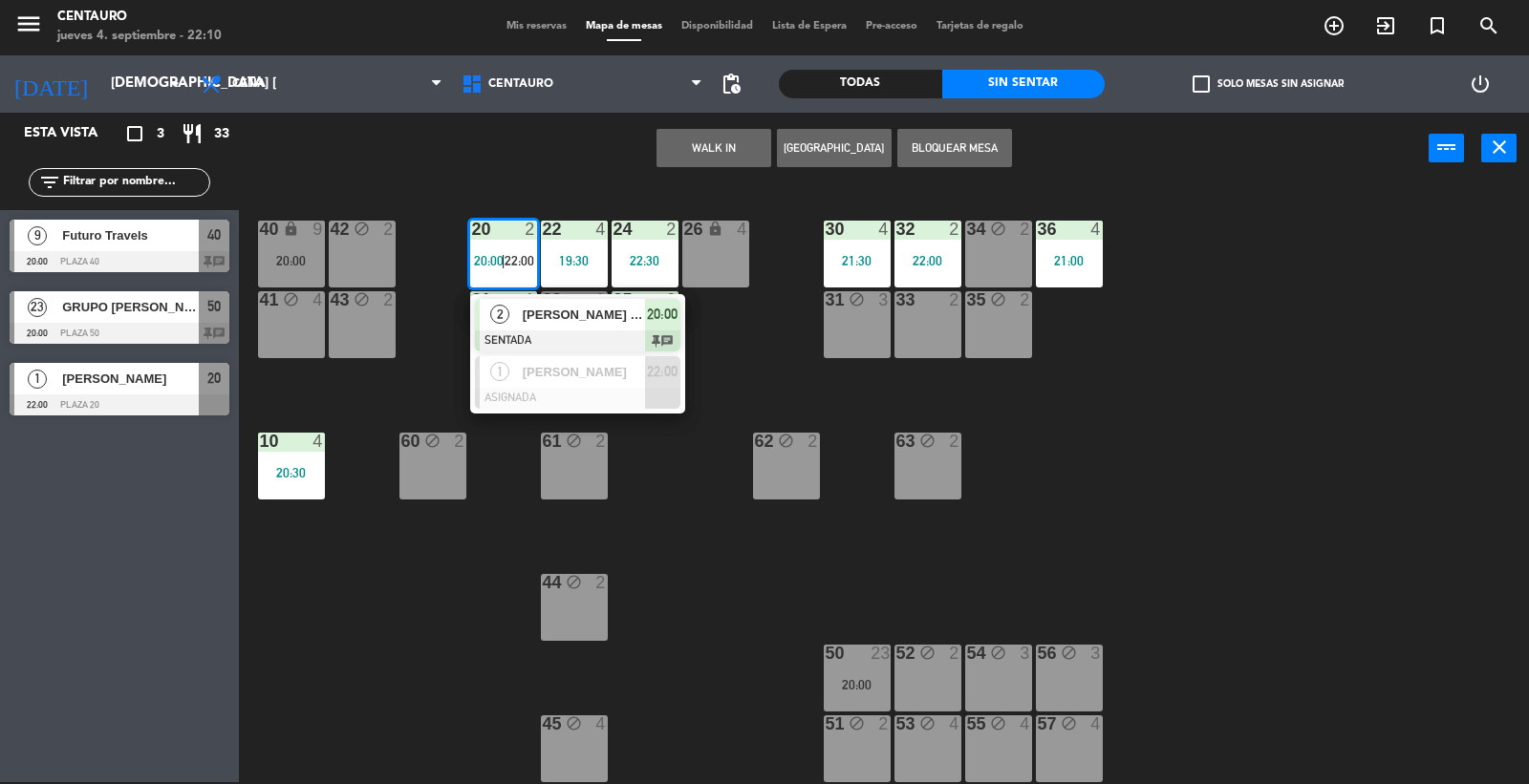
click at [546, 313] on span "[PERSON_NAME] [PERSON_NAME]." at bounding box center [584, 314] width 122 height 20
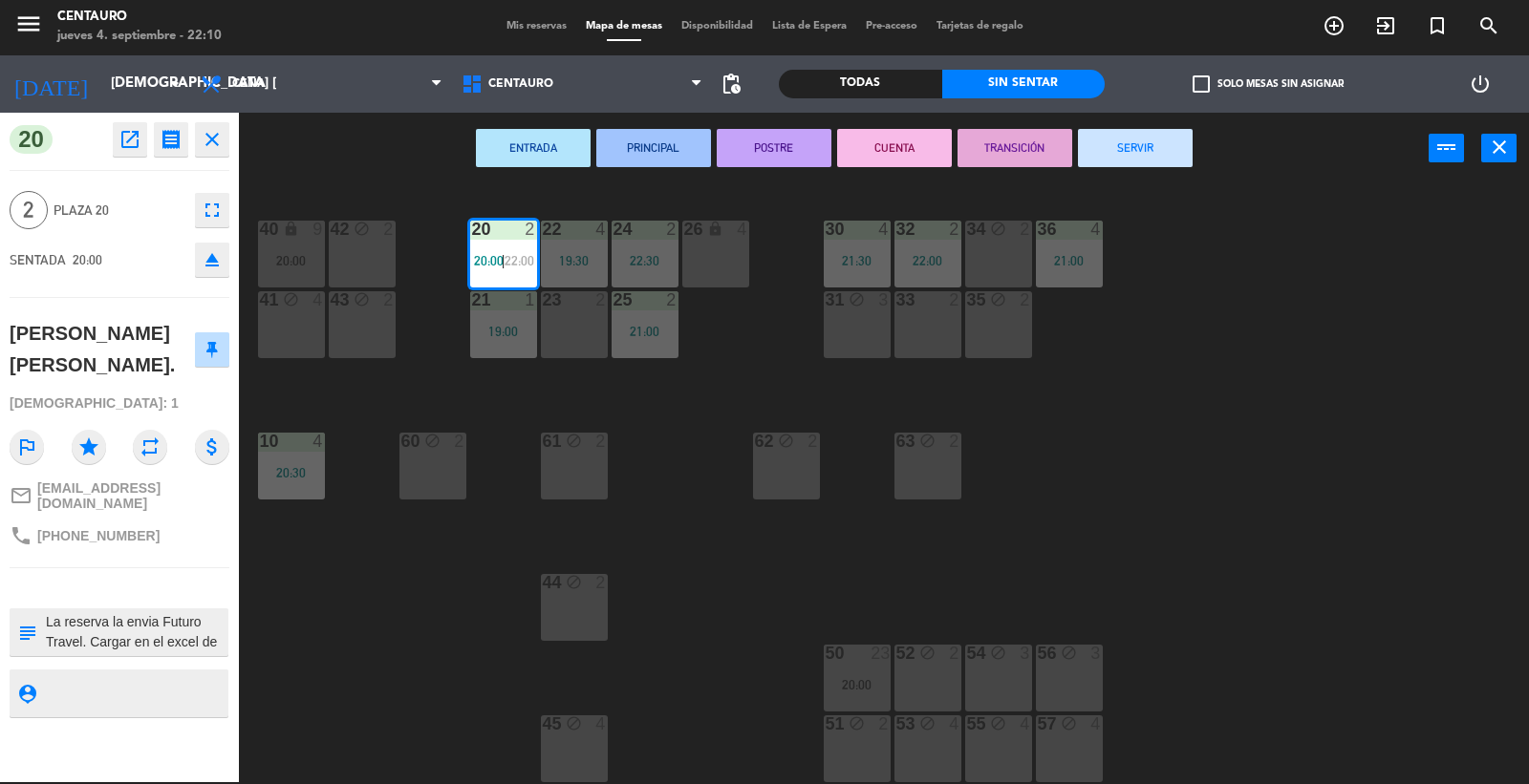
click at [1149, 148] on button "SERVIR" at bounding box center [1135, 148] width 114 height 38
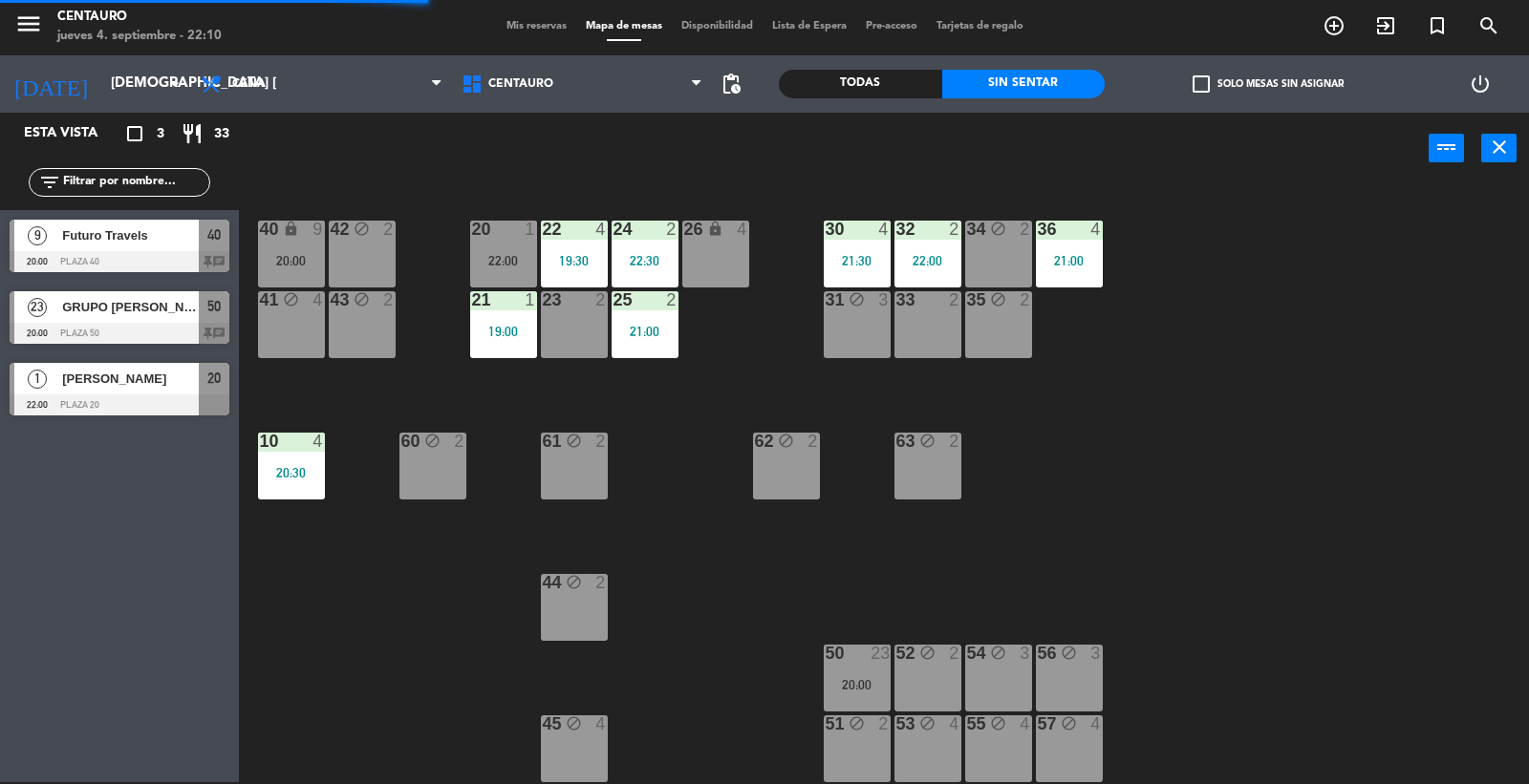
drag, startPoint x: 684, startPoint y: 416, endPoint x: 553, endPoint y: 344, distance: 149.5
click at [656, 387] on div "20 1 22:00 22 4 19:30 24 2 22:30 26 lock 4 40 lock 9 20:00 42 block 2 30 4 21:3…" at bounding box center [892, 485] width 1275 height 598
drag, startPoint x: 527, startPoint y: 328, endPoint x: 517, endPoint y: 325, distance: 10.4
click at [521, 326] on div "19:00" at bounding box center [503, 332] width 67 height 14
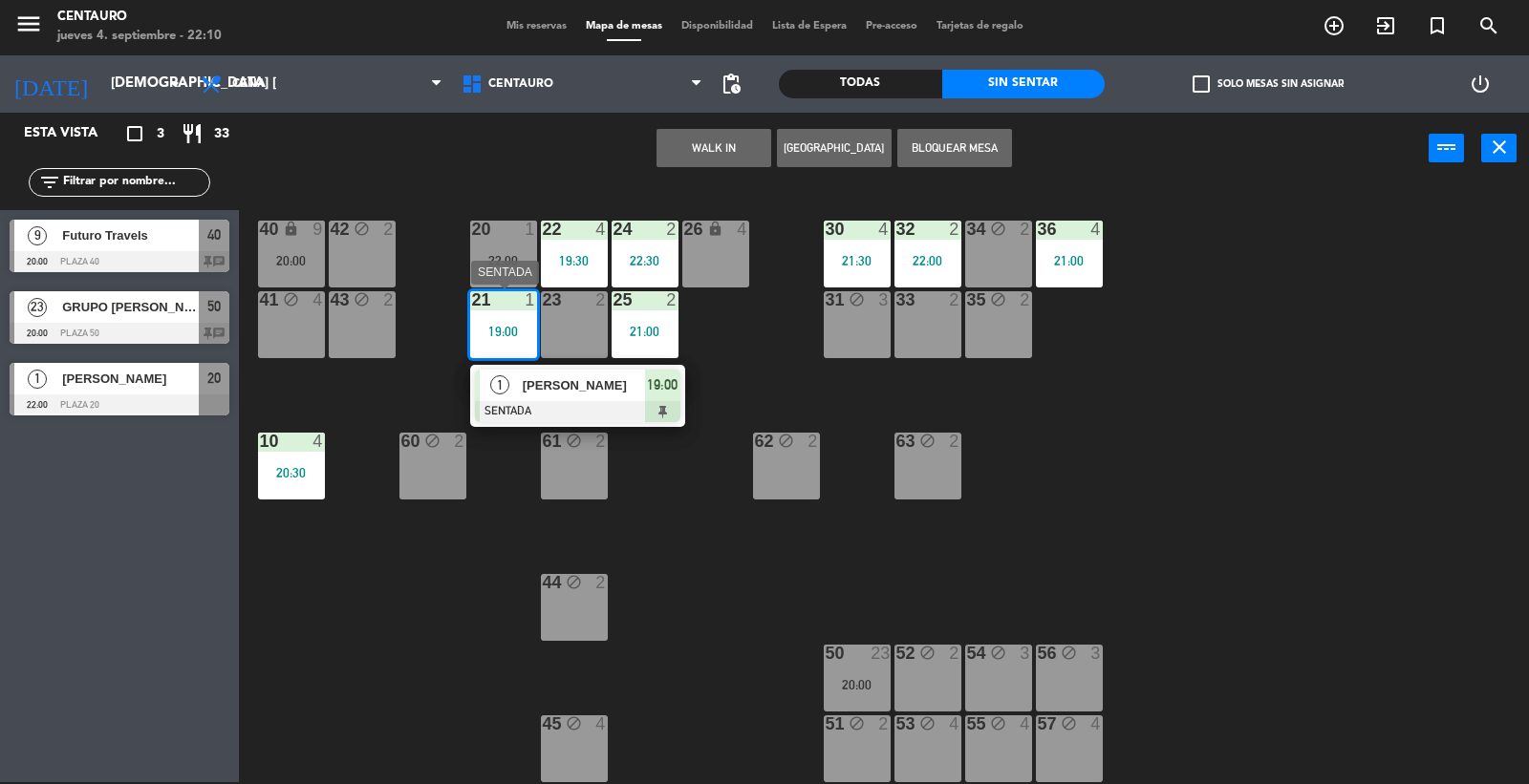
drag, startPoint x: 598, startPoint y: 383, endPoint x: 763, endPoint y: 354, distance: 167.5
click at [609, 382] on div "1 [PERSON_NAME] SENTADA 19:00" at bounding box center [577, 396] width 243 height 62
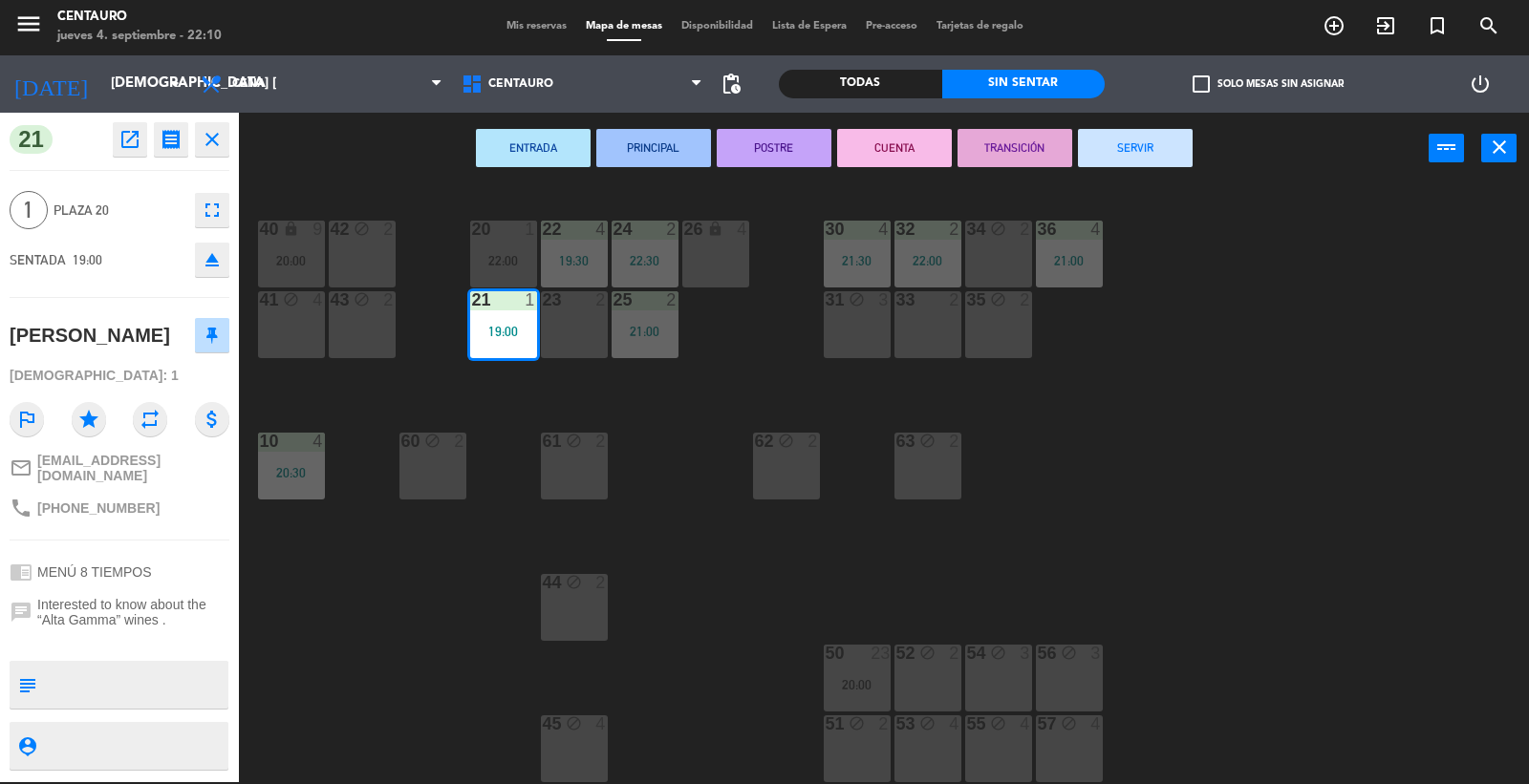
click at [1114, 149] on button "SERVIR" at bounding box center [1135, 148] width 114 height 38
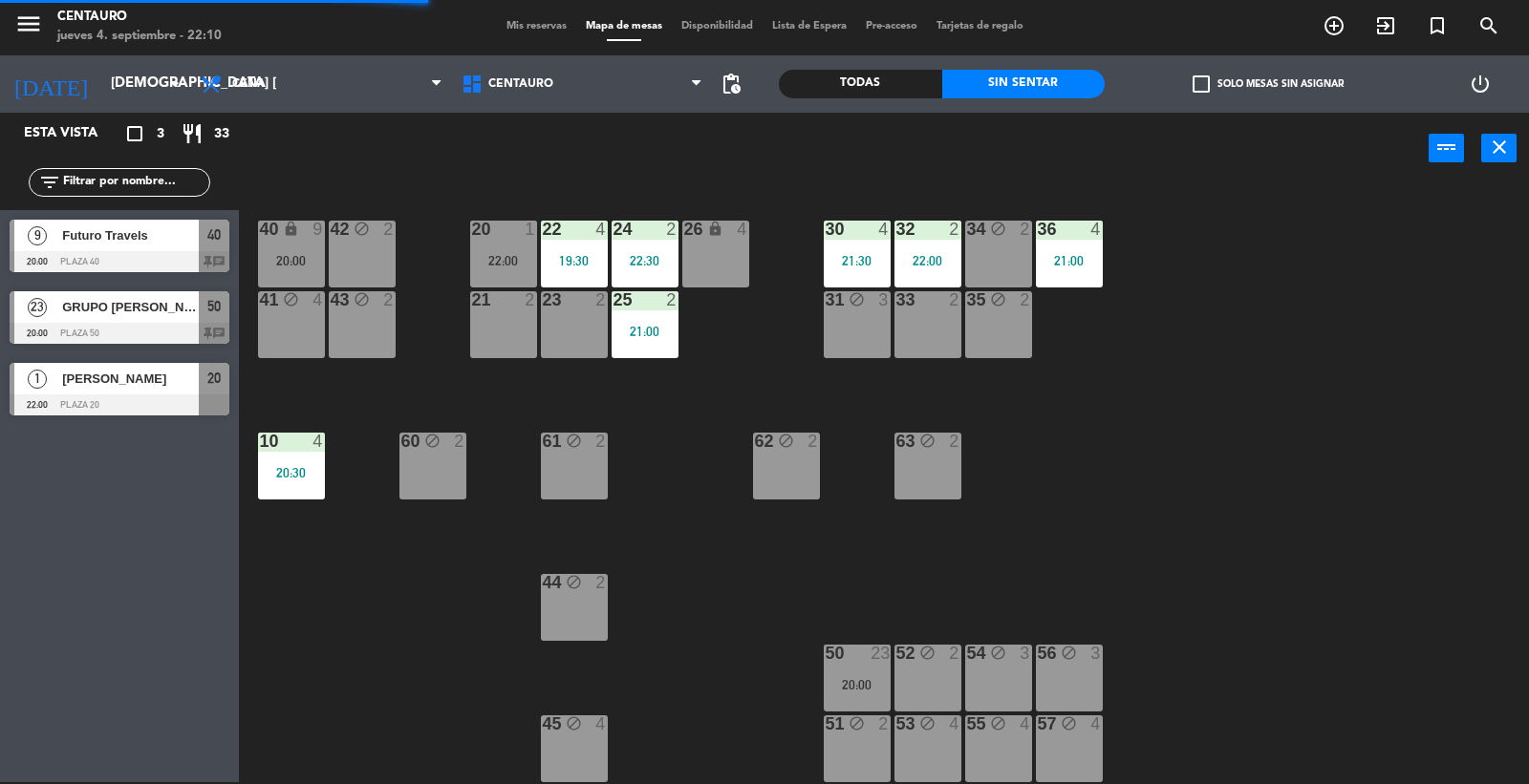
click at [1167, 451] on div "20 1 22:00 22 4 19:30 24 2 22:30 26 lock 4 40 lock 9 20:00 42 block 2 30 4 21:3…" at bounding box center [892, 485] width 1275 height 598
click at [87, 396] on div at bounding box center [119, 405] width 220 height 21
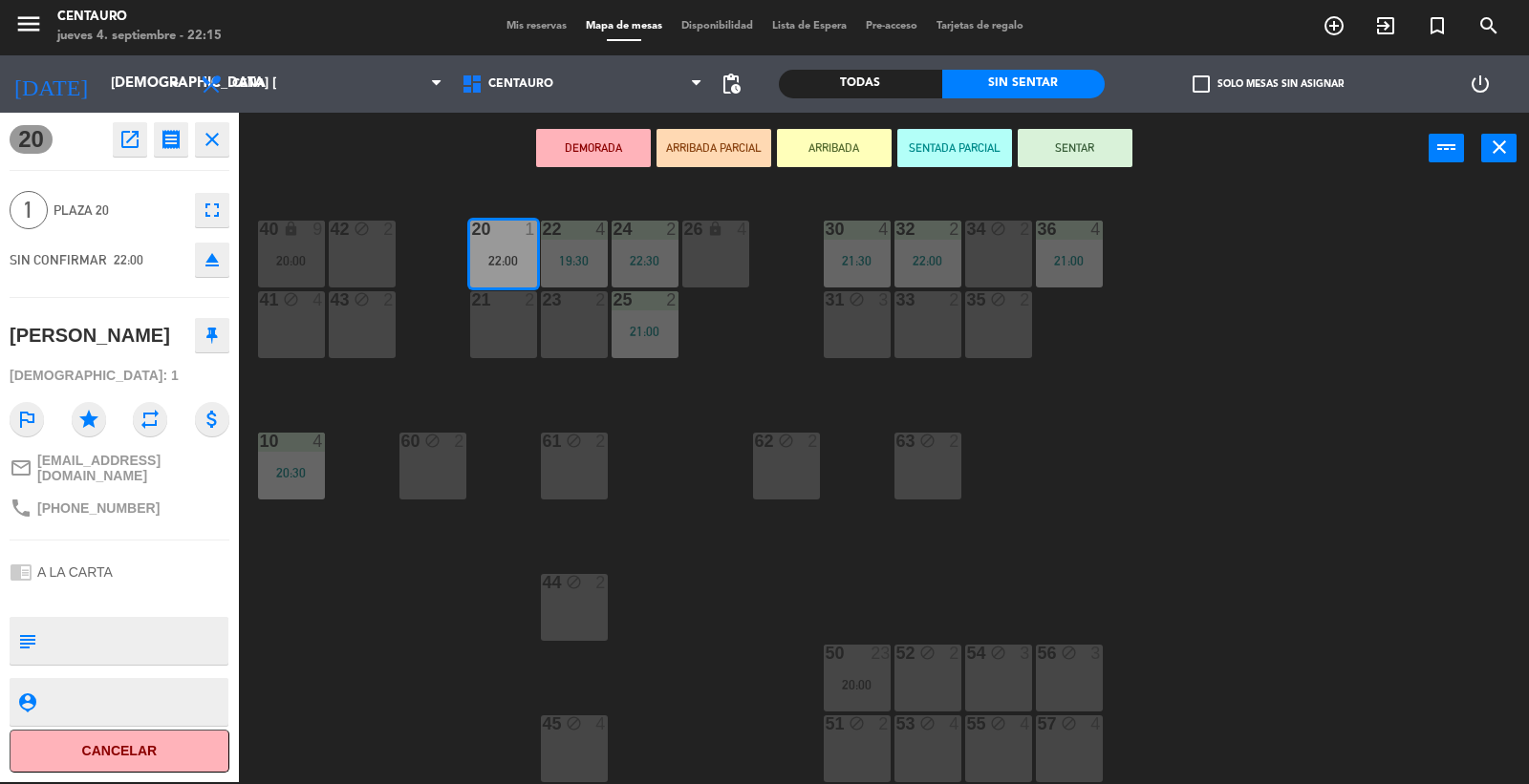
click at [1095, 129] on button "SENTAR" at bounding box center [1075, 148] width 114 height 38
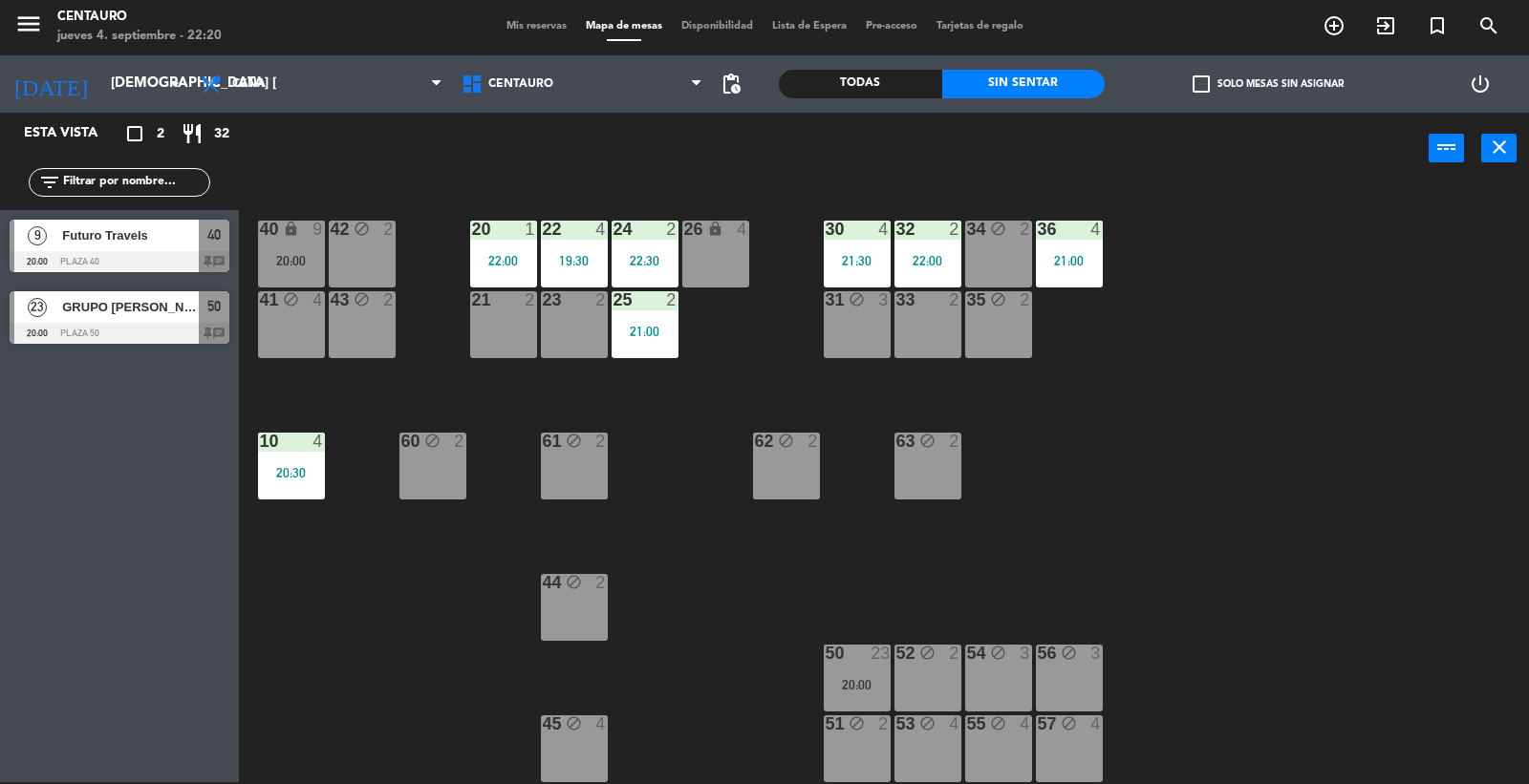
click at [155, 240] on span "Futuro Travels" at bounding box center [130, 235] width 137 height 20
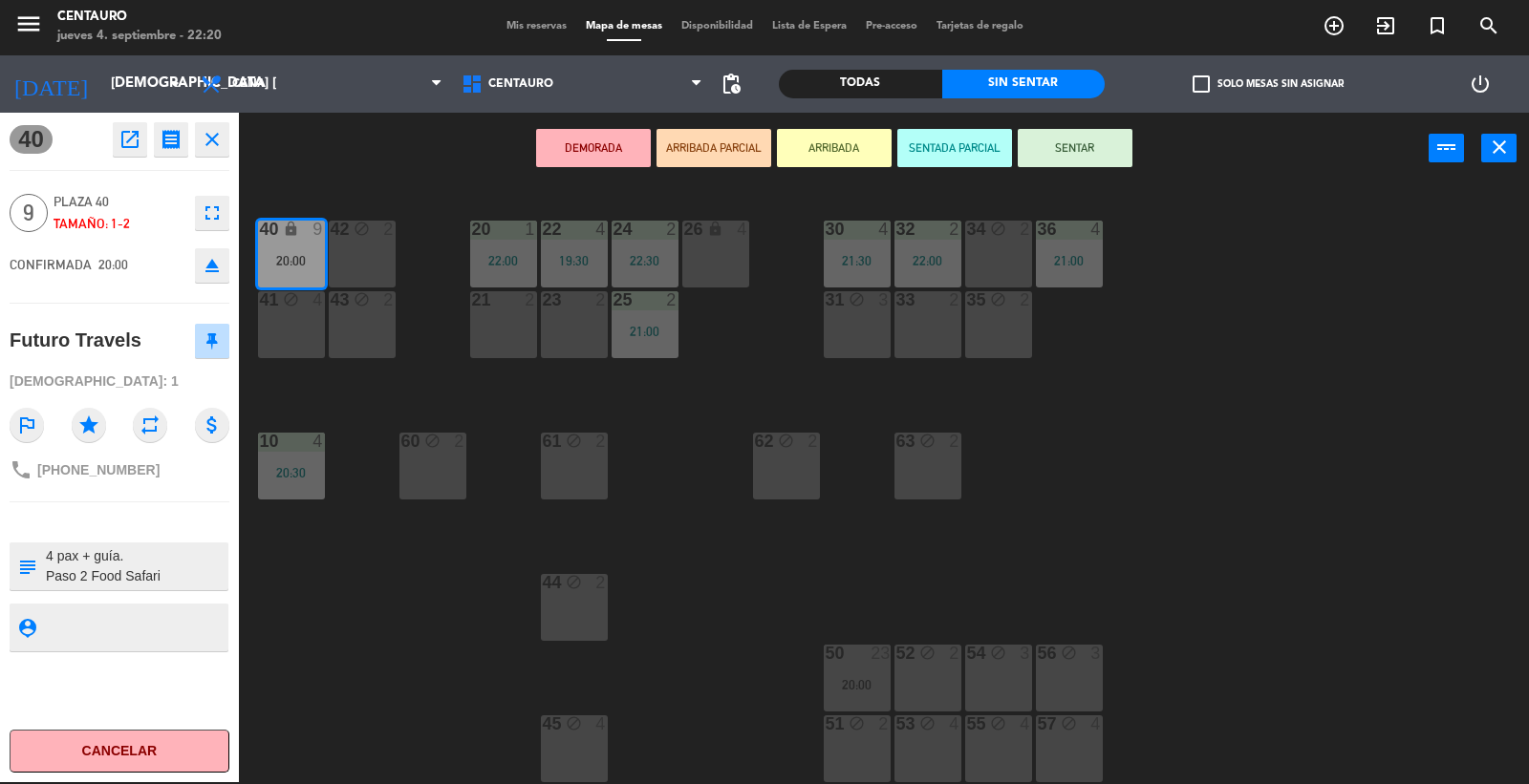
click at [1081, 148] on button "SENTAR" at bounding box center [1075, 148] width 114 height 38
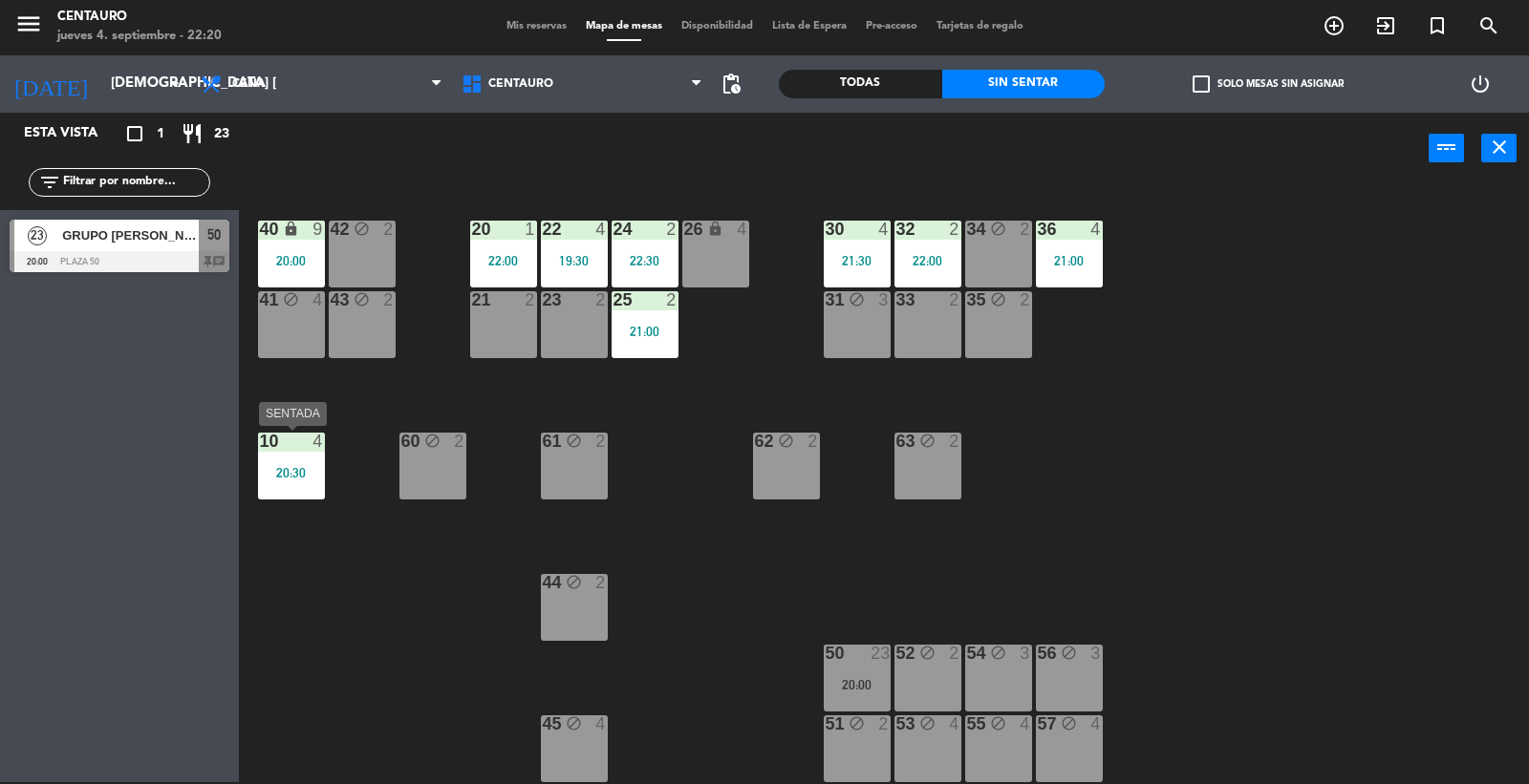
click at [295, 482] on div "10 4 20:30" at bounding box center [292, 466] width 67 height 67
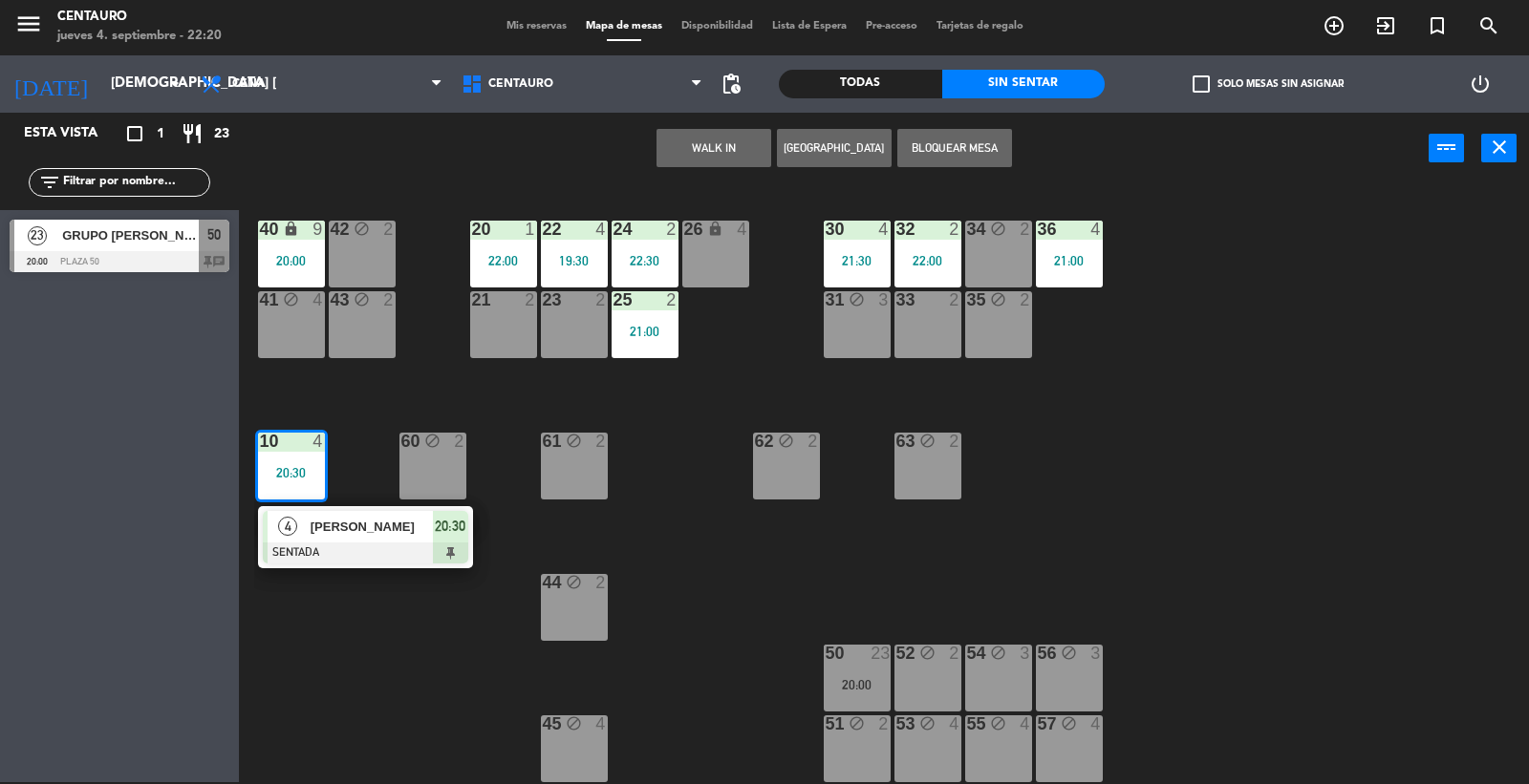
click at [1239, 412] on div "20 1 22:00 22 4 19:30 24 2 22:30 26 lock 4 40 lock 9 20:00 42 block 2 30 4 21:3…" at bounding box center [892, 485] width 1275 height 598
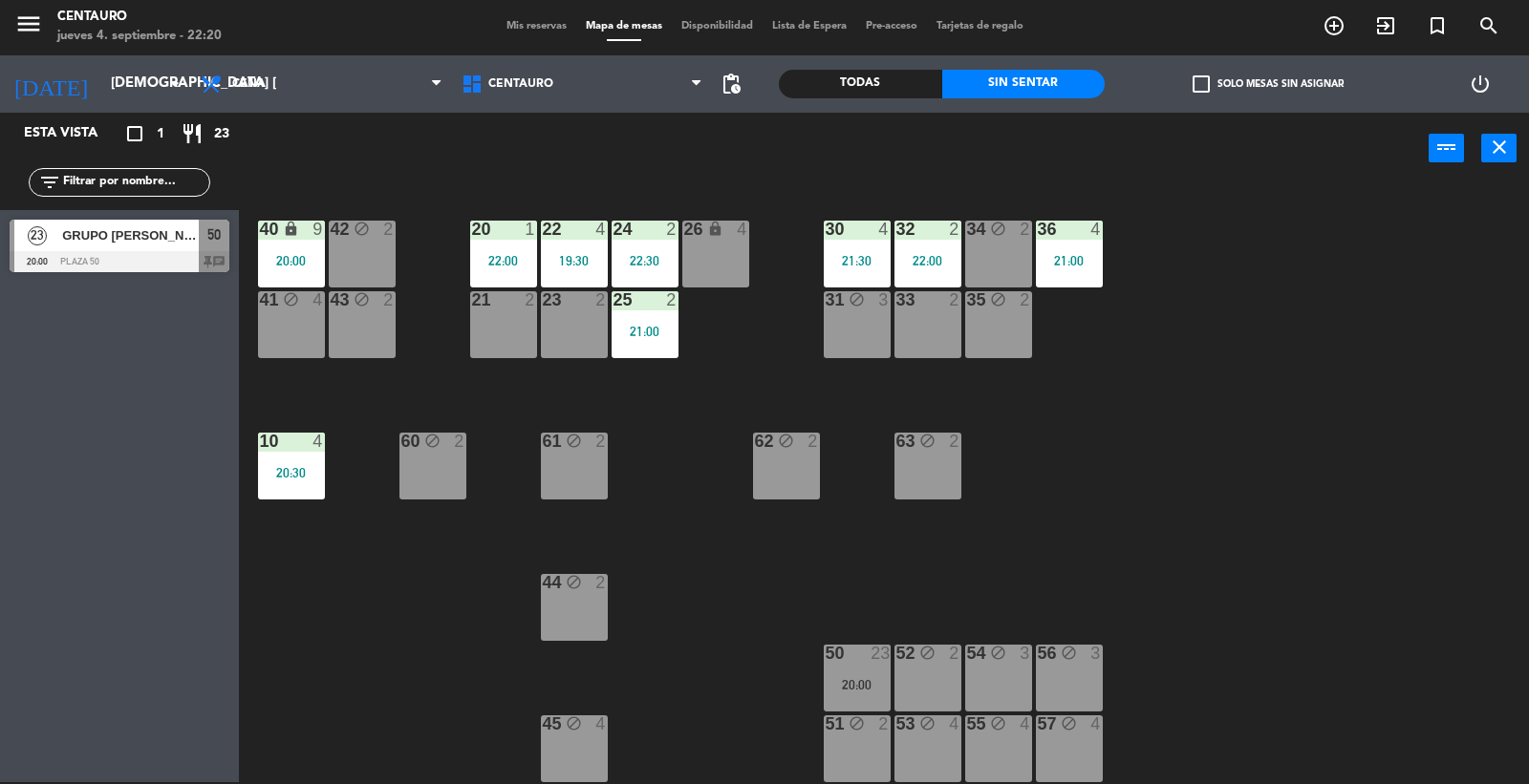
click at [280, 228] on div "lock" at bounding box center [291, 229] width 32 height 18
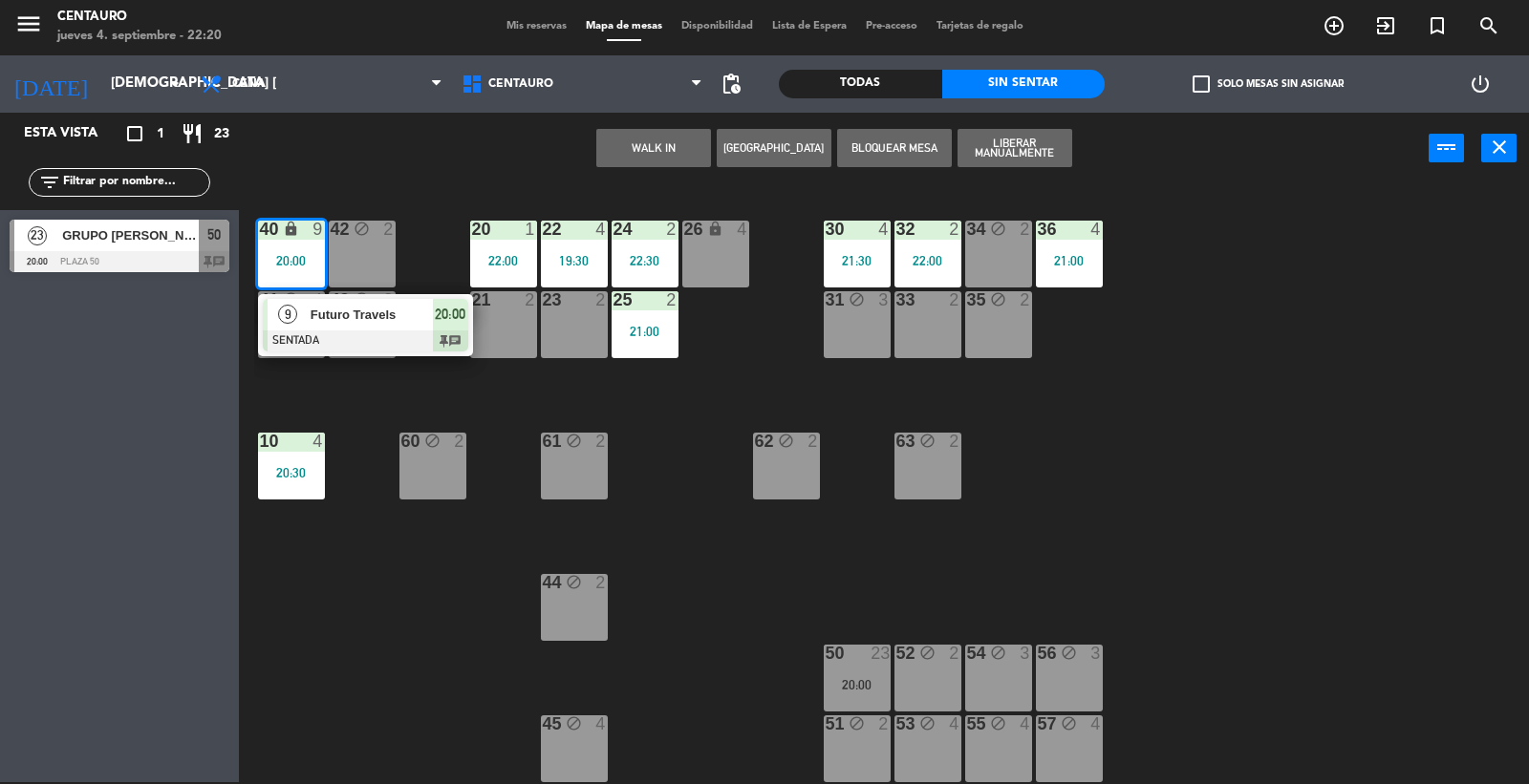
drag, startPoint x: 305, startPoint y: 317, endPoint x: 388, endPoint y: 376, distance: 101.8
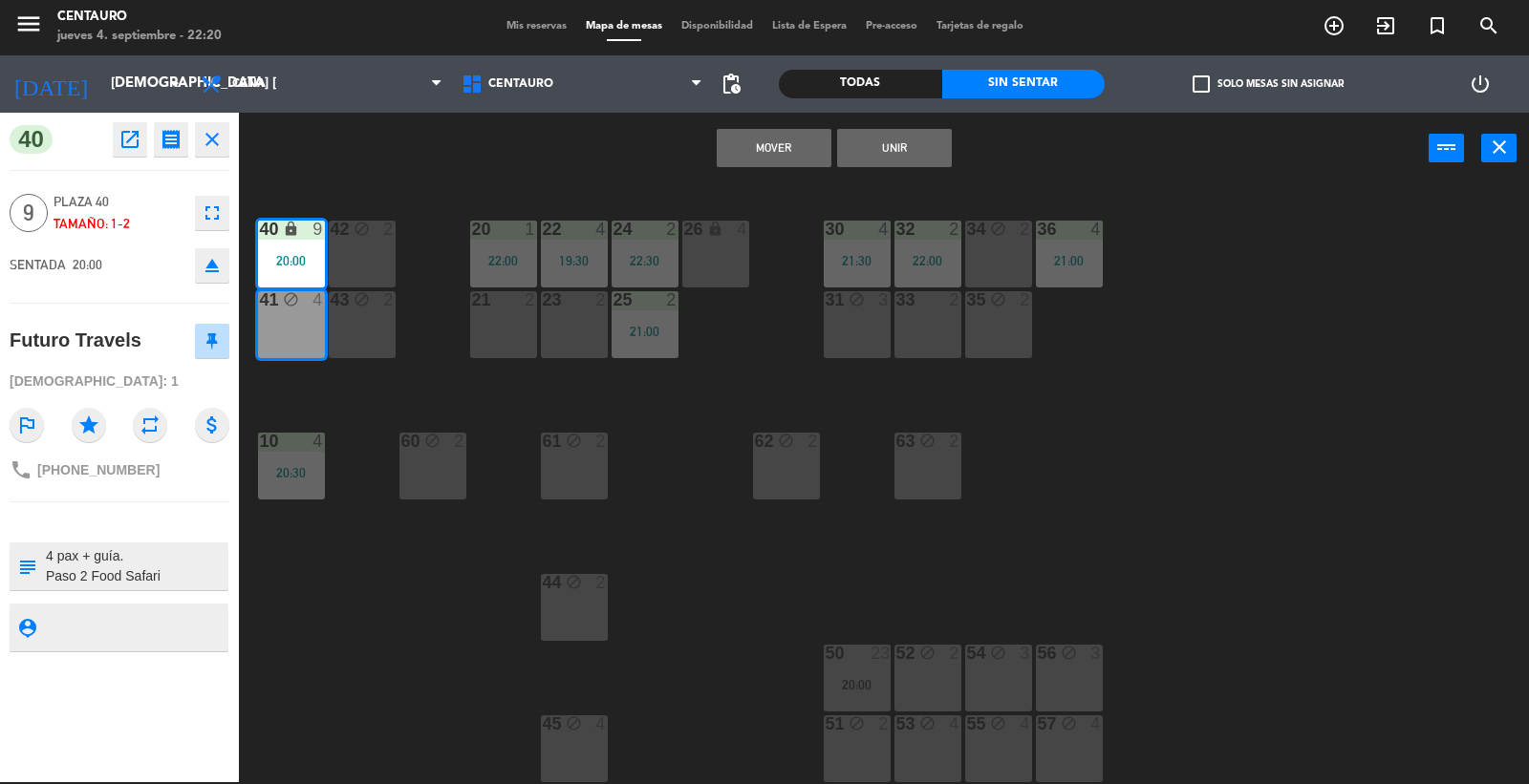
click at [530, 33] on div "Mis reservas Mapa de mesas Disponibilidad Lista de Espera Pre-acceso Tarjetas d…" at bounding box center [764, 26] width 536 height 17
click at [530, 29] on span "Mis reservas" at bounding box center [536, 26] width 80 height 11
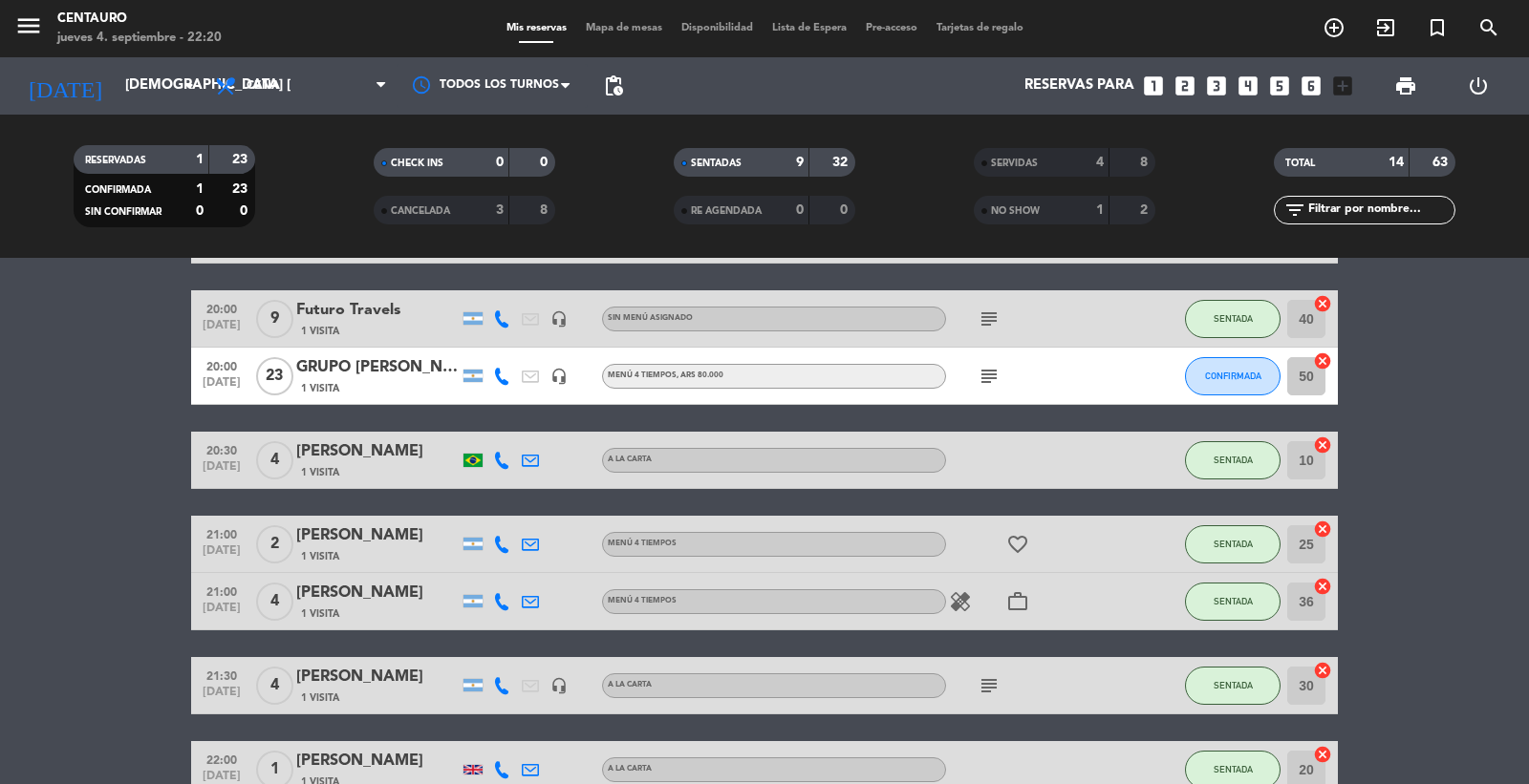
scroll to position [212, 0]
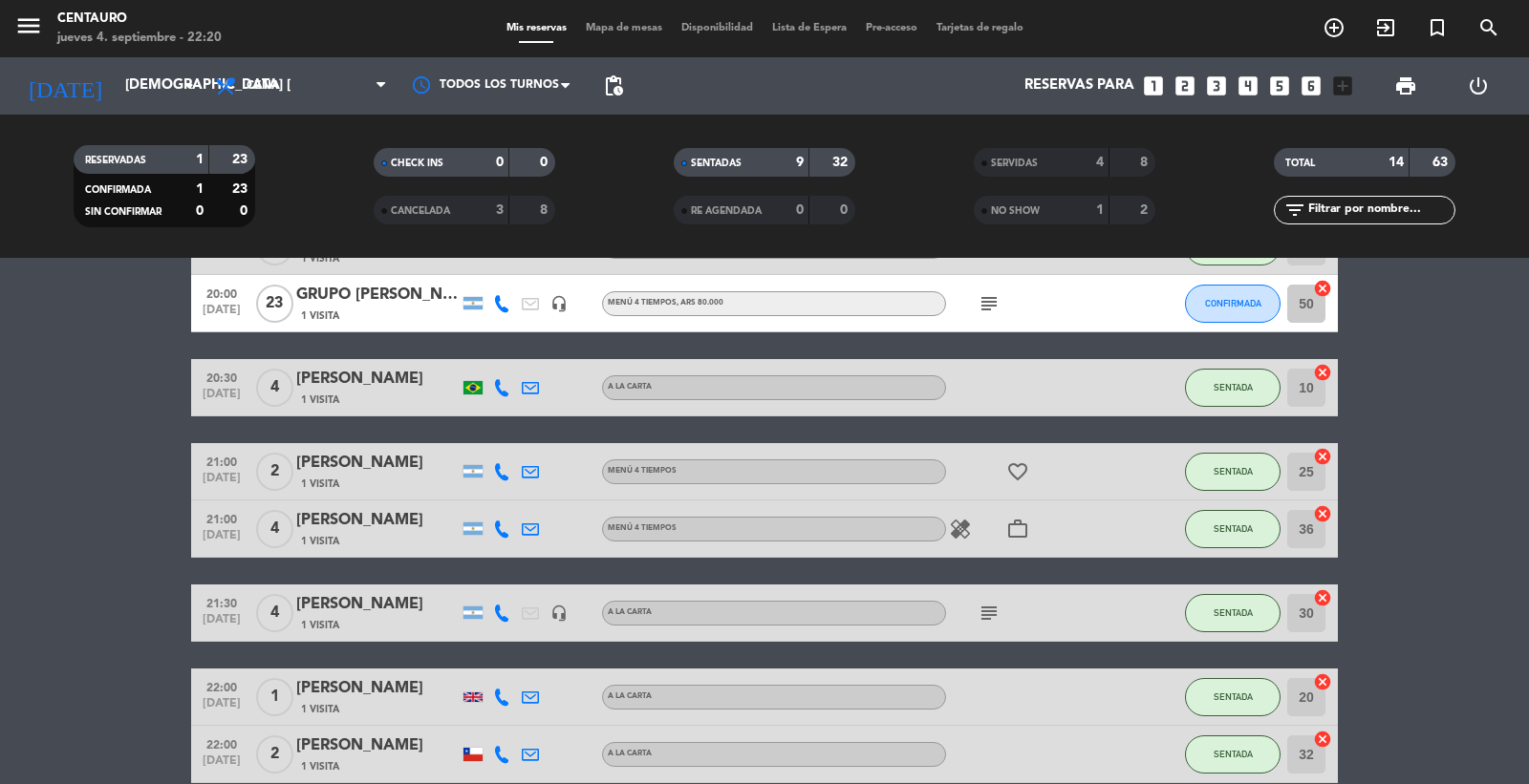
click at [386, 310] on div "1 Visita" at bounding box center [377, 315] width 163 height 16
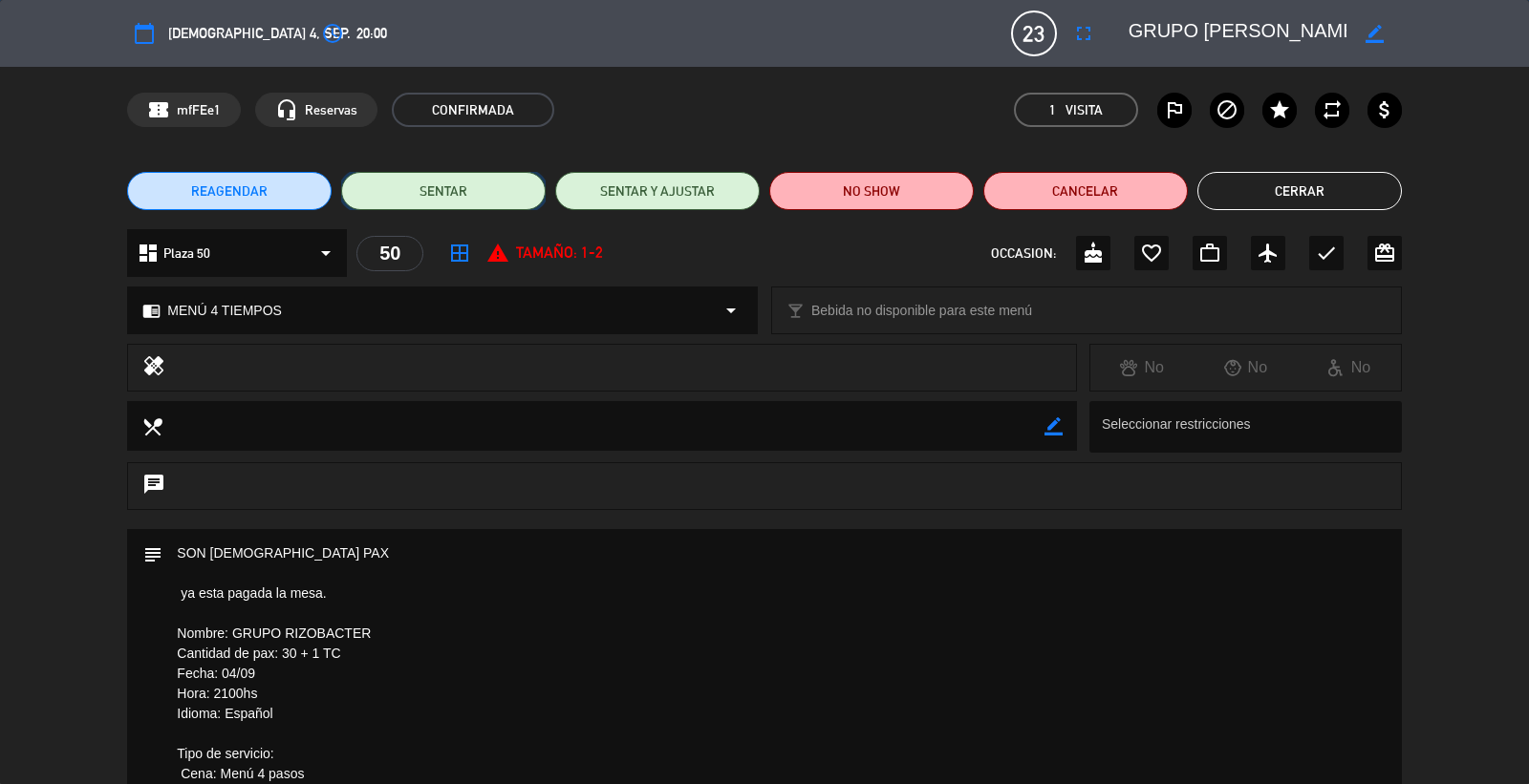
click at [464, 185] on button "SENTAR" at bounding box center [443, 191] width 205 height 38
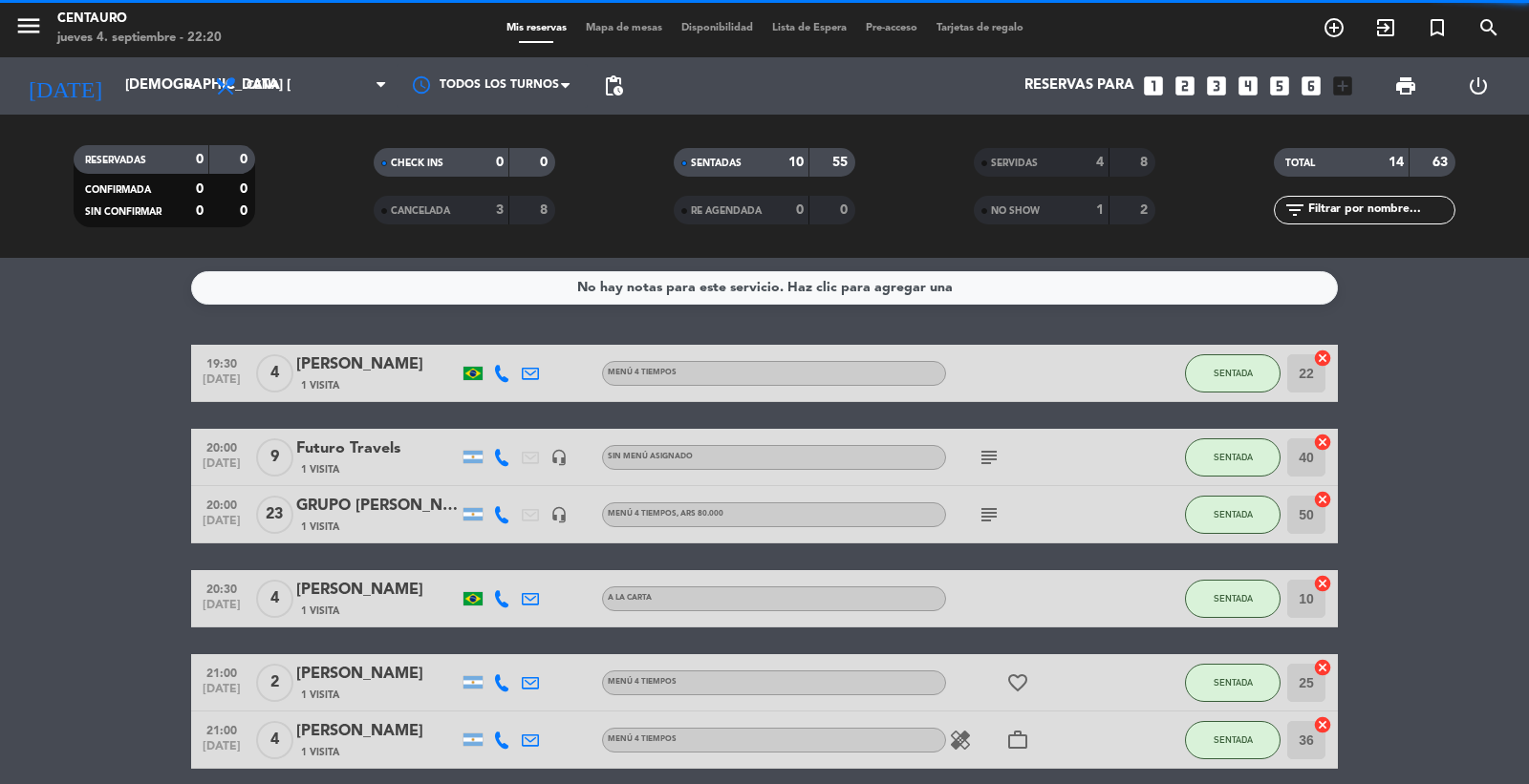
scroll to position [0, 0]
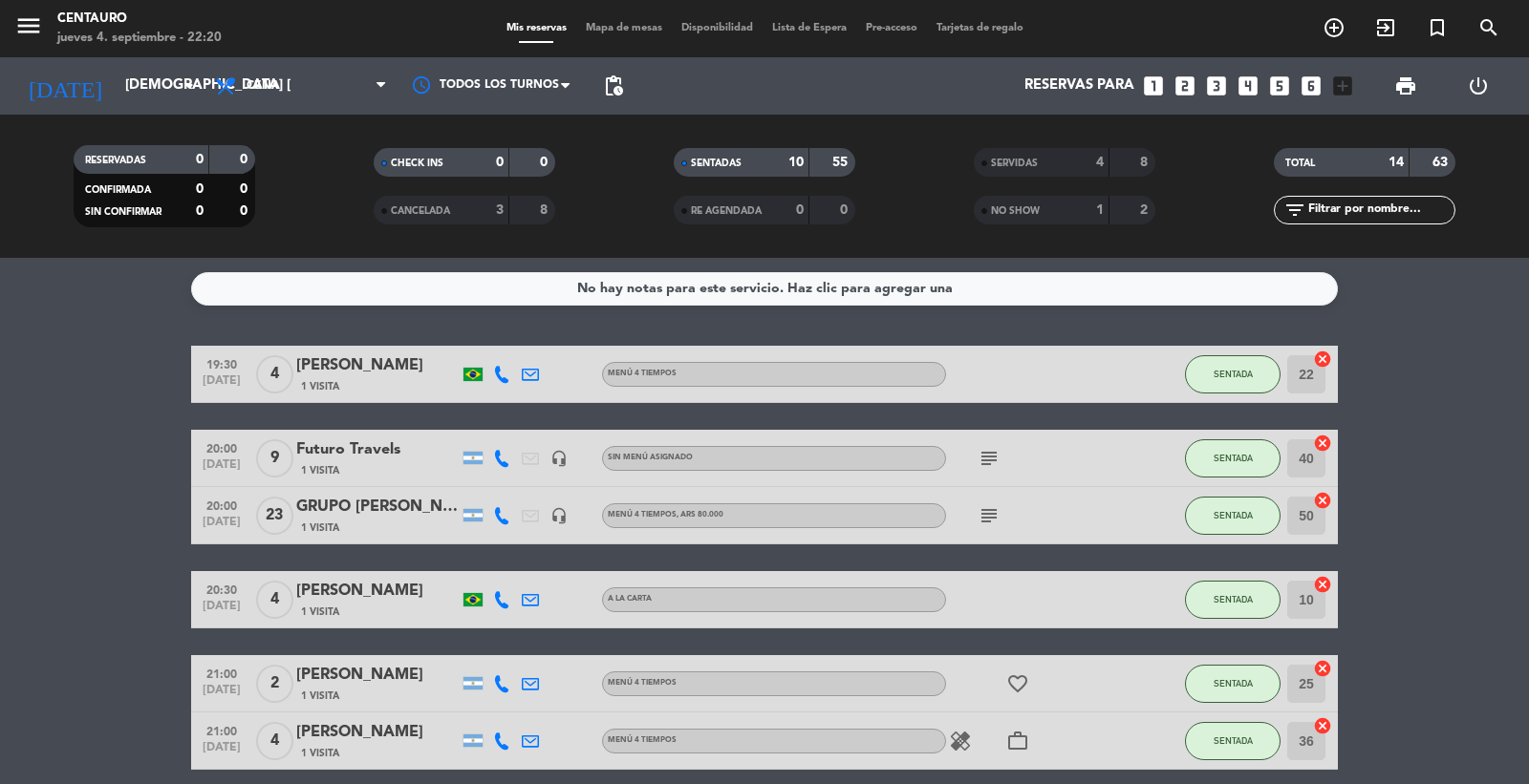
click at [366, 444] on div "Futuro Travels" at bounding box center [377, 449] width 163 height 25
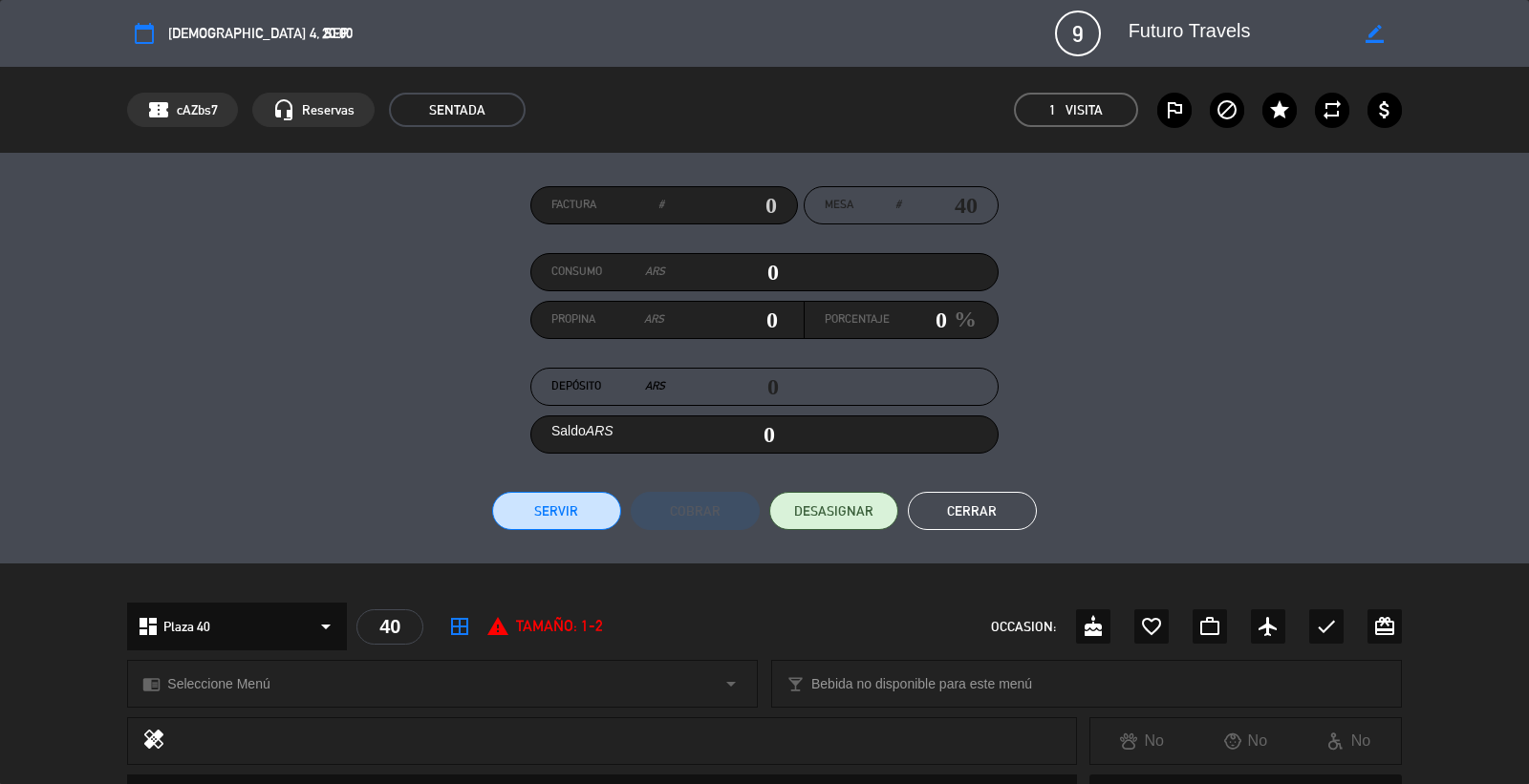
drag, startPoint x: 546, startPoint y: 523, endPoint x: 545, endPoint y: 538, distance: 15.0
click at [548, 523] on button "Servir" at bounding box center [557, 511] width 129 height 38
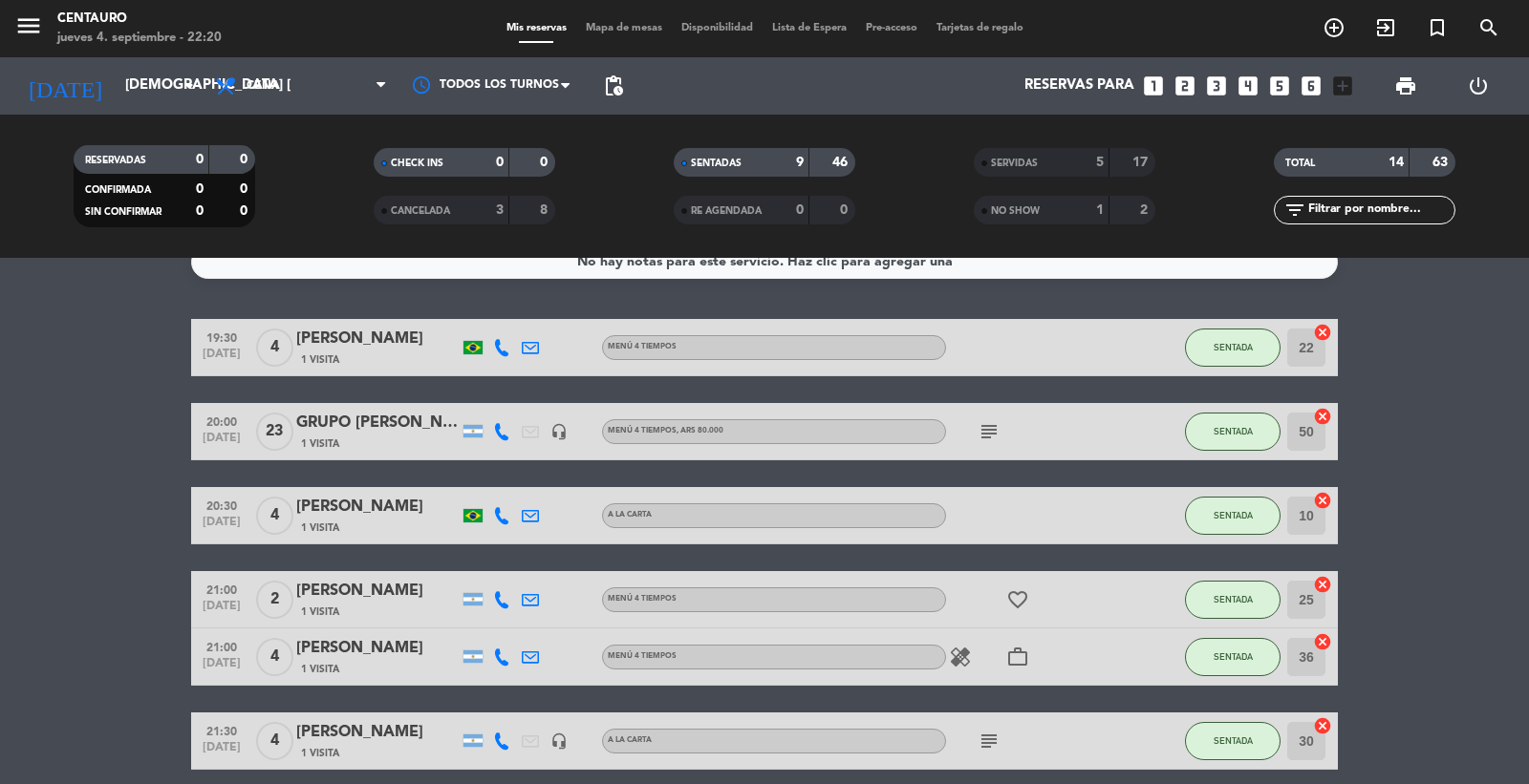
scroll to position [15, 0]
